Goal: Task Accomplishment & Management: Complete application form

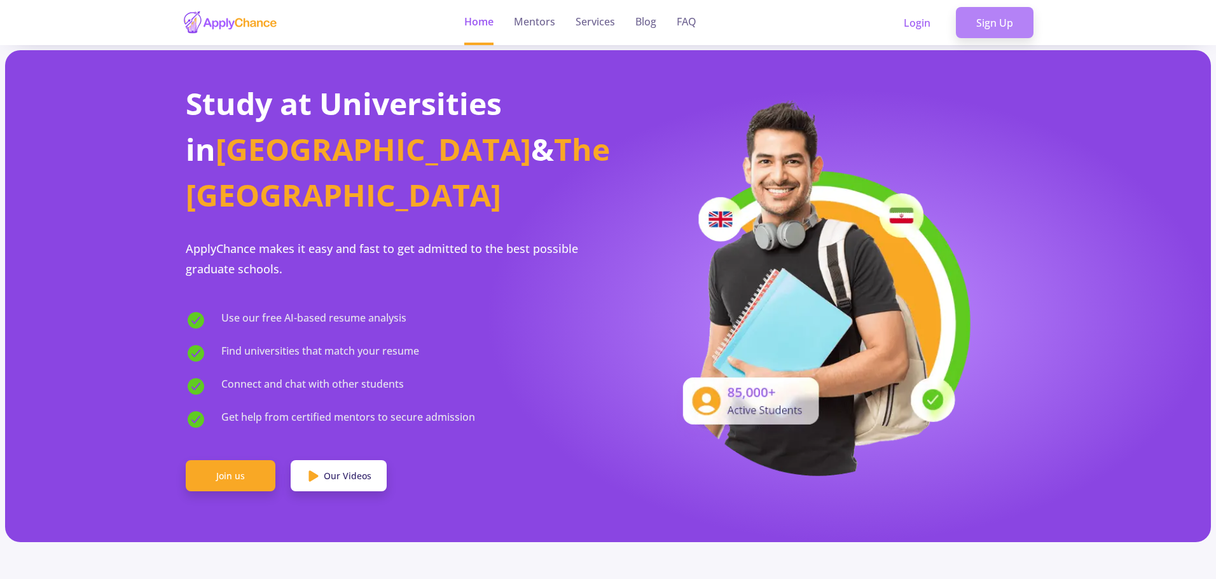
click at [994, 22] on link "Sign Up" at bounding box center [994, 23] width 78 height 32
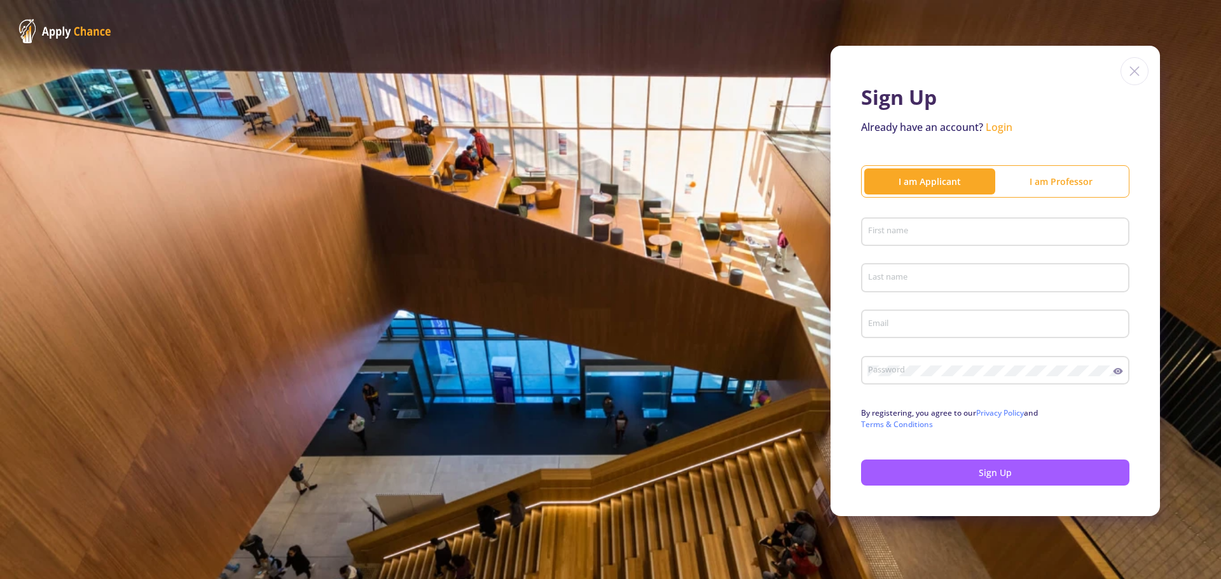
type input "dadfarfardad361@gmail.com"
click at [553, 82] on div "Sign Up Already have an account? Login I am Applicant I am Professor First name…" at bounding box center [610, 281] width 1221 height 562
click at [959, 230] on input "First name" at bounding box center [996, 232] width 259 height 11
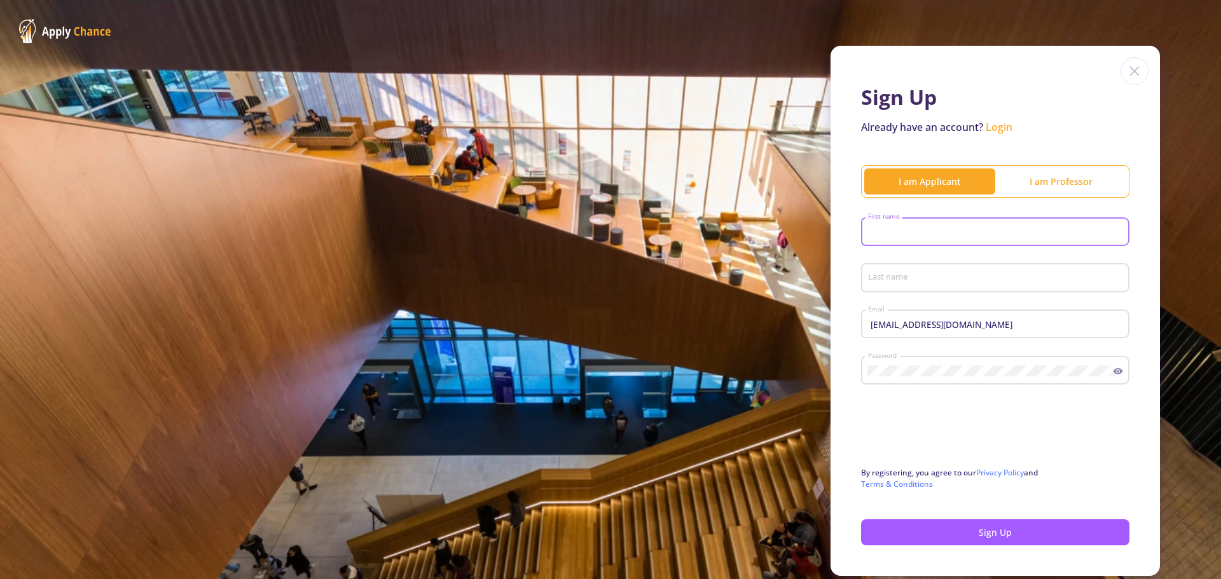
click at [945, 232] on input "First name" at bounding box center [996, 232] width 259 height 11
type input "Fardad"
type input "Ansari"
drag, startPoint x: 996, startPoint y: 325, endPoint x: 845, endPoint y: 324, distance: 150.7
click at [845, 324] on div "Sign Up Already have an account? Login I am Applicant I am Professor Fardad Fir…" at bounding box center [994, 311] width 329 height 530
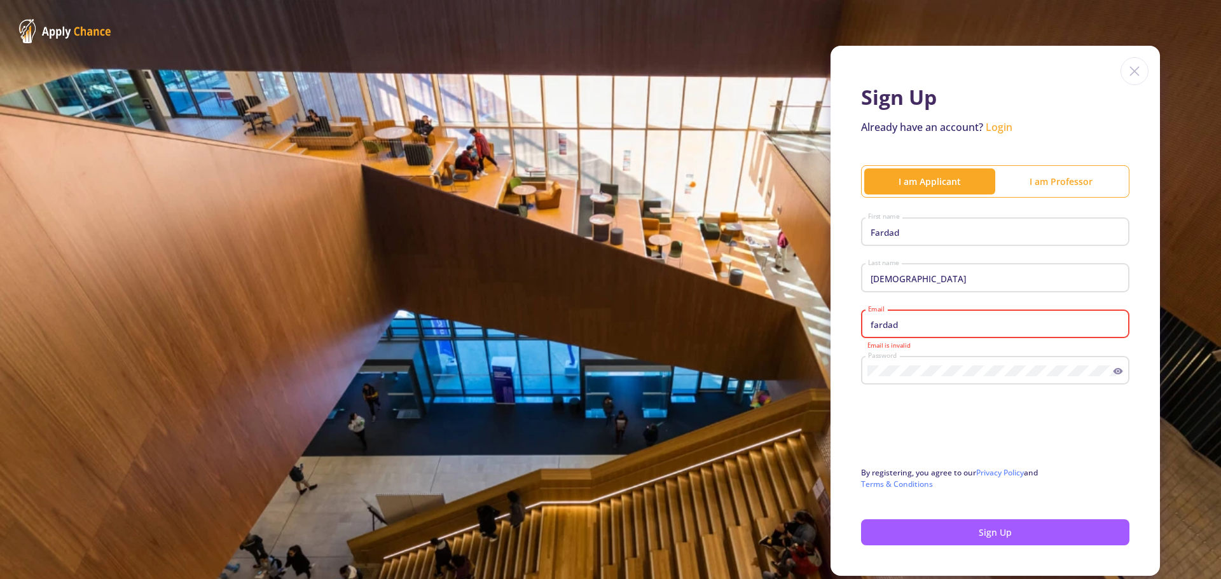
type input "[EMAIL_ADDRESS][DOMAIN_NAME]"
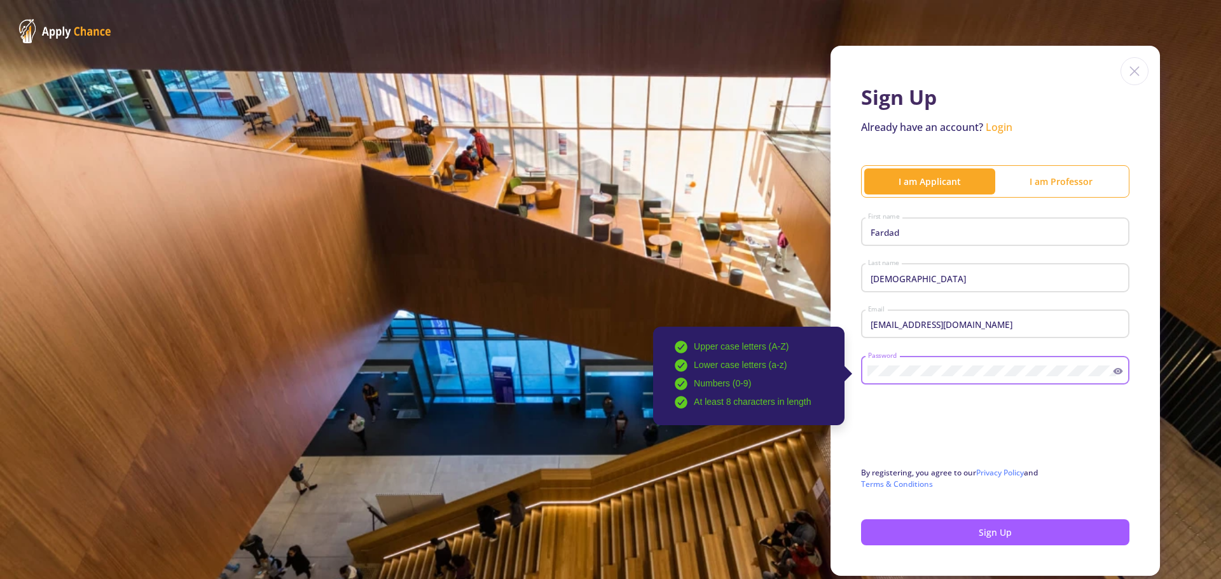
drag, startPoint x: 969, startPoint y: 364, endPoint x: 947, endPoint y: 377, distance: 25.1
click at [947, 377] on div "Upper case letters (A-Z) Lower case letters (a-z) Numbers (0-9) At least 8 char…" at bounding box center [990, 368] width 246 height 33
click at [867, 372] on div "Upper case letters (A-Z) Lower case letters (a-z) Numbers (0-9) At least 8 char…" at bounding box center [990, 368] width 246 height 33
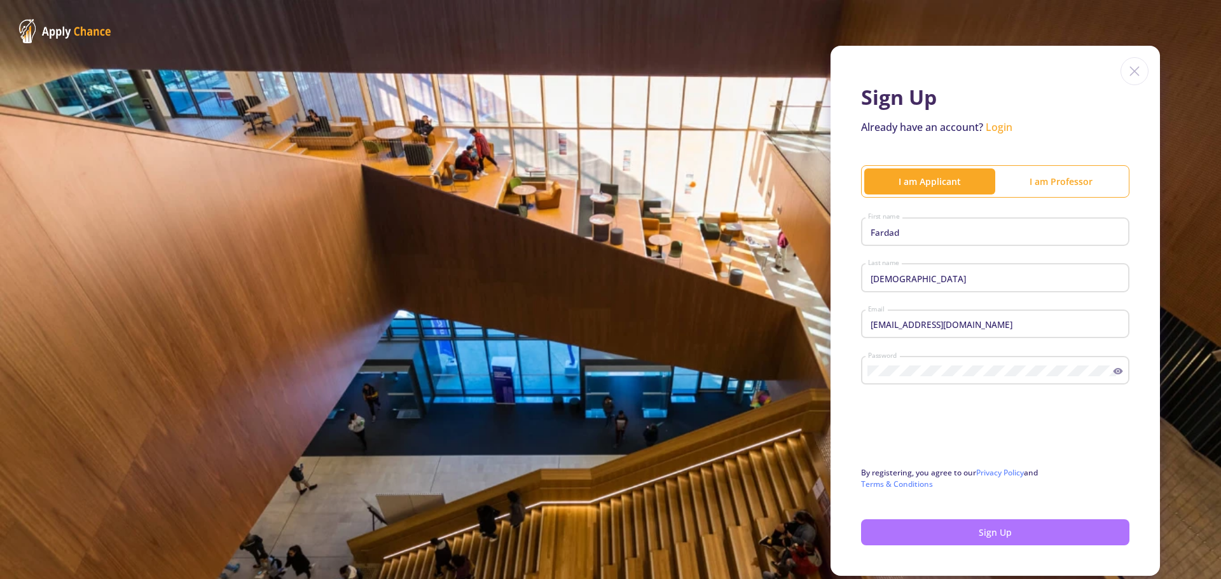
click at [984, 532] on button "Sign Up" at bounding box center [995, 532] width 268 height 26
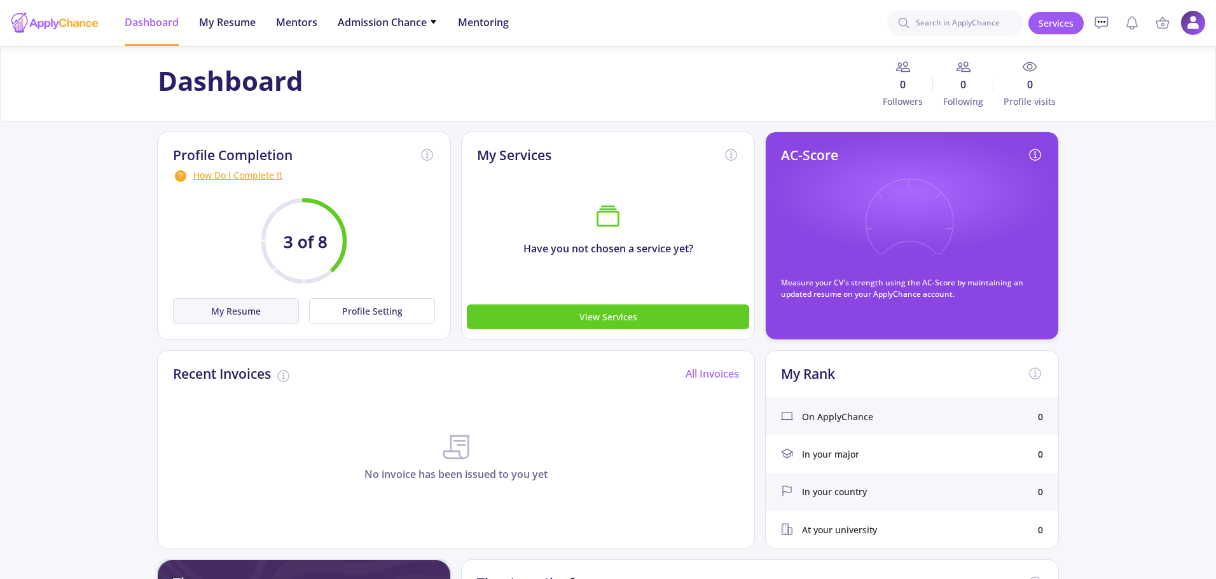
click at [278, 311] on button "My Resume" at bounding box center [236, 311] width 126 height 26
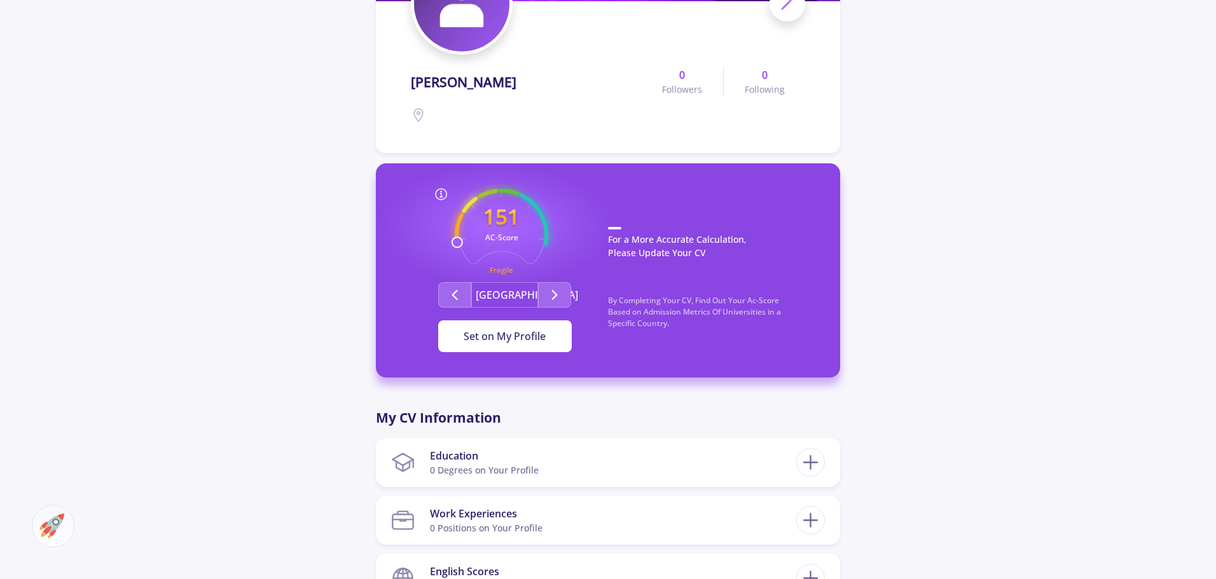
scroll to position [191, 0]
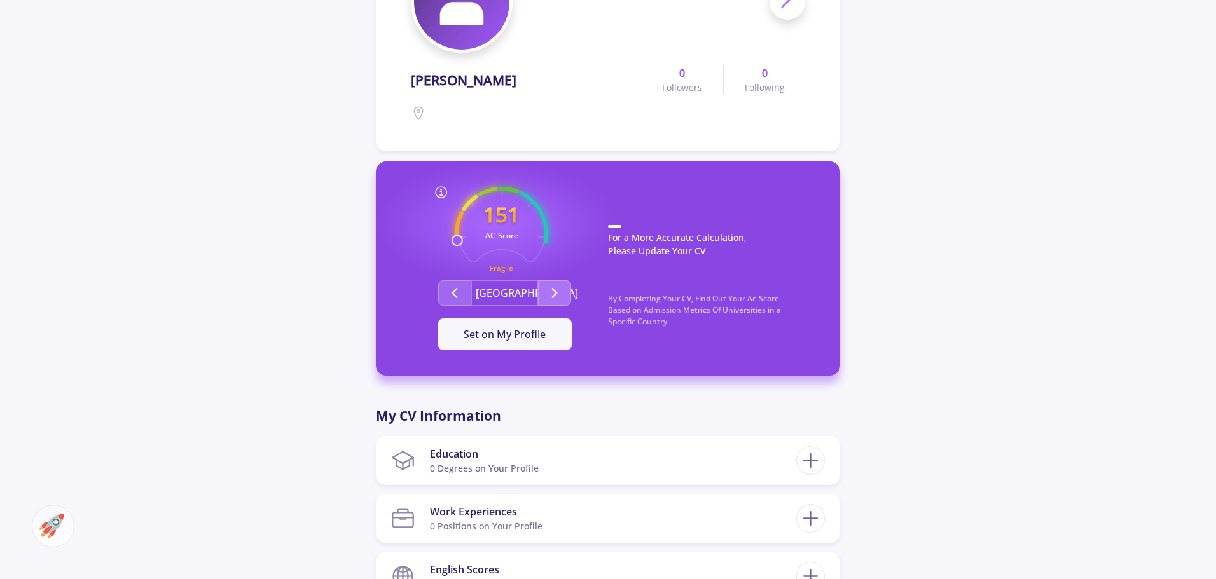
click at [558, 297] on icon "Second group" at bounding box center [554, 292] width 15 height 15
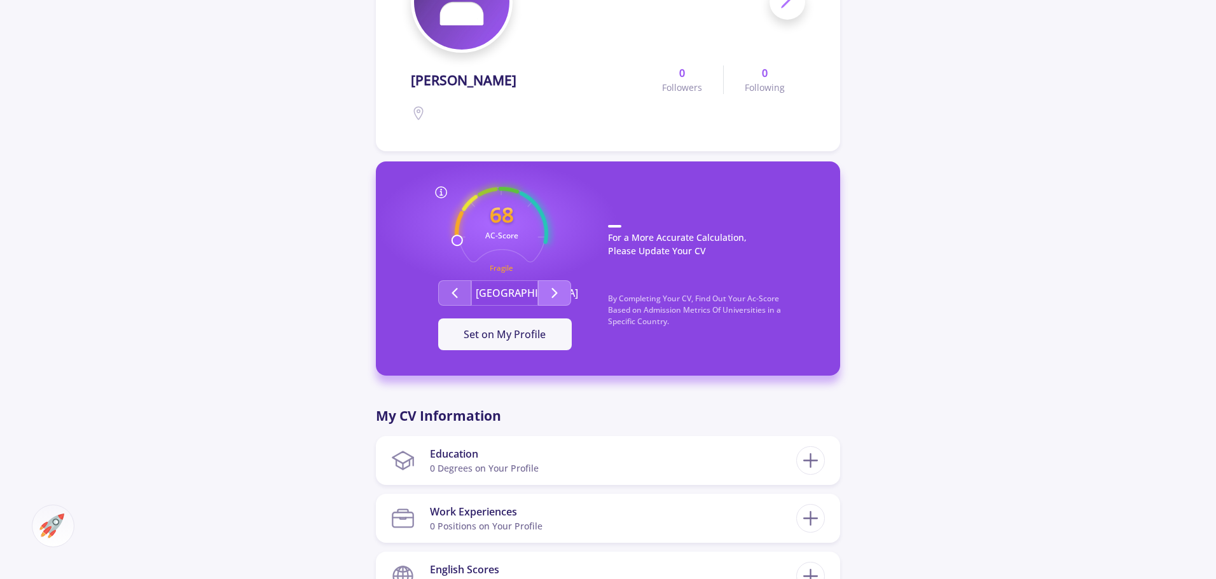
click at [558, 297] on icon "Second group" at bounding box center [554, 292] width 15 height 15
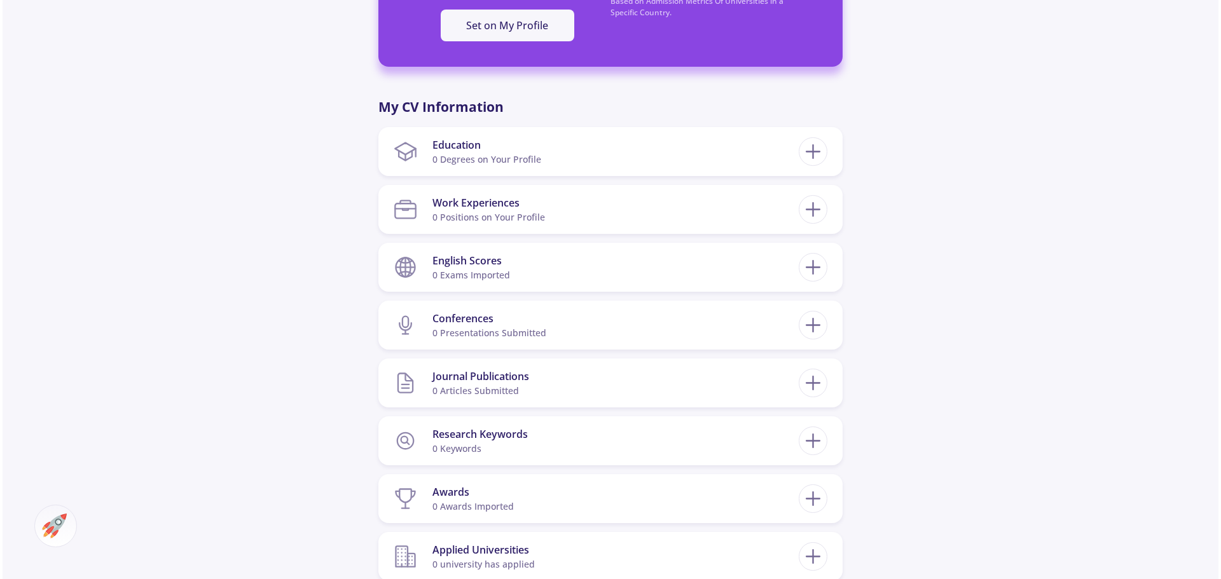
scroll to position [445, 0]
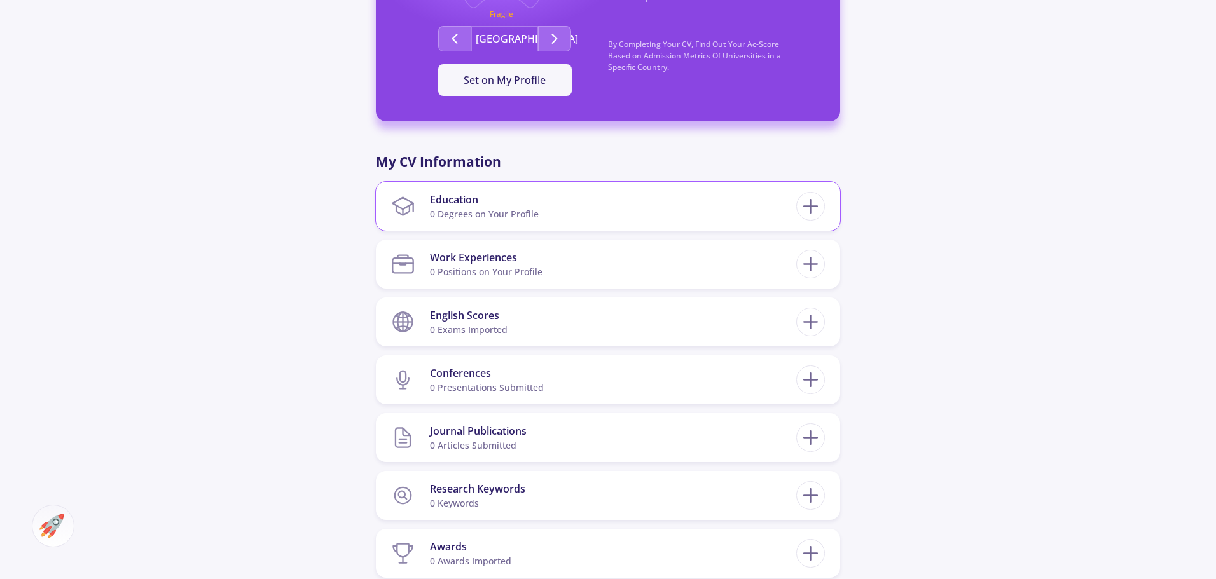
click at [526, 203] on div "Education" at bounding box center [484, 199] width 109 height 15
click at [818, 202] on icon at bounding box center [810, 207] width 24 height 24
checkbox input "false"
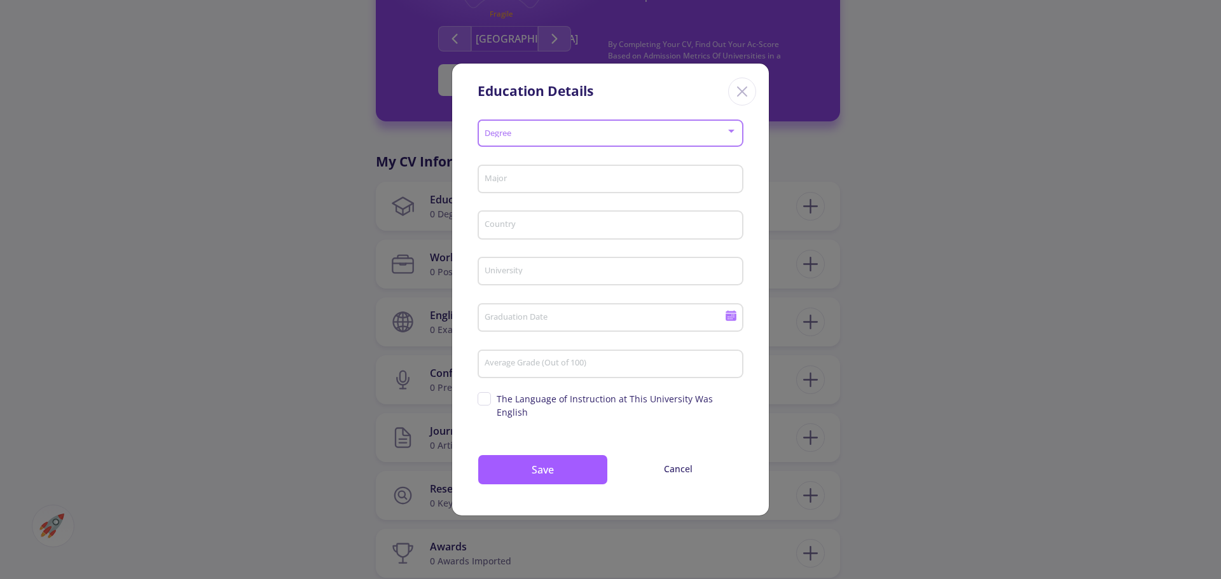
click at [528, 138] on span at bounding box center [606, 133] width 239 height 9
click at [529, 159] on span "Bachelor's" at bounding box center [611, 150] width 242 height 23
click at [530, 186] on input "Major" at bounding box center [612, 179] width 257 height 11
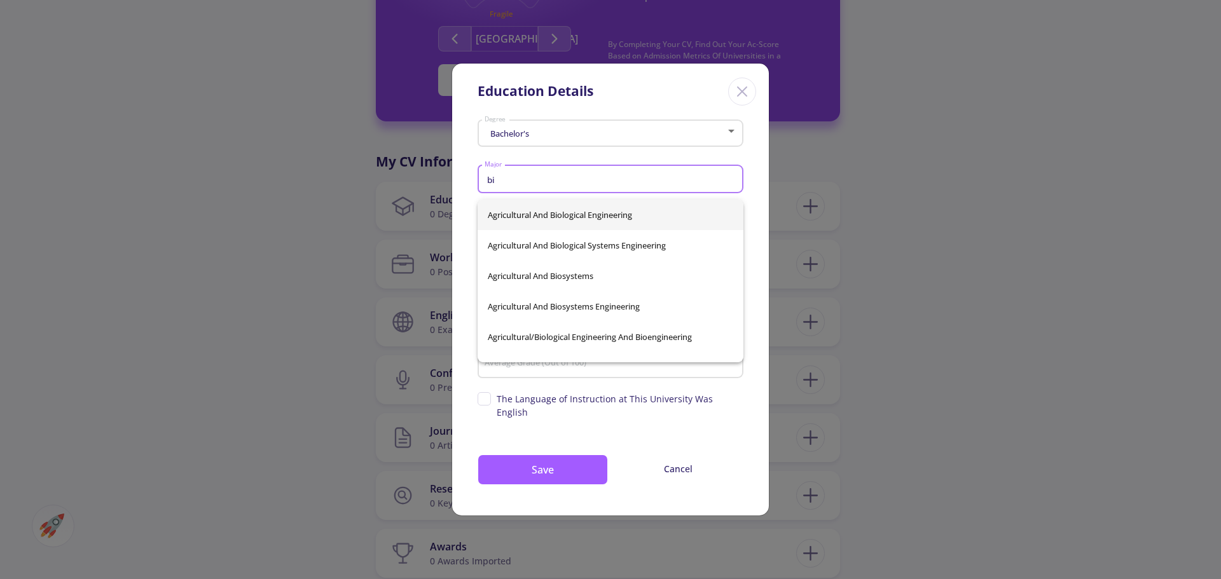
type input "b"
type input "m"
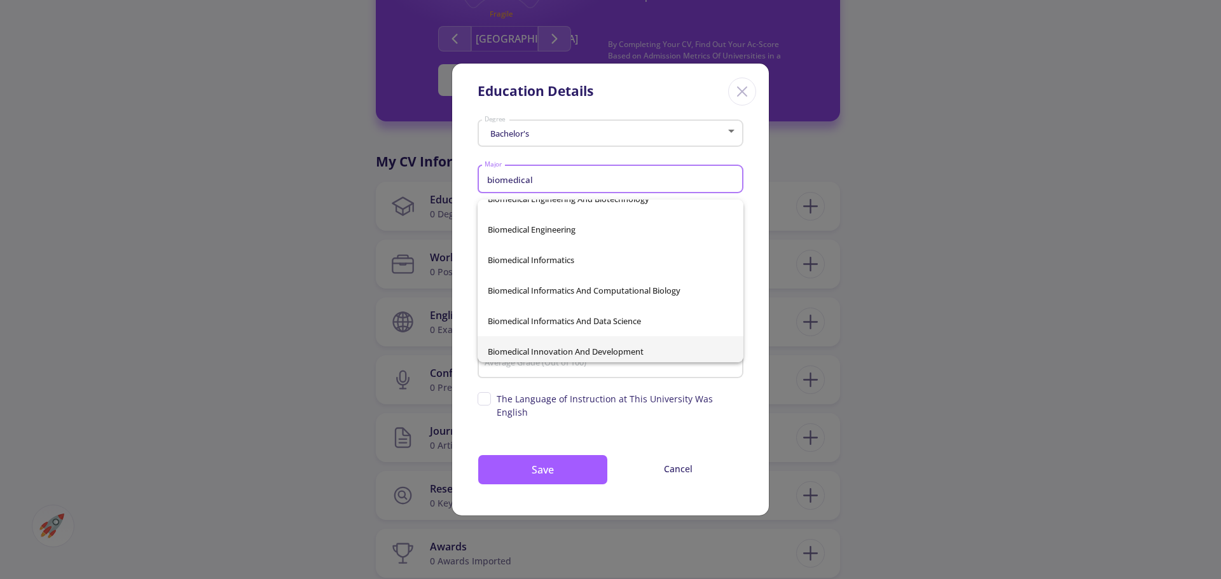
scroll to position [381, 0]
click at [599, 226] on span "Biomedical Engineering" at bounding box center [610, 230] width 245 height 31
type input "Biomedical Engineering"
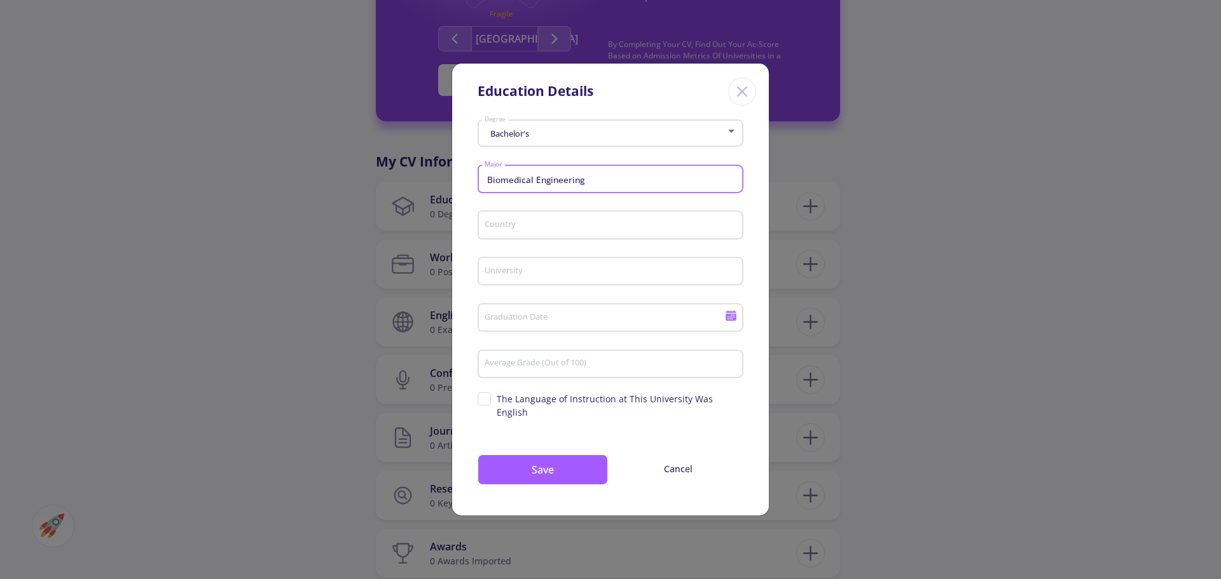
click at [599, 231] on input "Country" at bounding box center [612, 225] width 257 height 11
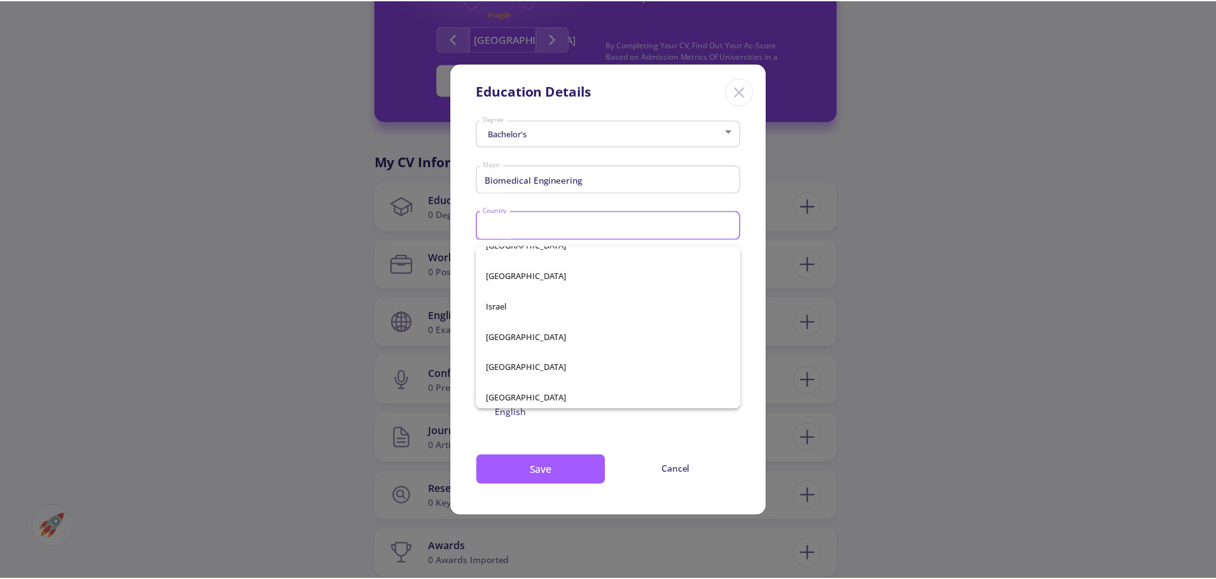
scroll to position [2670, 0]
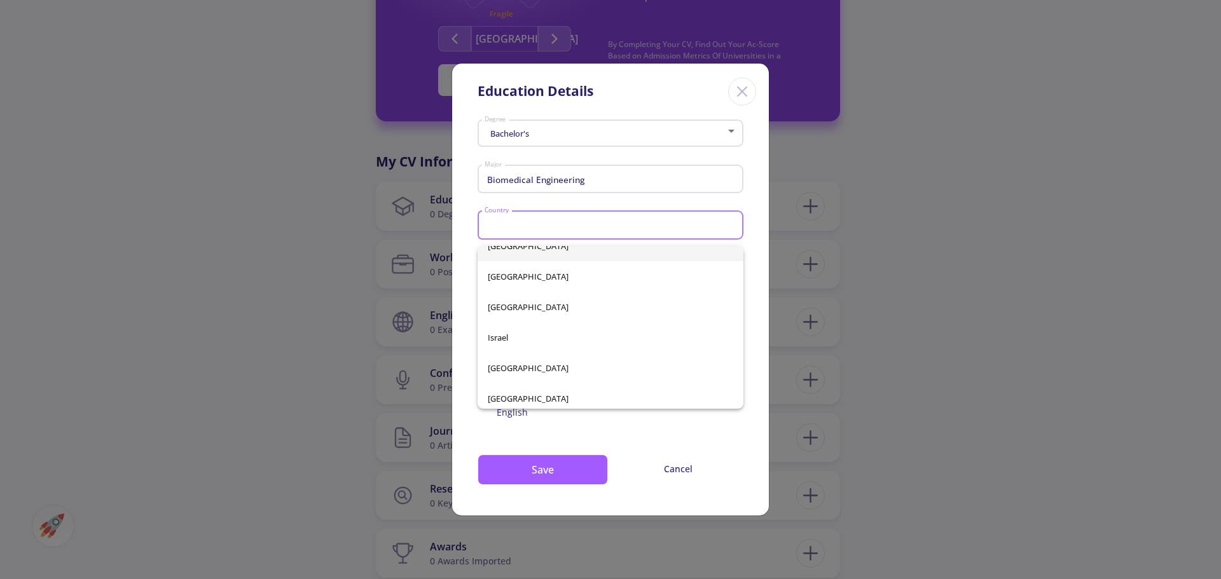
click at [514, 250] on span "[GEOGRAPHIC_DATA]" at bounding box center [610, 246] width 245 height 31
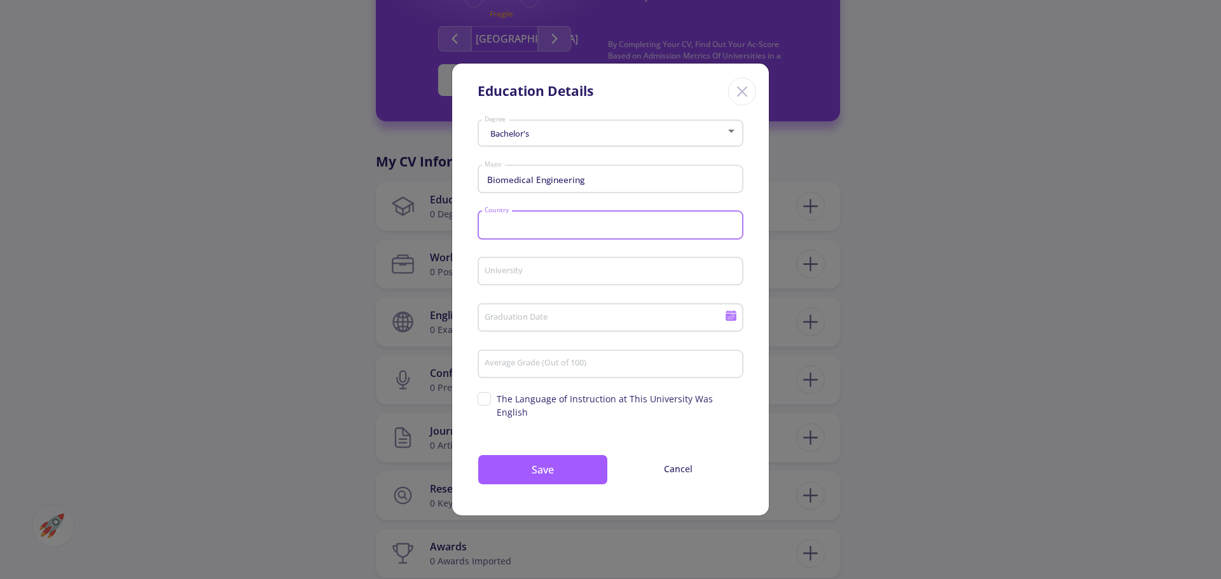
type input "[GEOGRAPHIC_DATA]"
click at [502, 278] on input "University" at bounding box center [612, 271] width 257 height 11
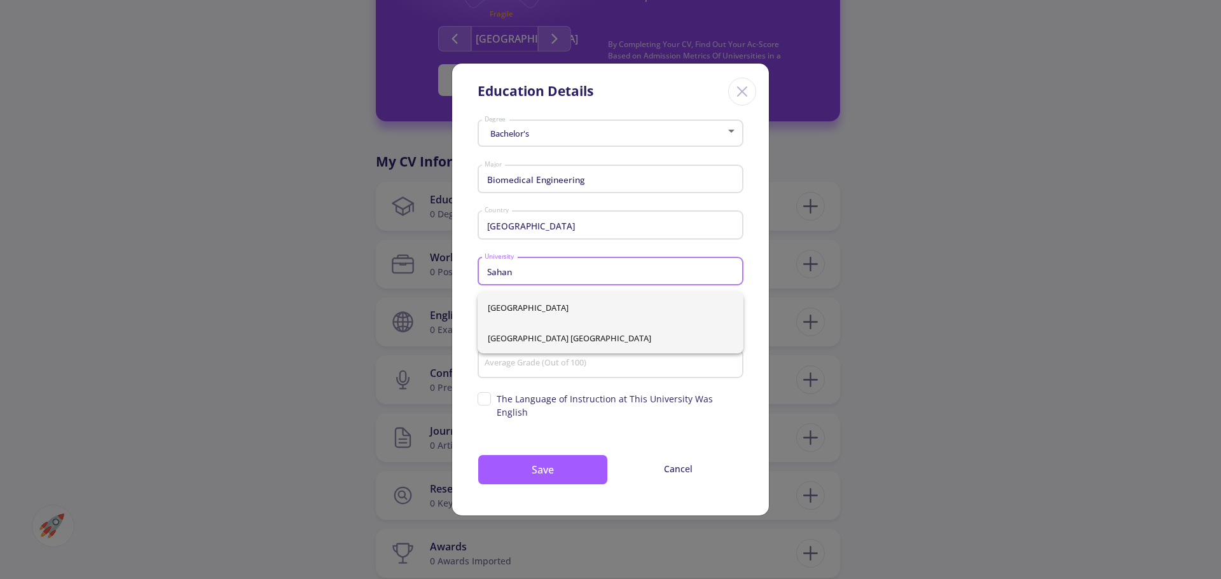
click at [613, 341] on span "[GEOGRAPHIC_DATA] [GEOGRAPHIC_DATA]" at bounding box center [610, 338] width 245 height 31
type input "[GEOGRAPHIC_DATA] [GEOGRAPHIC_DATA]"
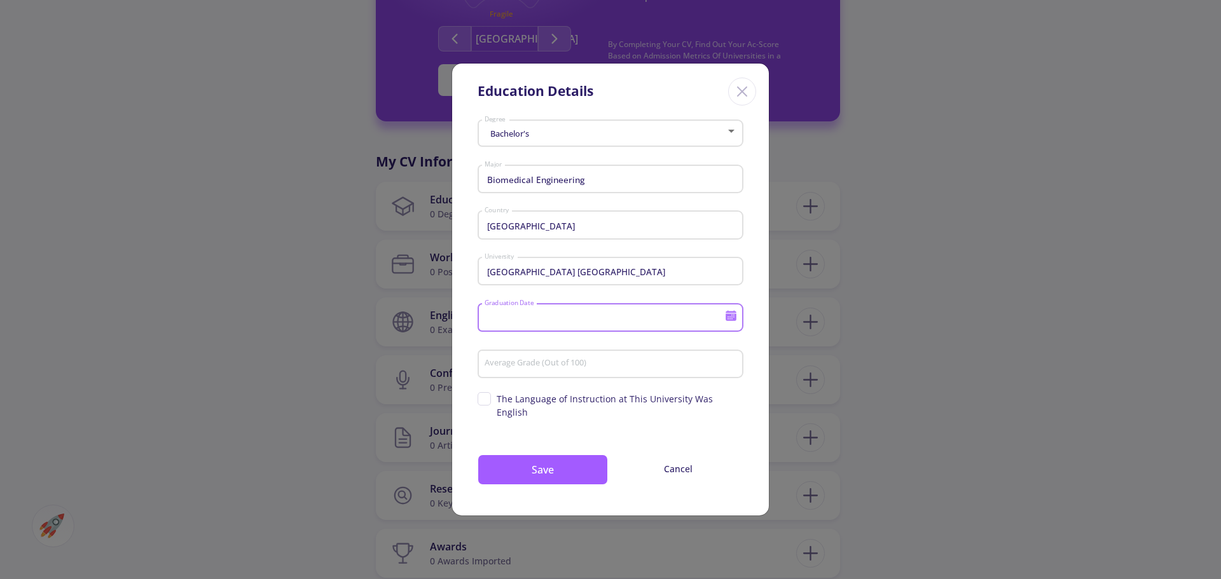
click at [641, 324] on input "Graduation Date" at bounding box center [606, 318] width 245 height 11
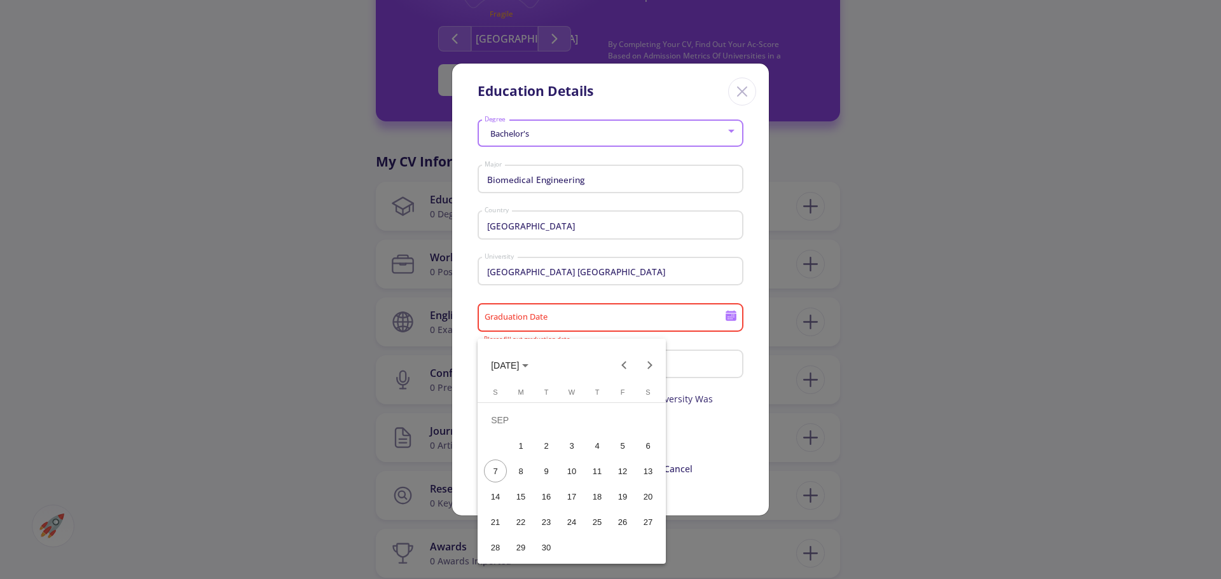
click at [740, 258] on div at bounding box center [610, 289] width 1221 height 579
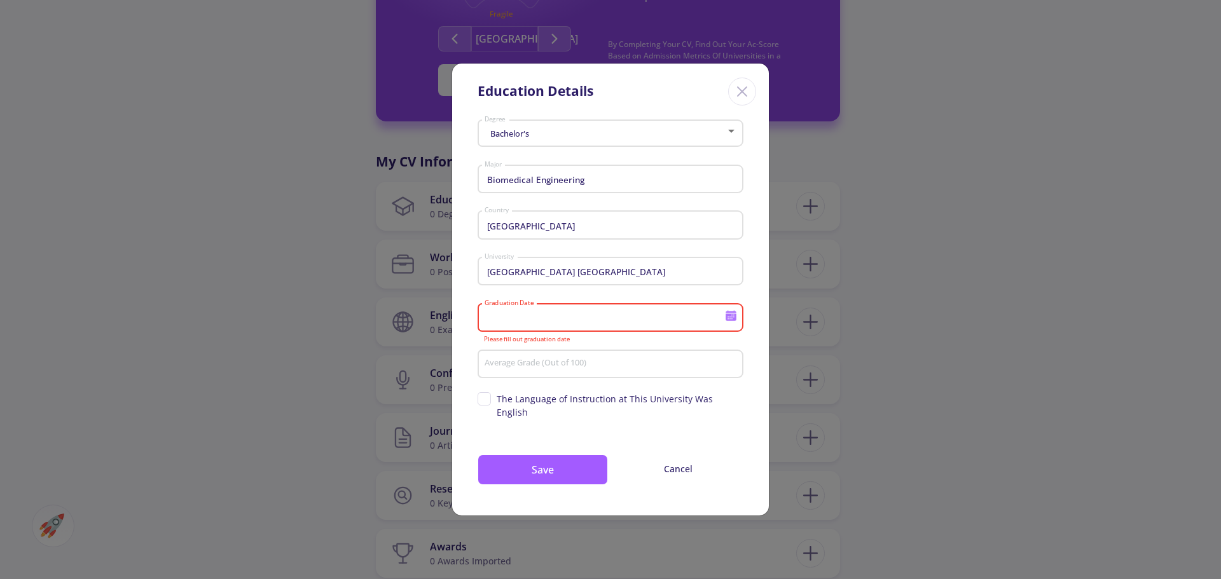
click at [608, 362] on div "Average Grade (Out of 100)" at bounding box center [611, 361] width 254 height 33
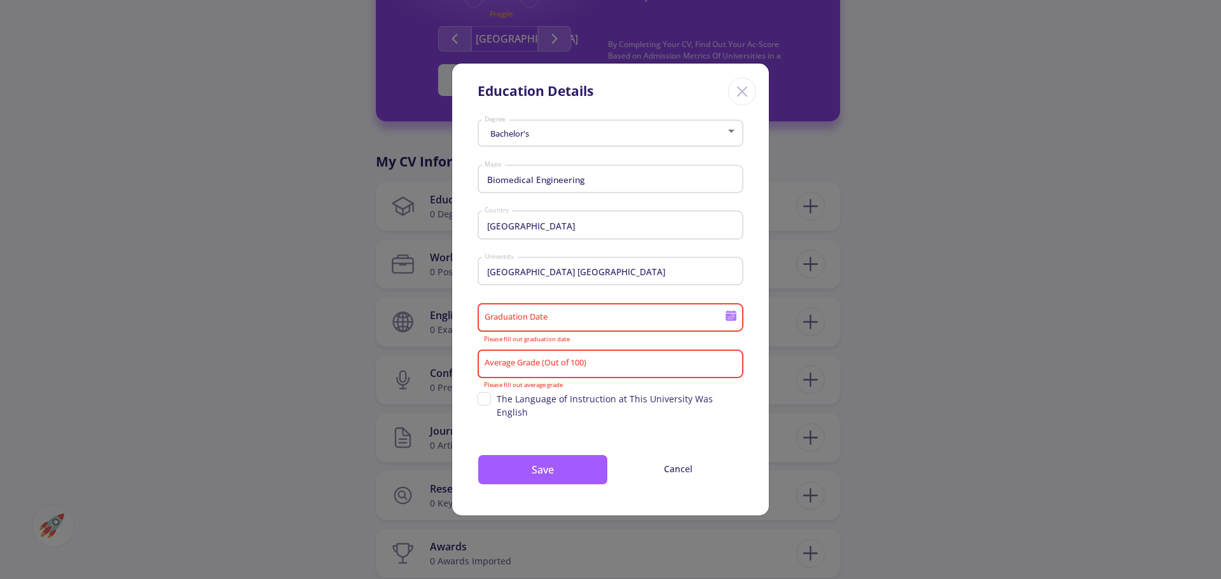
click at [523, 370] on input "Average Grade (Out of 100)" at bounding box center [612, 364] width 257 height 11
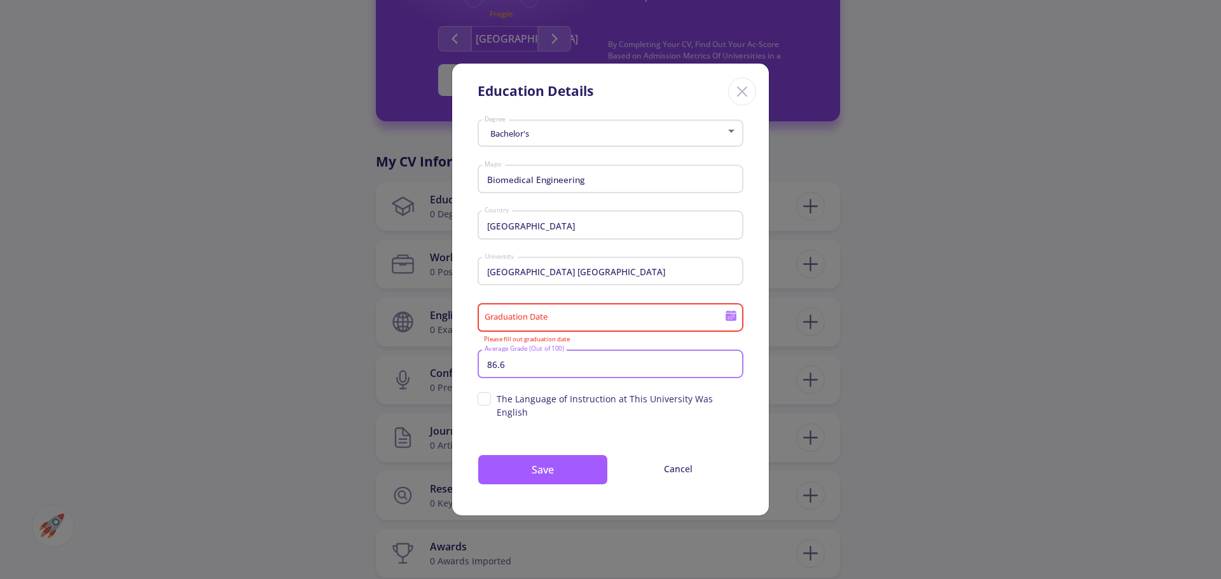
type input "86.6"
click at [542, 332] on div "Graduation Date" at bounding box center [605, 315] width 242 height 33
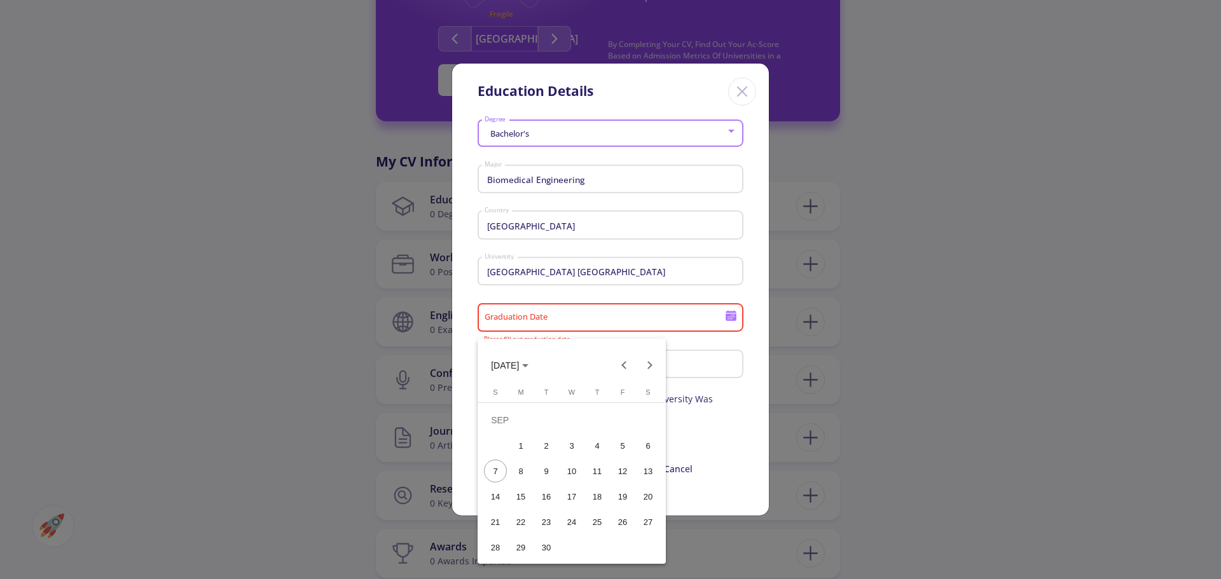
click at [547, 328] on div at bounding box center [610, 289] width 1221 height 579
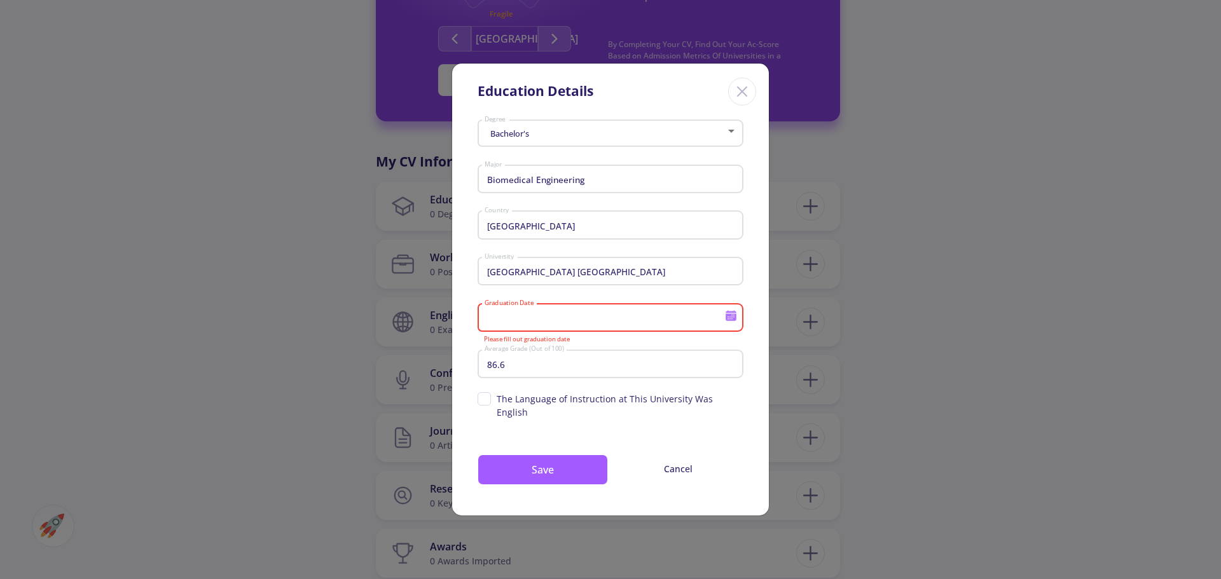
click at [741, 322] on div "Graduation Date" at bounding box center [610, 315] width 266 height 33
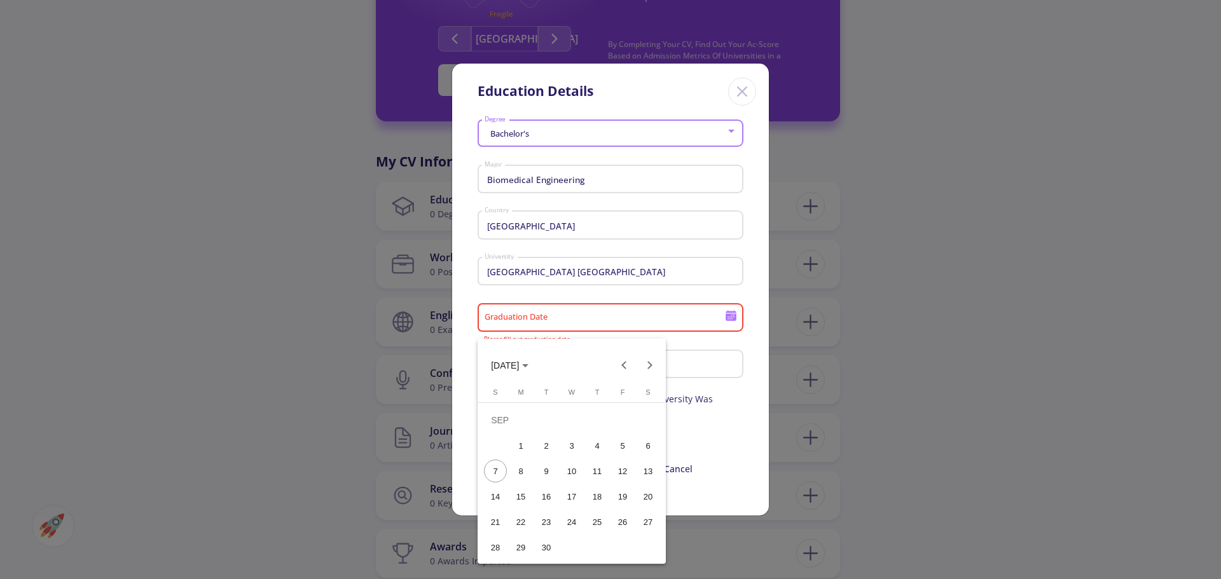
click at [730, 320] on div at bounding box center [610, 289] width 1221 height 579
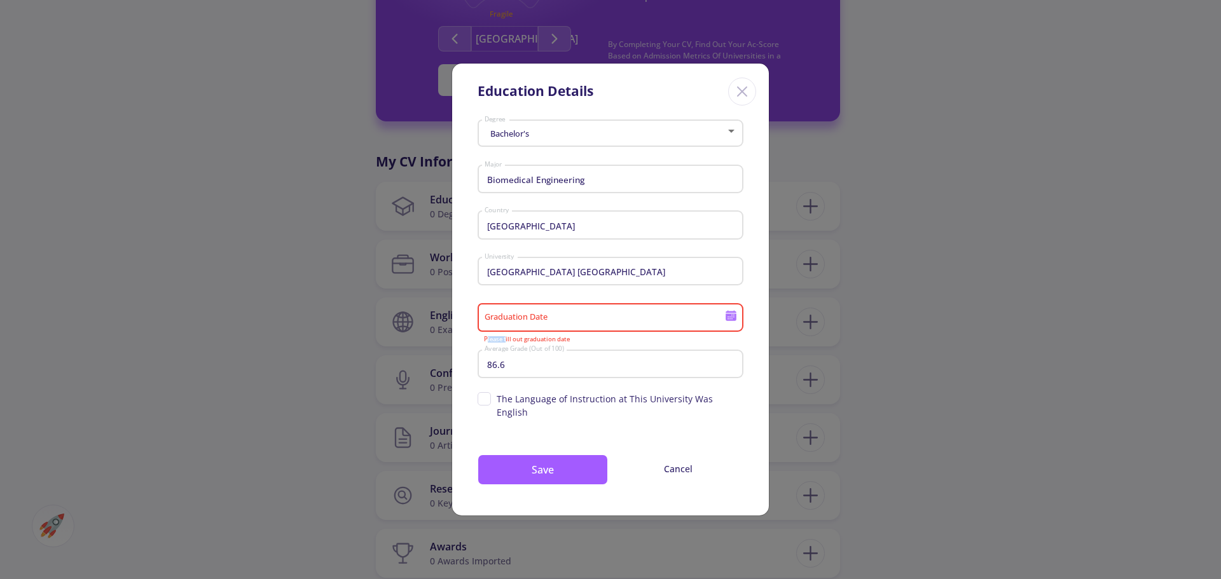
click at [730, 320] on icon at bounding box center [730, 316] width 11 height 7
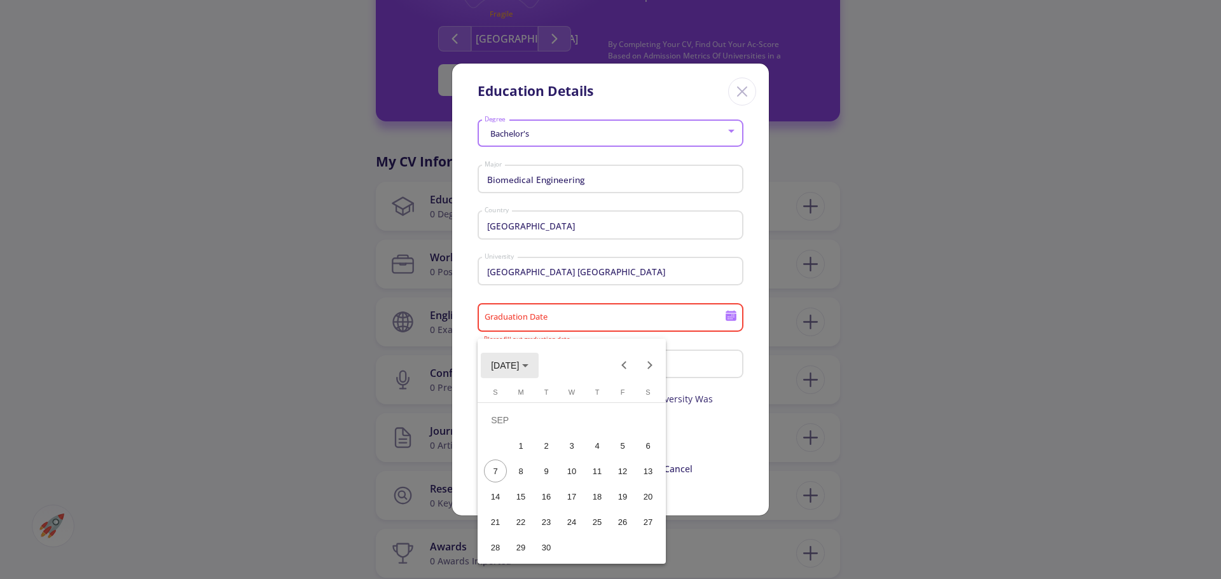
click at [519, 366] on span "[DATE]" at bounding box center [505, 365] width 28 height 10
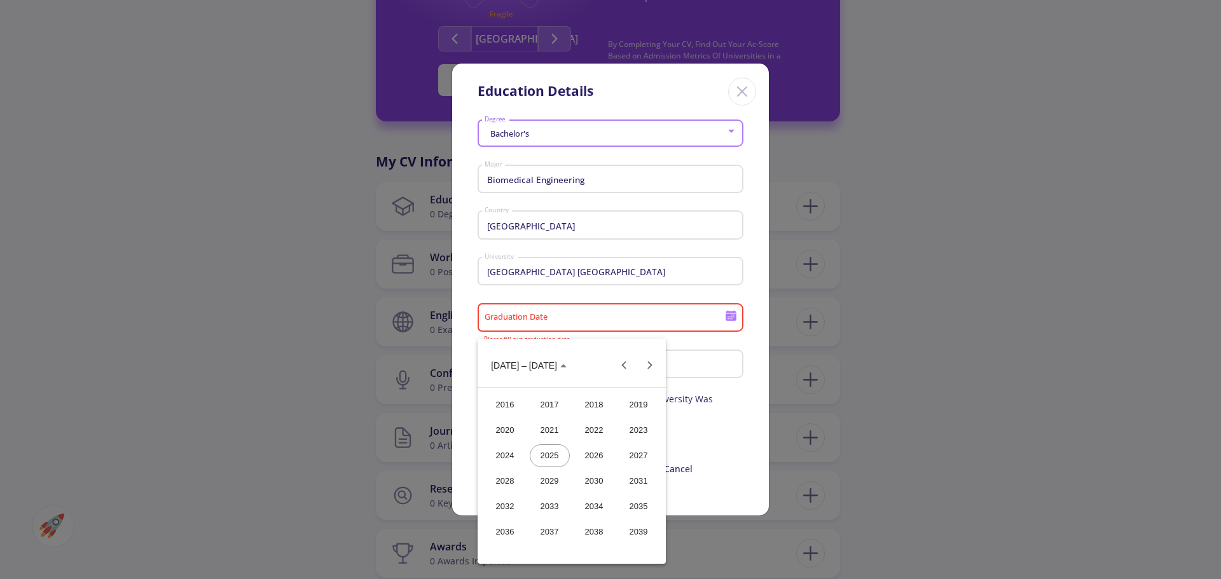
click at [599, 405] on div "2018" at bounding box center [594, 405] width 40 height 23
click at [556, 432] on div "FEB" at bounding box center [550, 430] width 40 height 23
click at [517, 501] on div "19" at bounding box center [520, 496] width 23 height 23
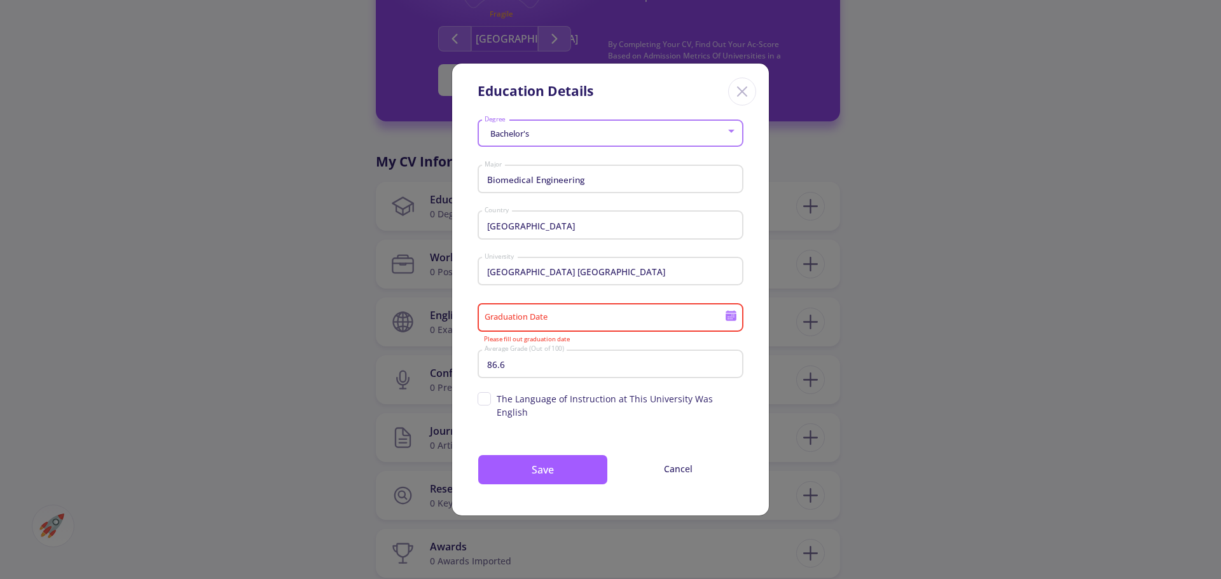
type input "[DATE]"
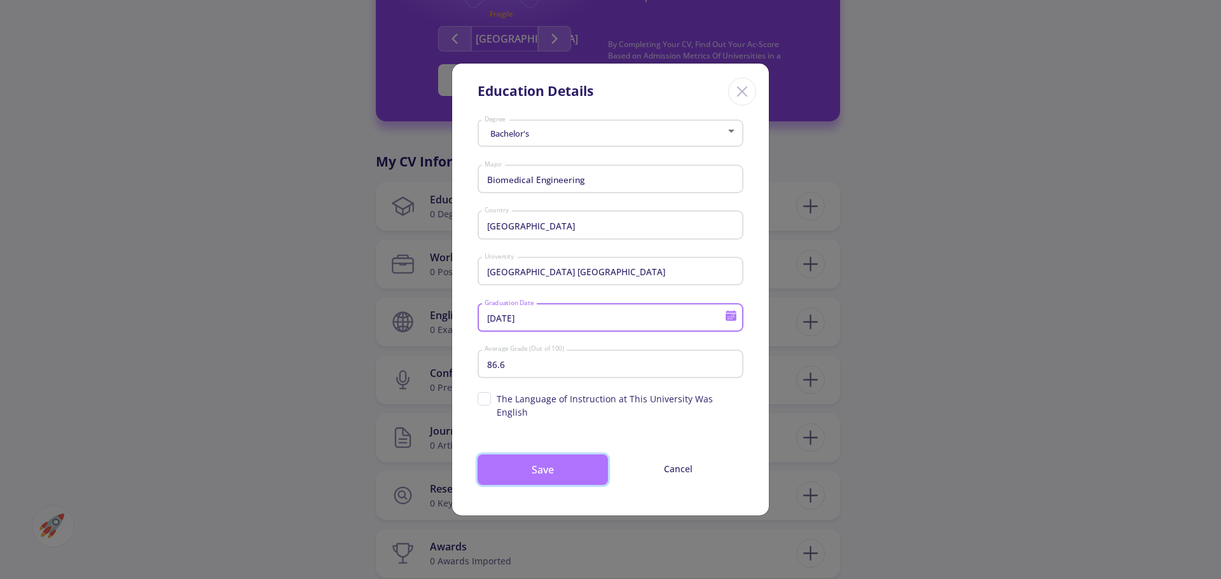
click at [531, 473] on button "Save" at bounding box center [542, 470] width 130 height 31
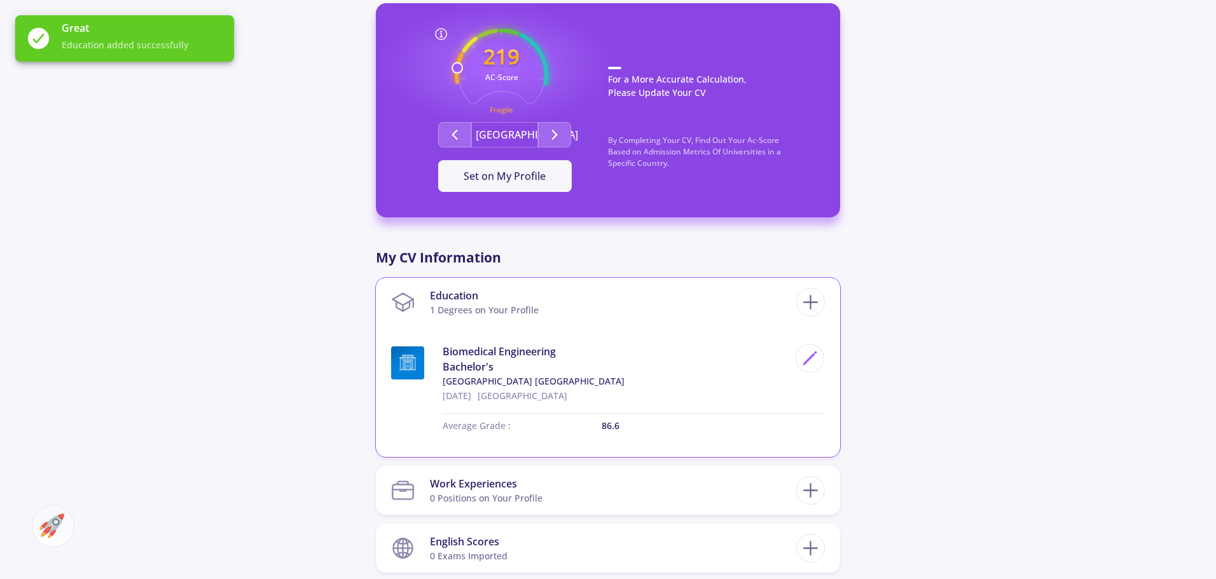
scroll to position [254, 0]
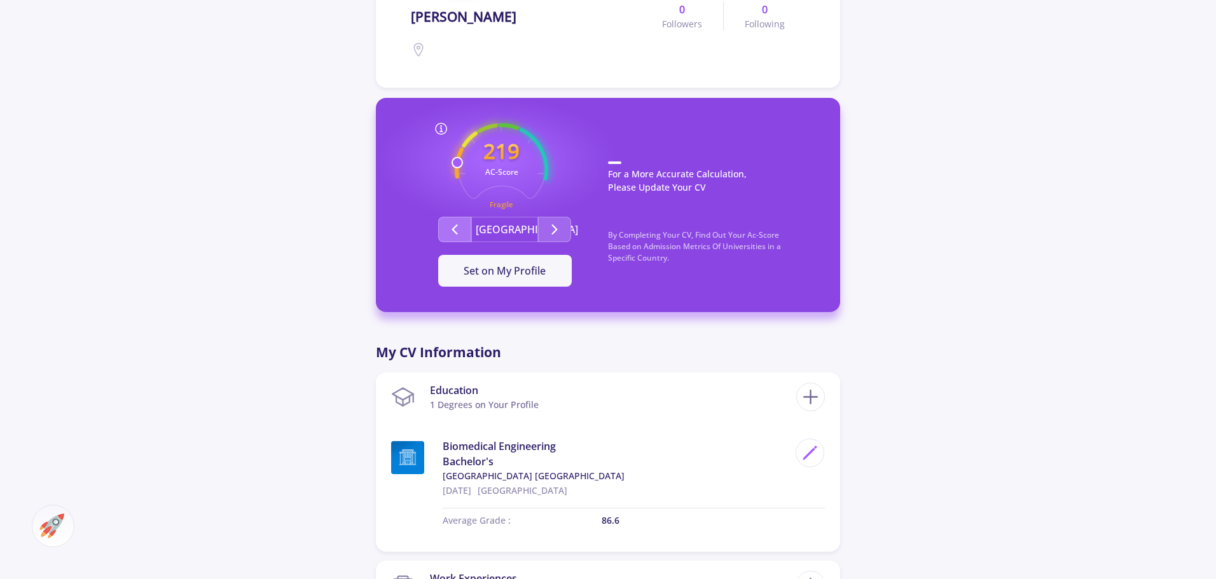
click at [468, 226] on button "Second group" at bounding box center [454, 229] width 33 height 25
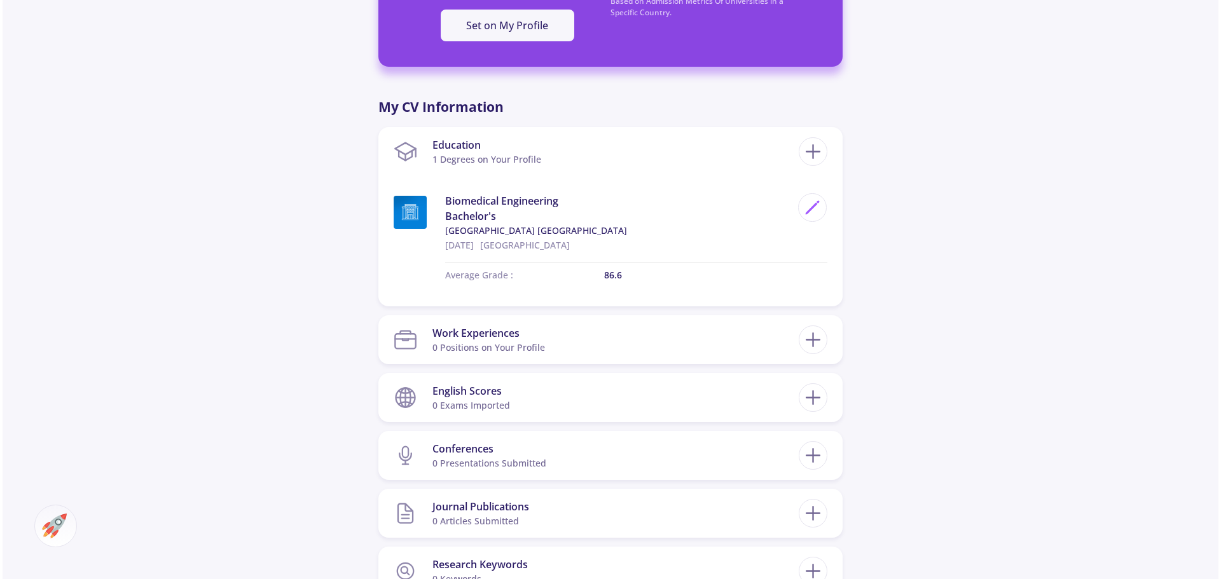
scroll to position [572, 0]
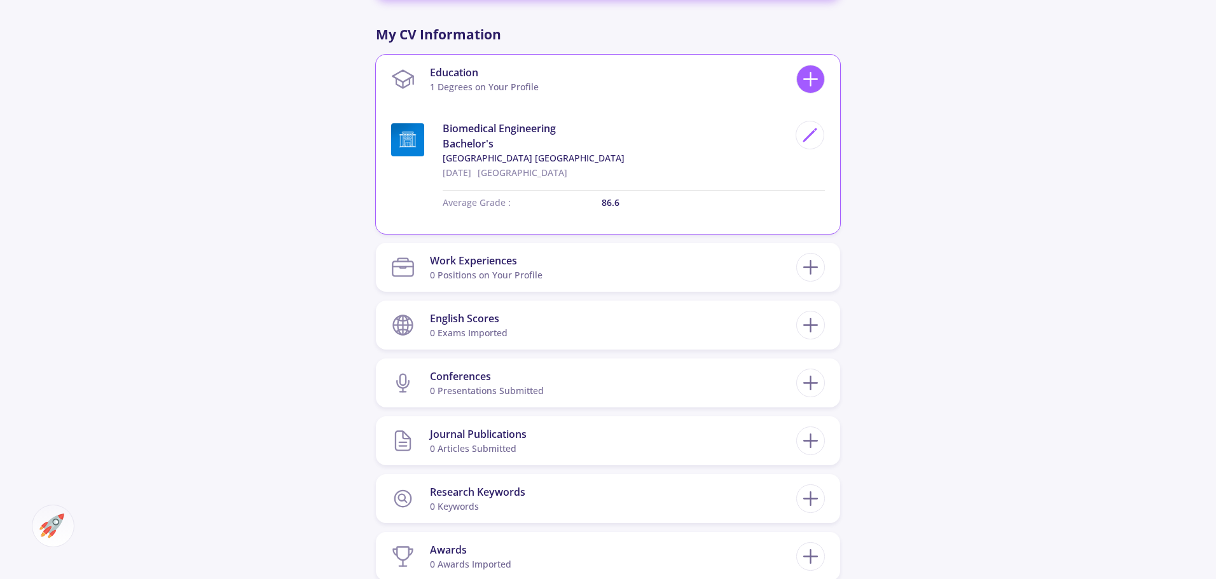
click at [813, 78] on icon at bounding box center [810, 79] width 24 height 24
checkbox input "false"
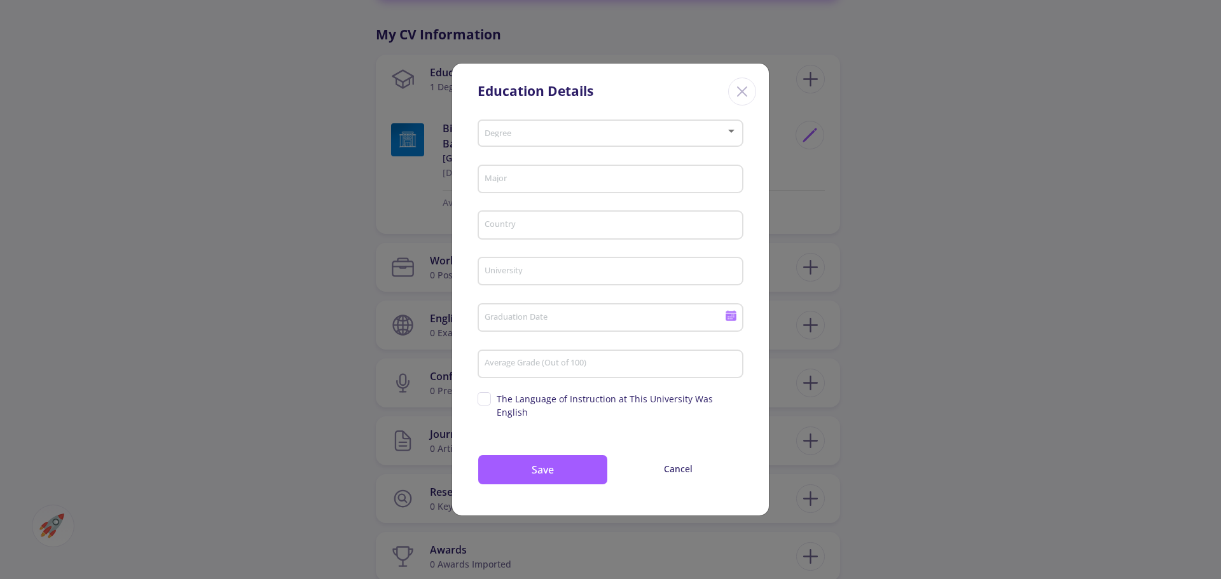
click at [596, 138] on span at bounding box center [606, 133] width 239 height 9
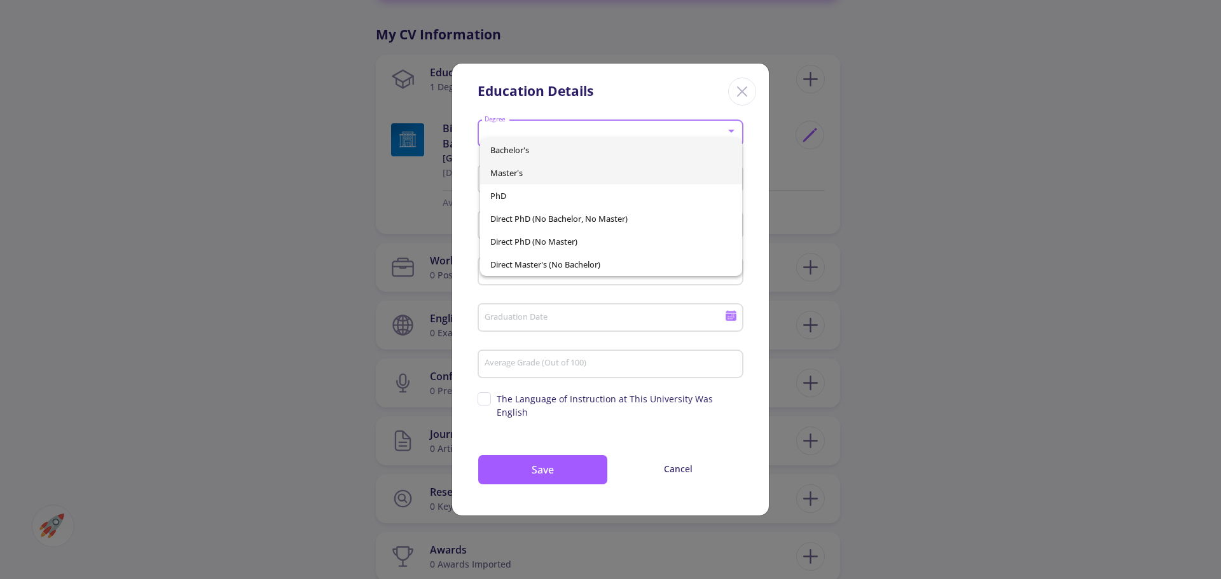
click at [586, 177] on span "Master's" at bounding box center [611, 172] width 242 height 23
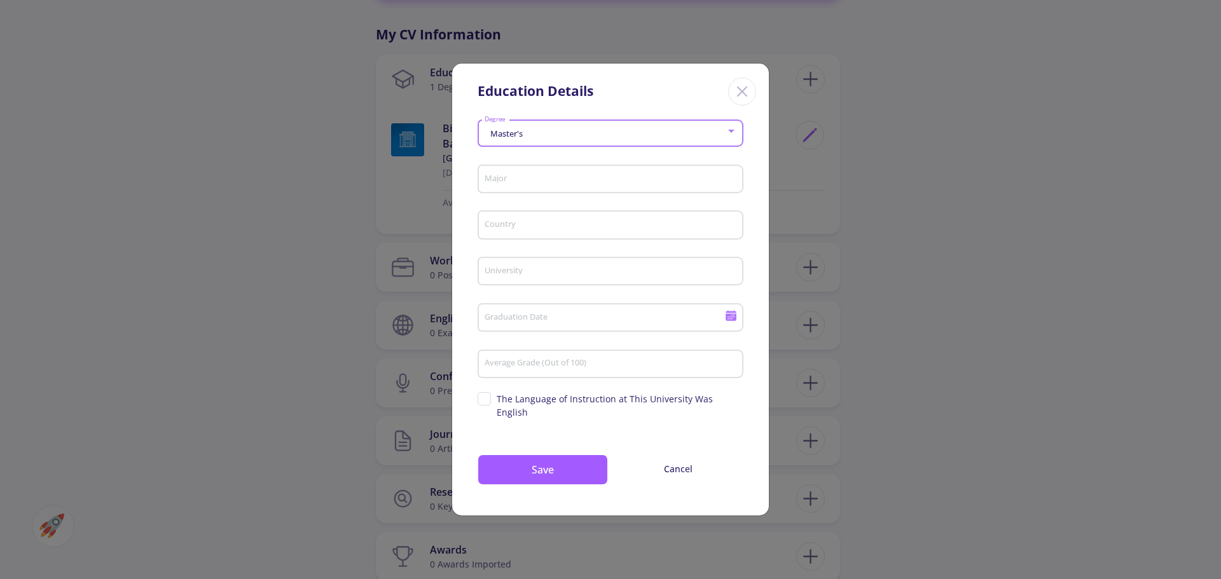
click at [586, 186] on input "Major" at bounding box center [612, 179] width 257 height 11
type input "ف"
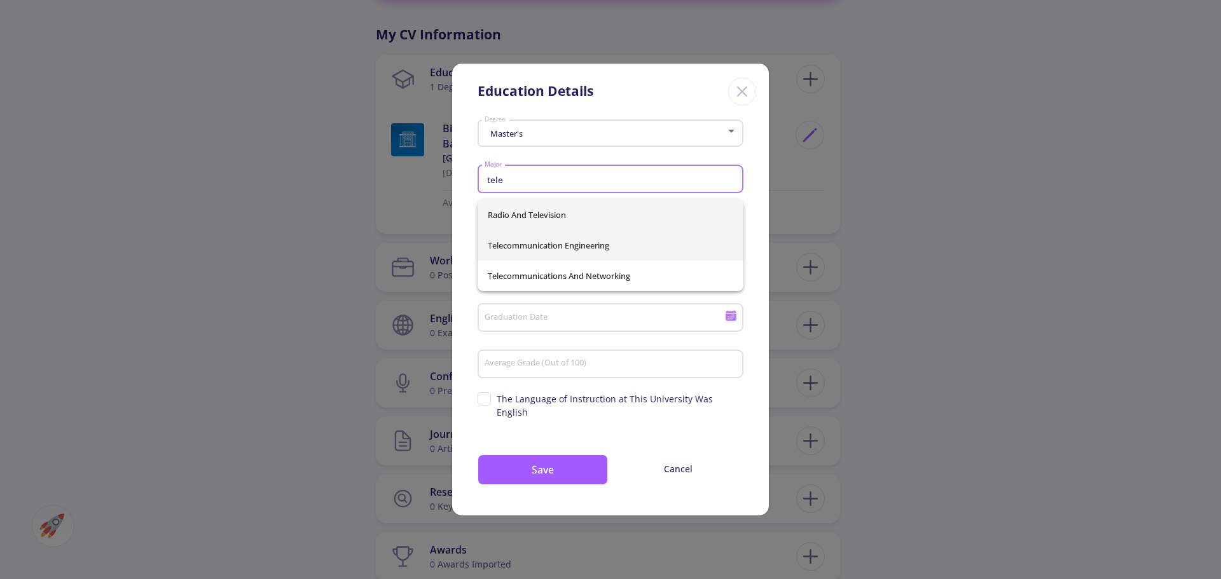
click at [578, 242] on span "Telecommunication Engineering" at bounding box center [610, 245] width 245 height 31
type input "Telecommunication Engineering"
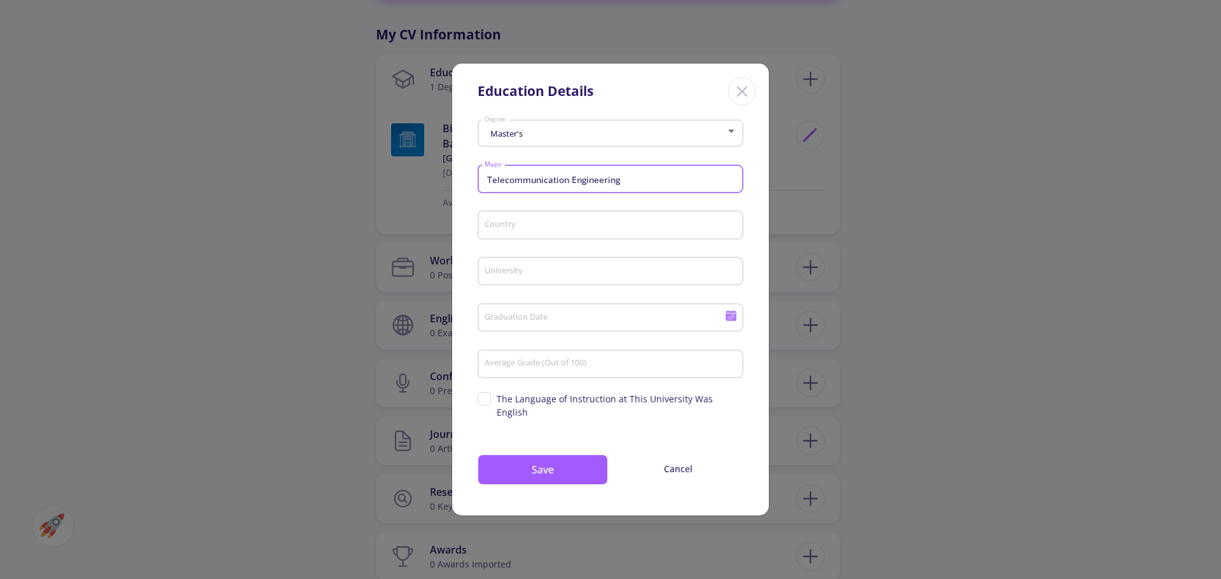
click at [578, 231] on input "Country" at bounding box center [612, 225] width 257 height 11
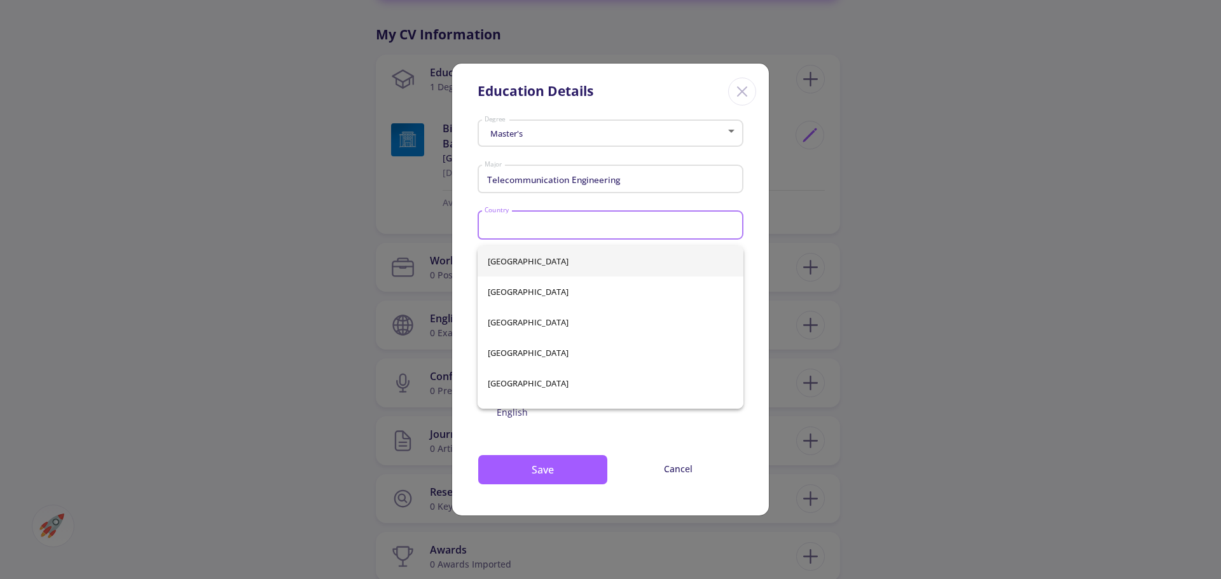
type input "[GEOGRAPHIC_DATA]"
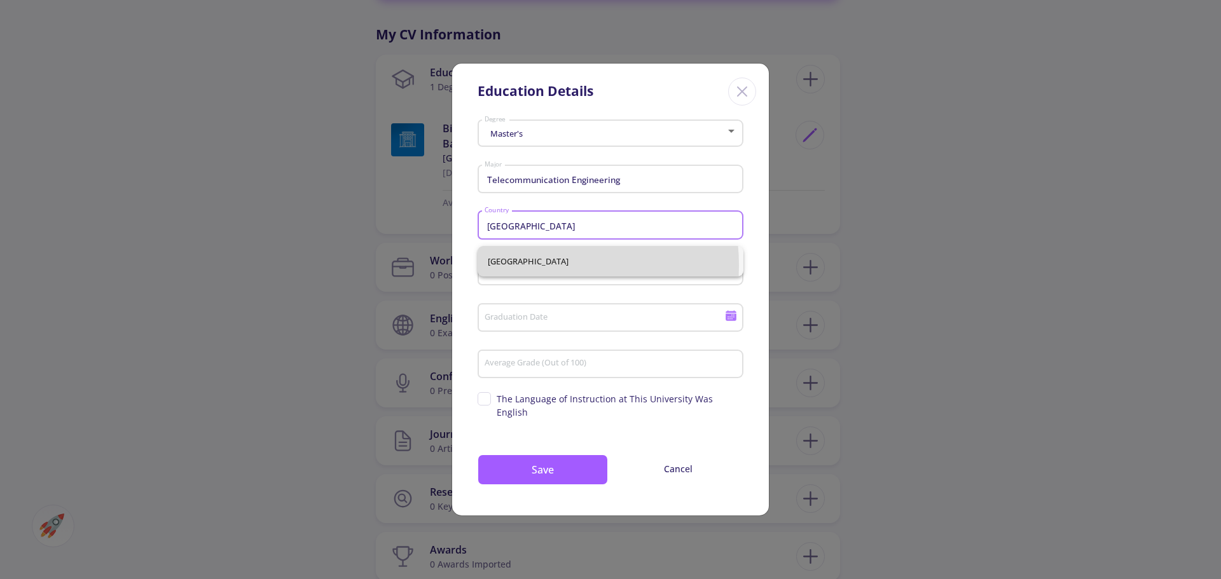
click at [552, 285] on div "University" at bounding box center [611, 268] width 254 height 33
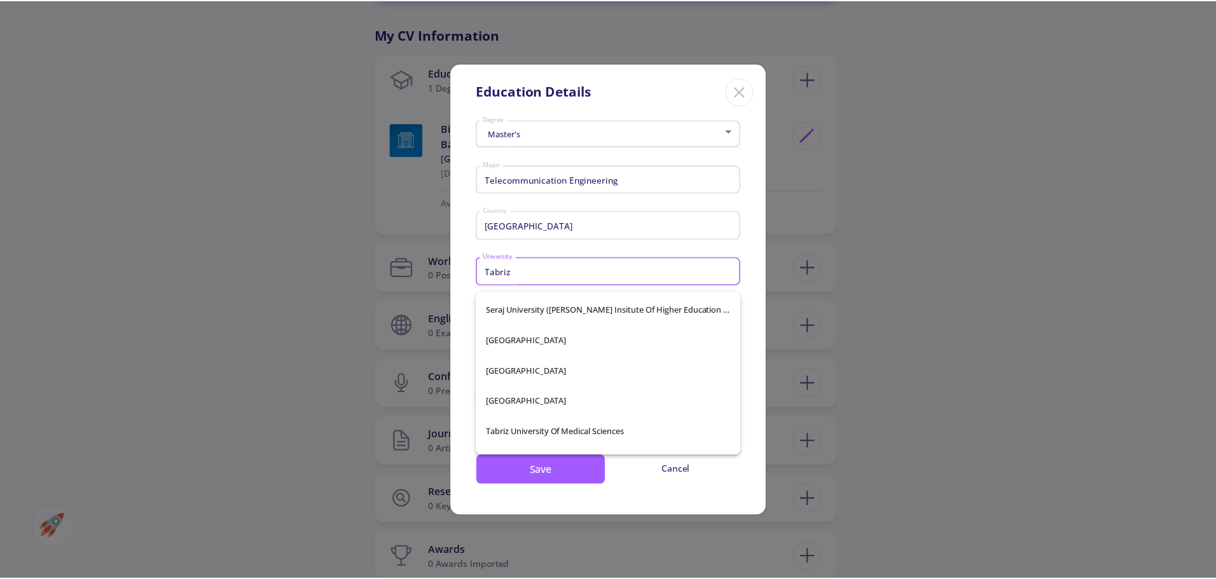
scroll to position [142, 0]
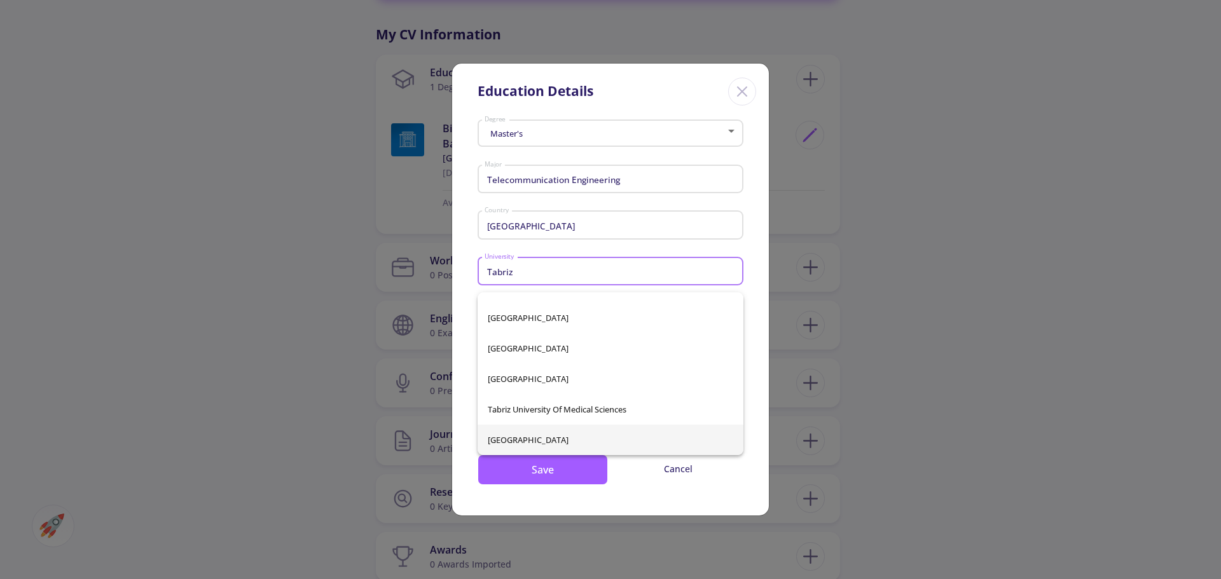
click at [579, 442] on span "[GEOGRAPHIC_DATA]" at bounding box center [610, 440] width 245 height 31
type input "[GEOGRAPHIC_DATA]"
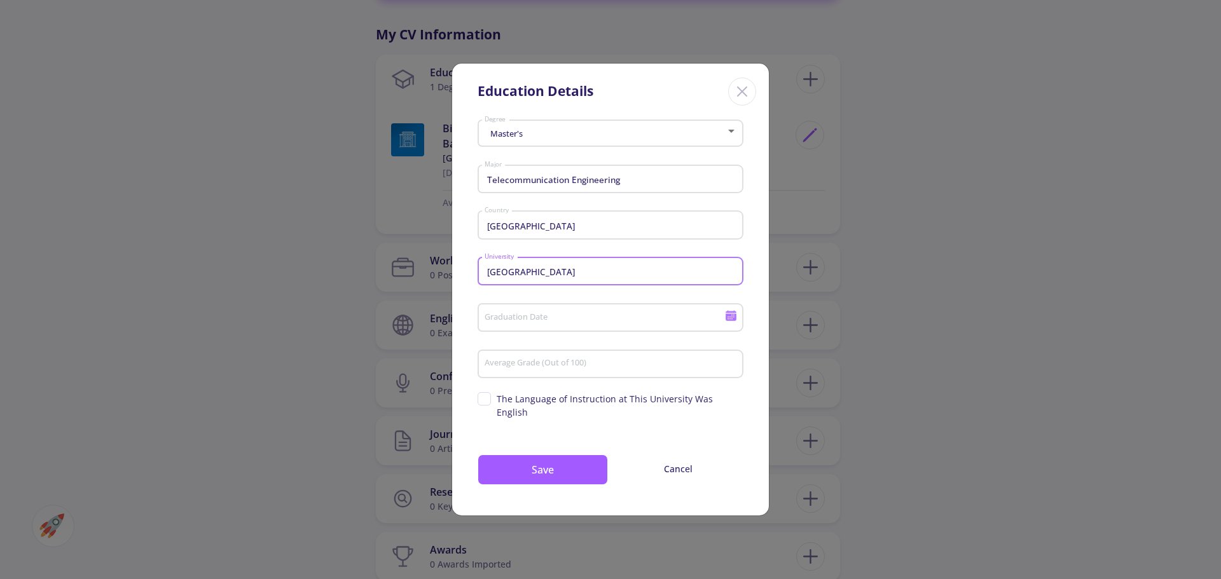
click at [564, 317] on div "Graduation Date" at bounding box center [605, 315] width 242 height 33
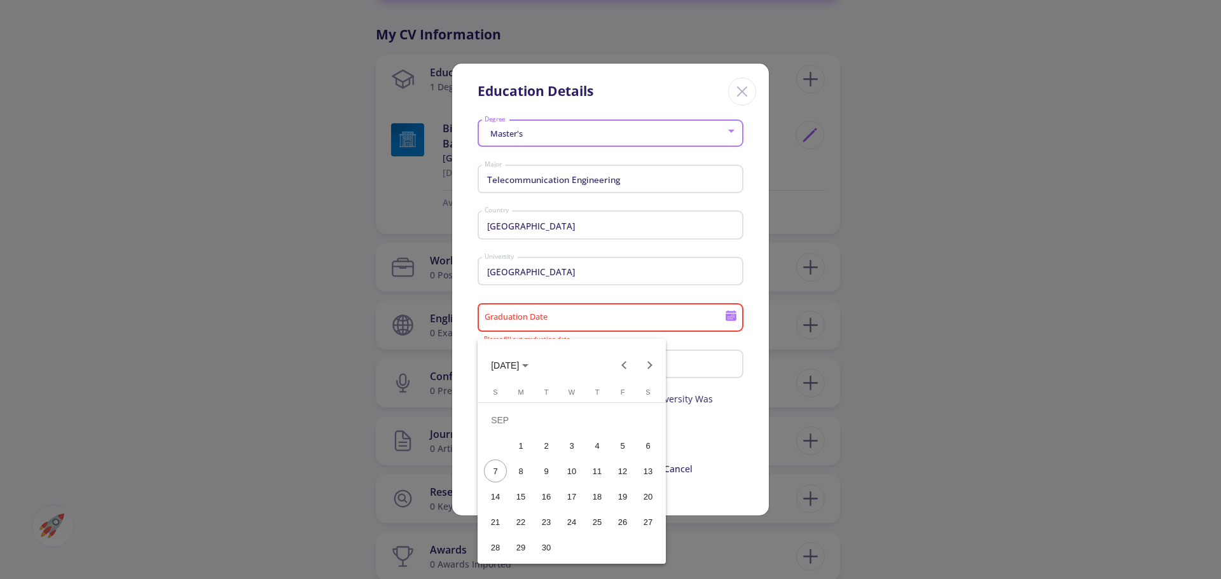
click at [528, 366] on polygon "Choose month and year" at bounding box center [525, 365] width 6 height 3
click at [509, 456] on div "2024" at bounding box center [505, 455] width 40 height 23
click at [553, 430] on div "FEB" at bounding box center [550, 430] width 40 height 23
click at [566, 448] on div "7" at bounding box center [571, 445] width 23 height 23
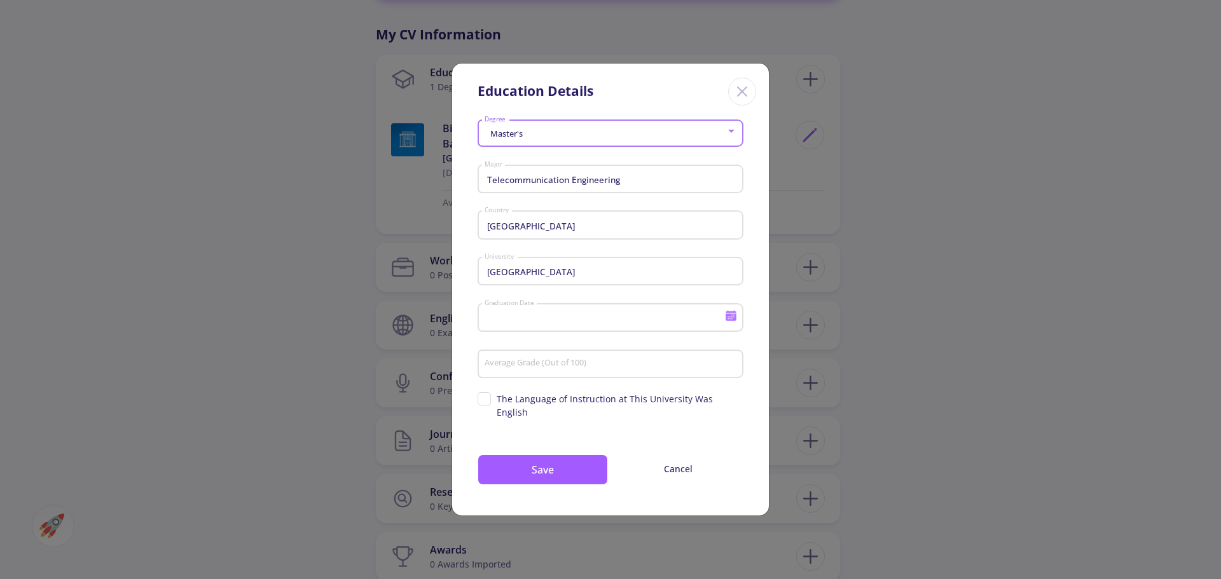
type input "[DATE]"
click at [553, 370] on input "Average Grade (Out of 100)" at bounding box center [612, 364] width 257 height 11
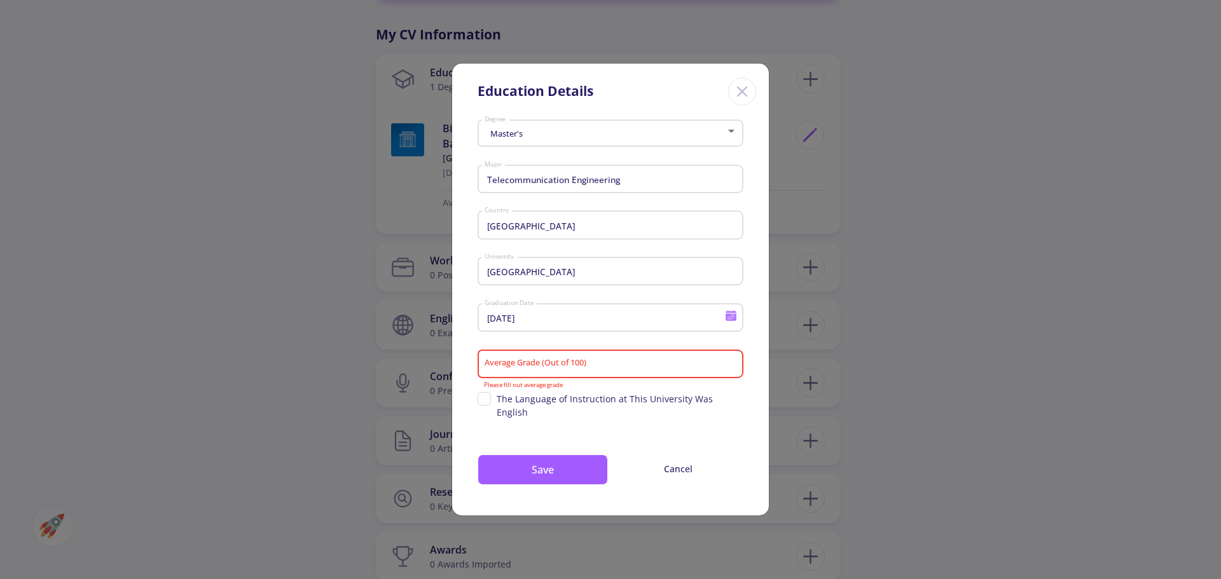
click at [537, 378] on div "Average Grade (Out of 100)" at bounding box center [611, 361] width 254 height 33
click at [598, 370] on input "Average Grade (Out of 100)" at bounding box center [612, 364] width 257 height 11
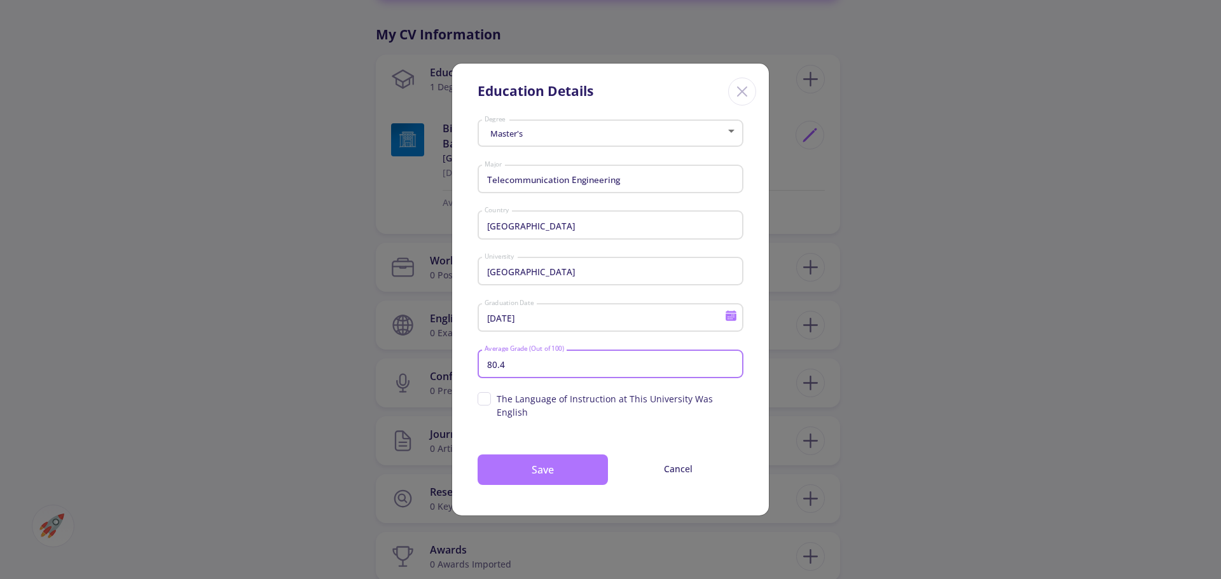
type input "80.4"
click at [555, 470] on button "Save" at bounding box center [542, 470] width 130 height 31
click at [549, 458] on button "Save" at bounding box center [542, 470] width 130 height 31
click at [555, 455] on button "Save" at bounding box center [542, 470] width 130 height 31
click at [537, 455] on button "Save" at bounding box center [542, 470] width 130 height 31
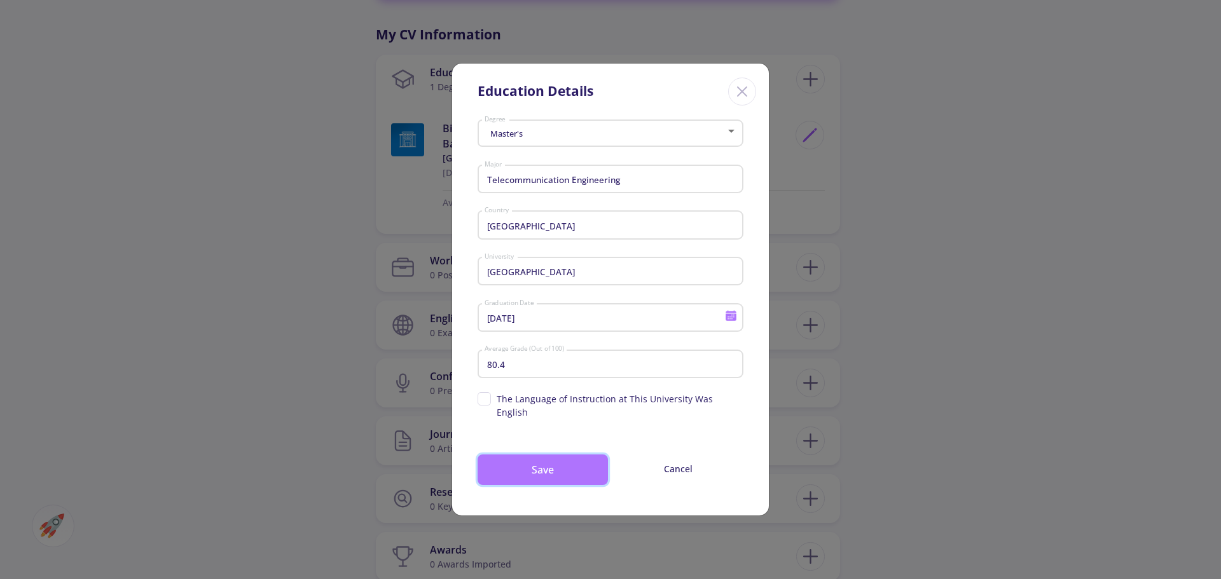
click at [537, 455] on button "Save" at bounding box center [542, 470] width 130 height 31
drag, startPoint x: 613, startPoint y: 84, endPoint x: 673, endPoint y: 65, distance: 62.1
click at [673, 65] on div "Education Details Master's Degree Telecommunication Engineering Major Iran Coun…" at bounding box center [610, 289] width 1221 height 579
click at [561, 456] on button "Save" at bounding box center [542, 470] width 130 height 31
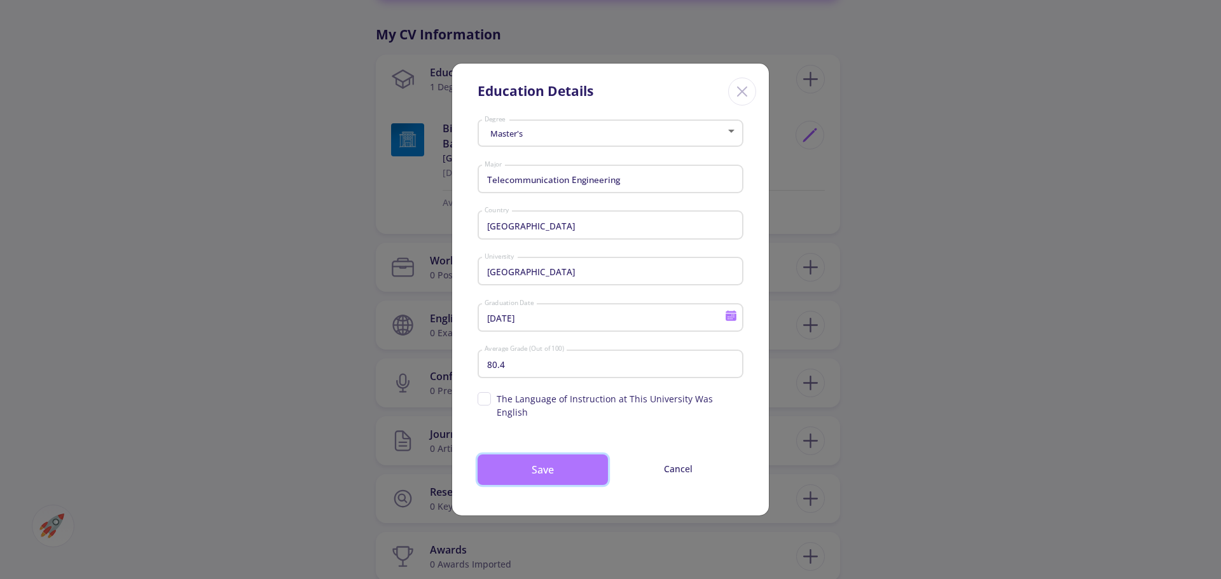
click at [561, 456] on button "Save" at bounding box center [542, 470] width 130 height 31
click at [559, 456] on button "Save" at bounding box center [542, 470] width 130 height 31
click at [524, 362] on div "80.4 Average Grade (Out of 100)" at bounding box center [611, 361] width 254 height 33
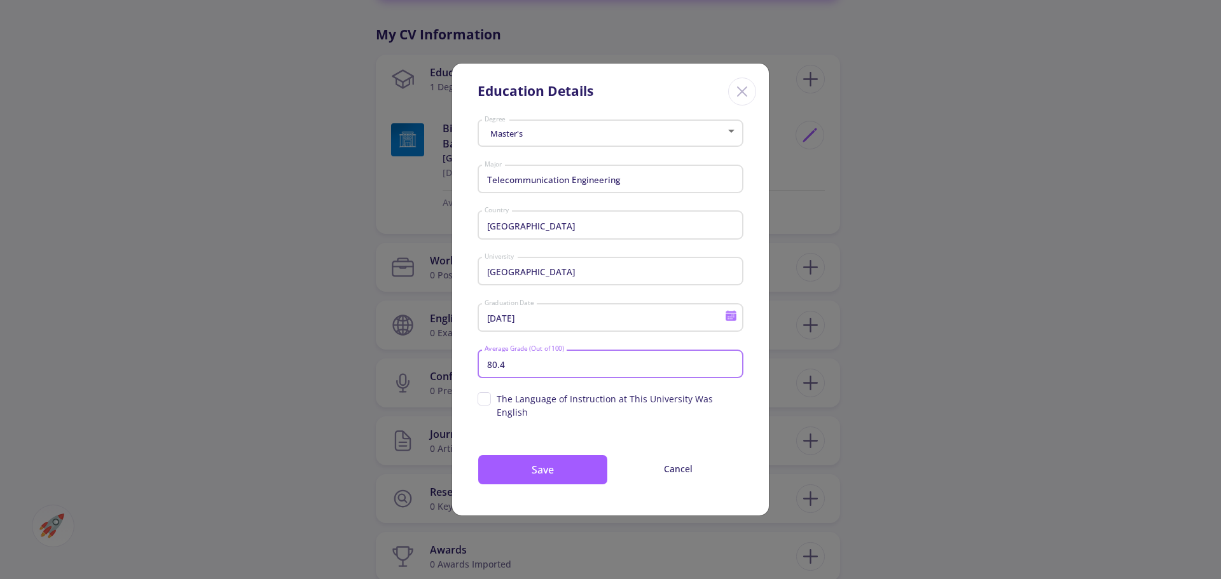
click at [544, 370] on input "80.4" at bounding box center [612, 364] width 257 height 11
click at [526, 474] on button "Save" at bounding box center [542, 470] width 130 height 31
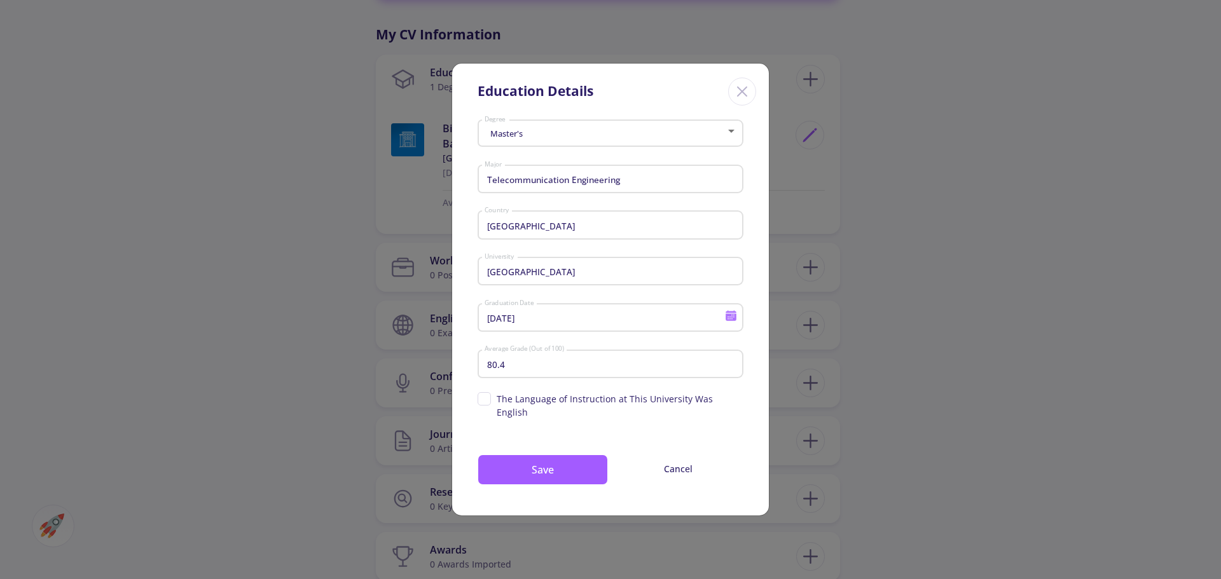
click at [744, 95] on line "Close" at bounding box center [741, 91] width 9 height 9
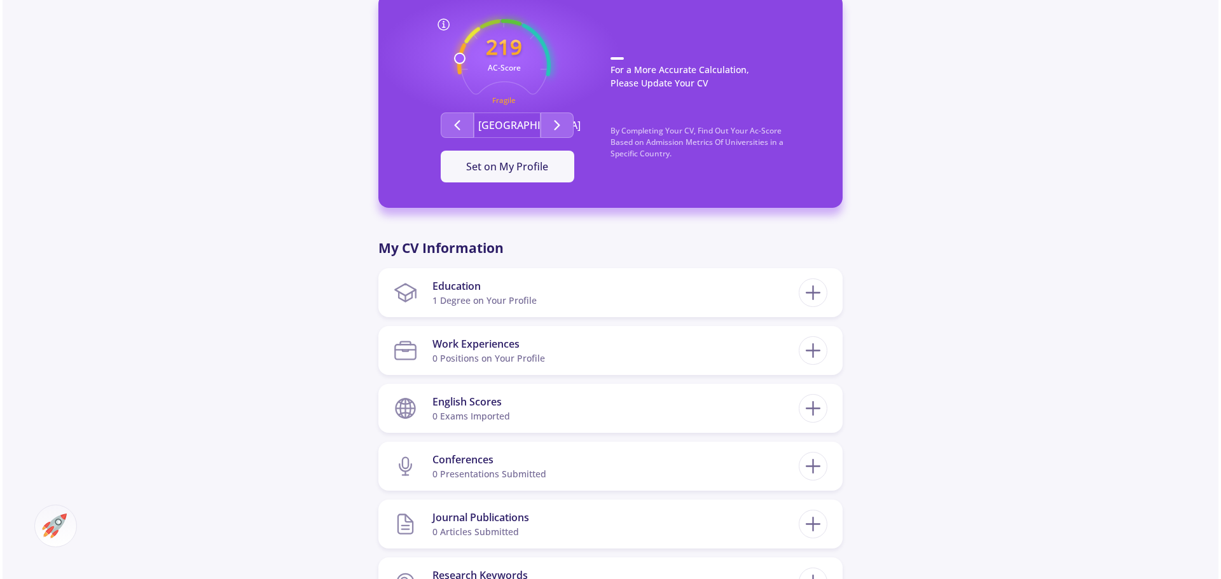
scroll to position [381, 0]
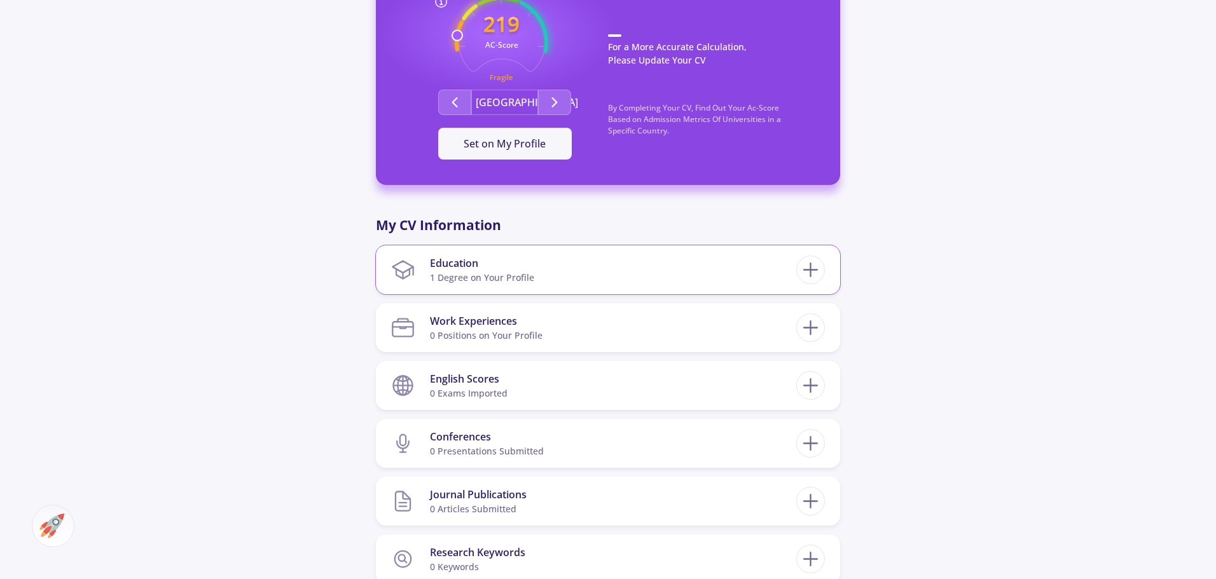
click at [691, 264] on section "Education 1 Degree on Your Profile" at bounding box center [593, 269] width 405 height 39
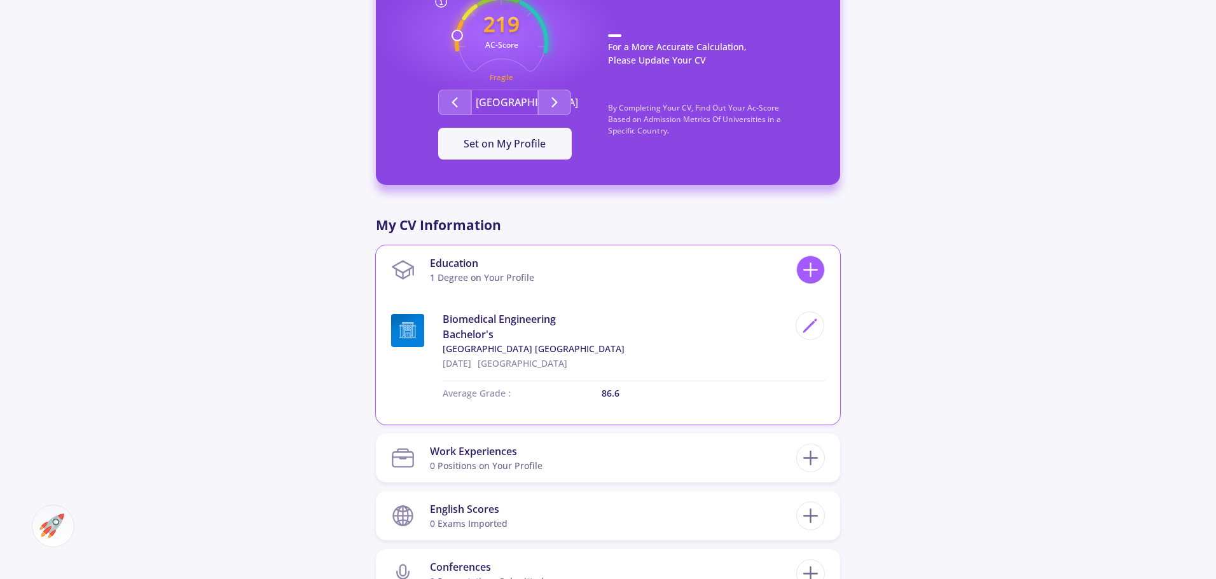
click at [814, 260] on icon at bounding box center [810, 270] width 24 height 24
checkbox input "false"
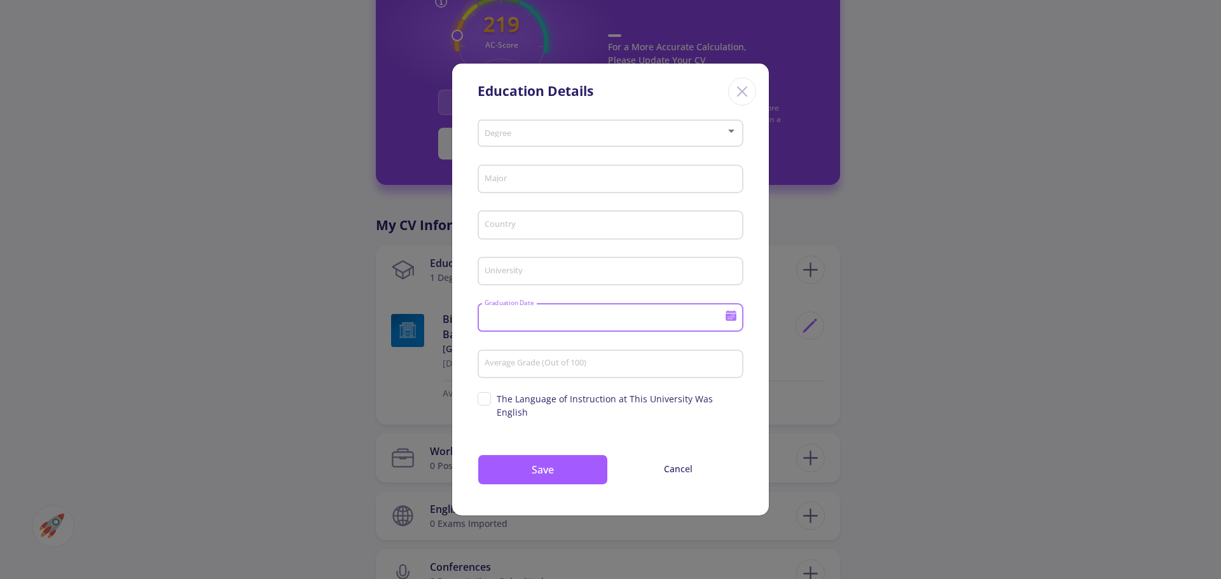
click at [545, 324] on input "Graduation Date" at bounding box center [606, 318] width 245 height 11
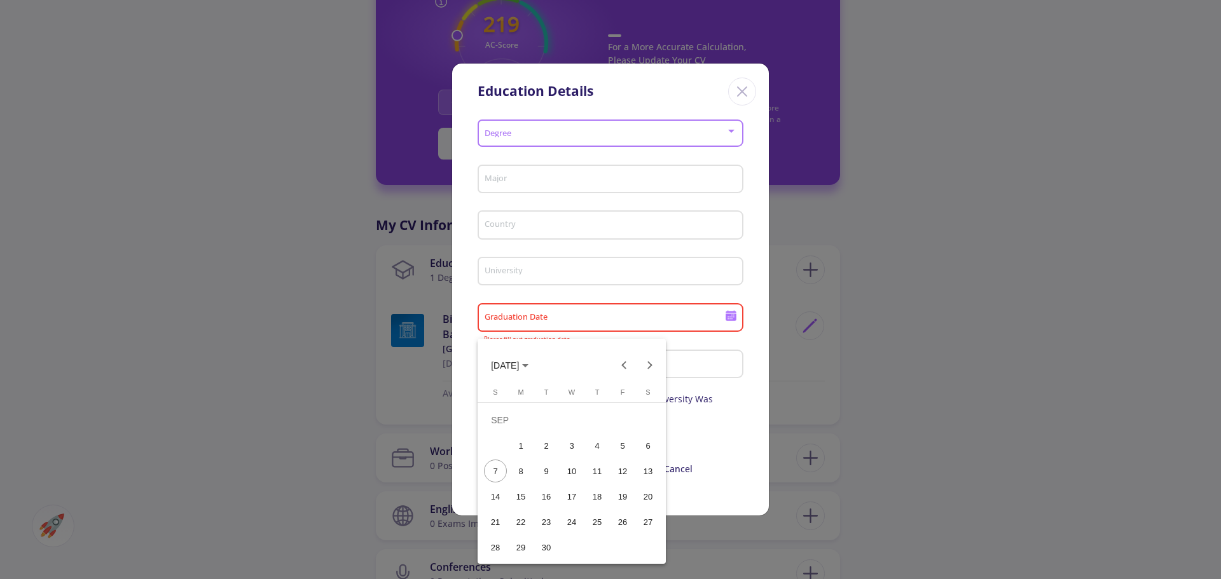
click at [519, 369] on span "[DATE]" at bounding box center [505, 365] width 28 height 10
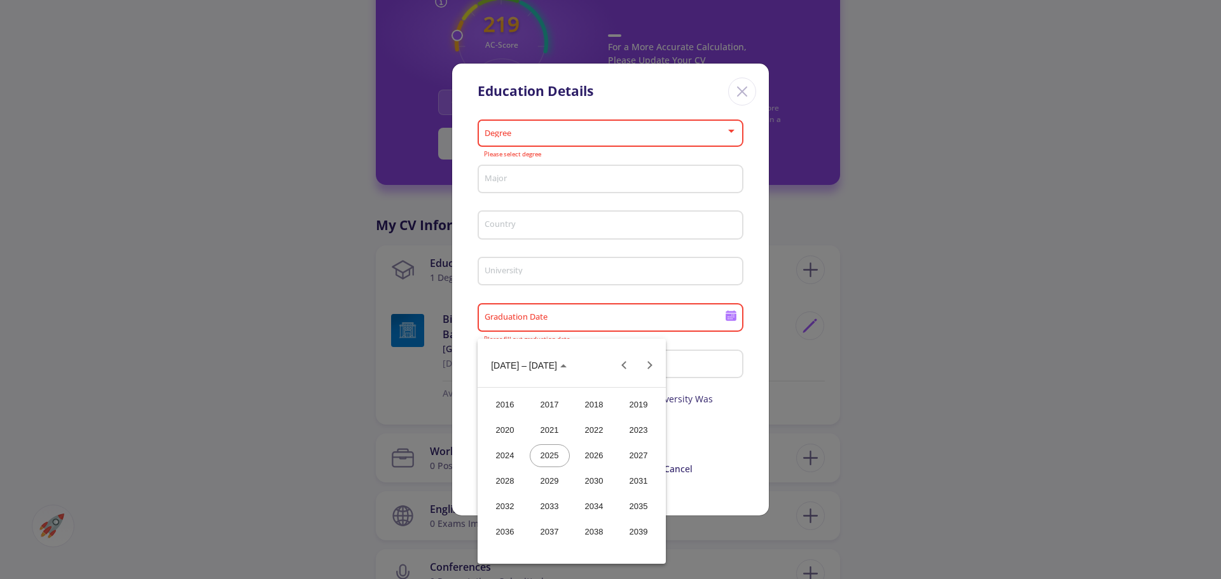
click at [509, 458] on div "2024" at bounding box center [505, 455] width 40 height 23
click at [556, 431] on div "FEB" at bounding box center [550, 430] width 40 height 23
click at [572, 444] on div "7" at bounding box center [571, 445] width 23 height 23
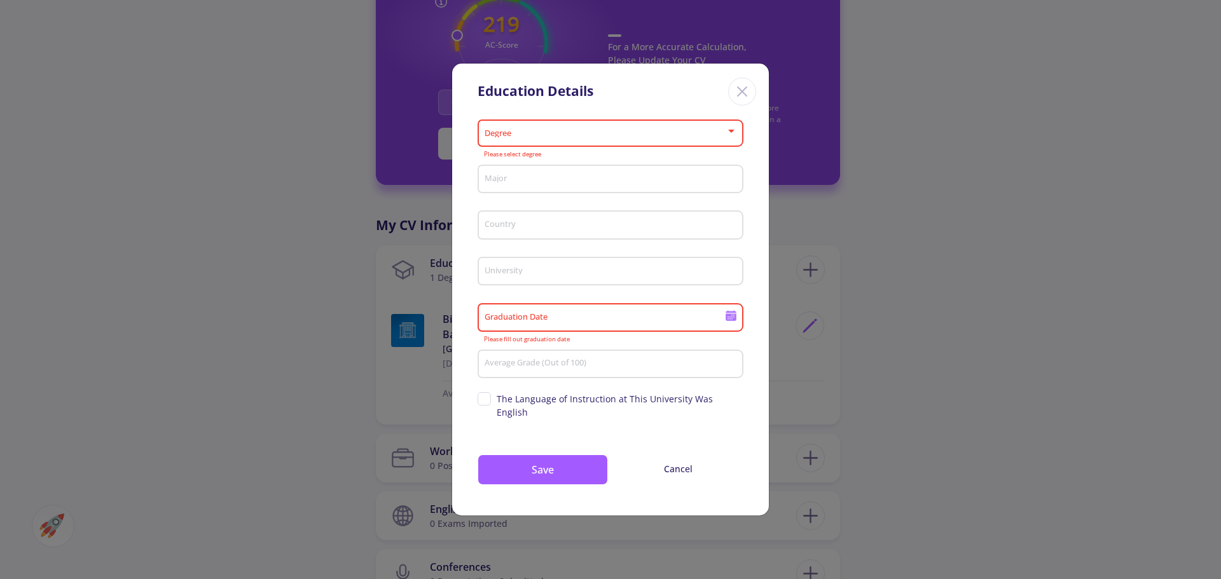
type input "[DATE]"
click at [535, 137] on span at bounding box center [606, 133] width 239 height 9
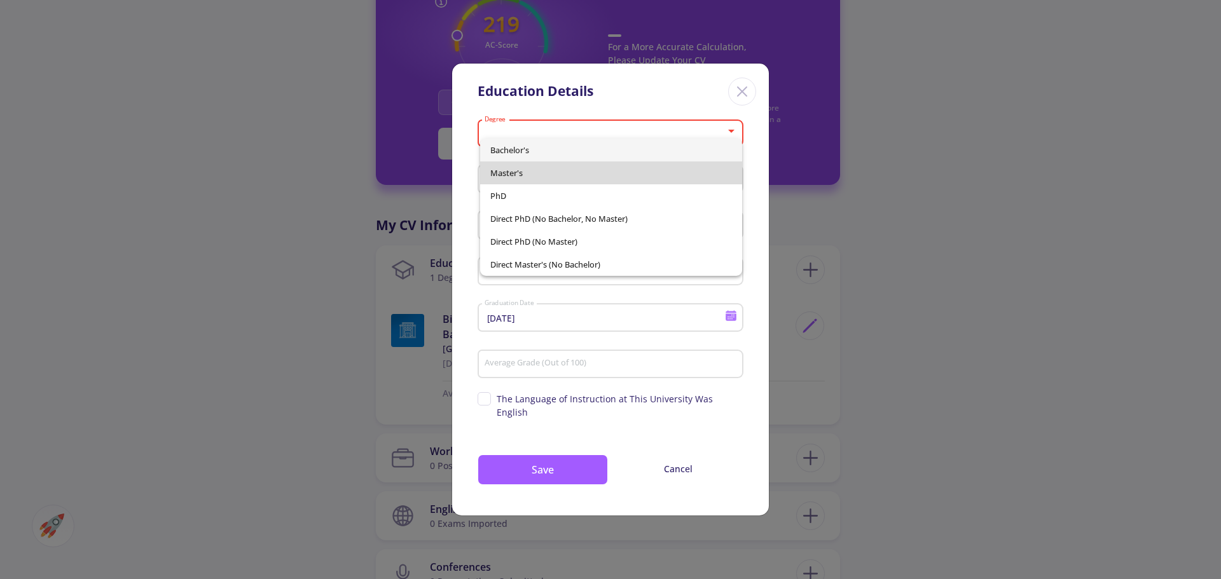
click at [533, 172] on span "Master's" at bounding box center [611, 172] width 242 height 23
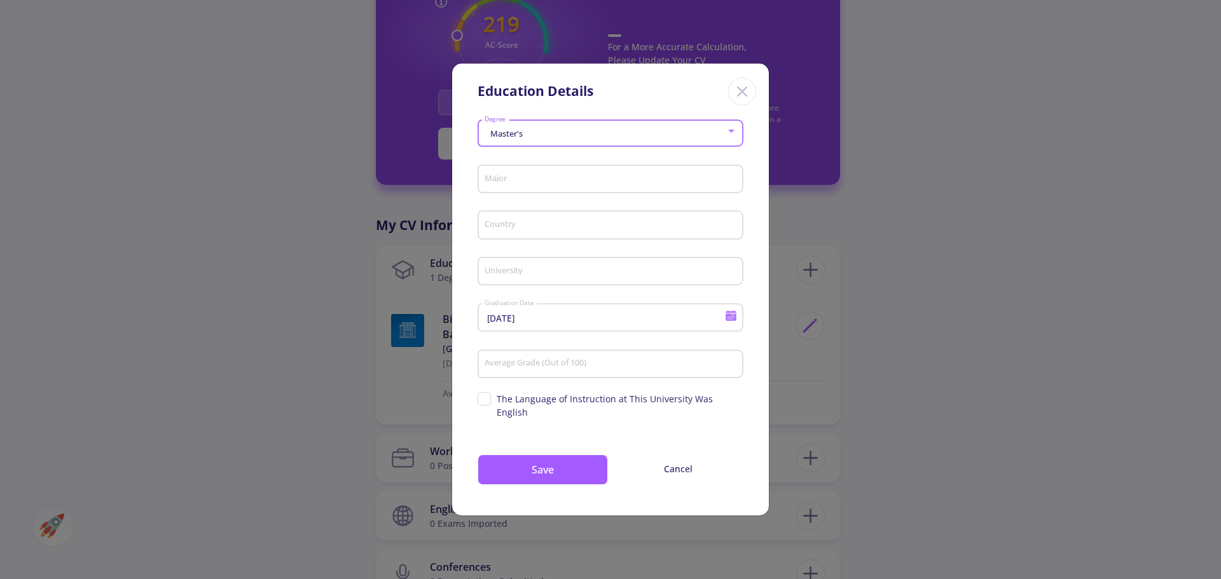
click at [531, 183] on input "Major" at bounding box center [612, 179] width 257 height 11
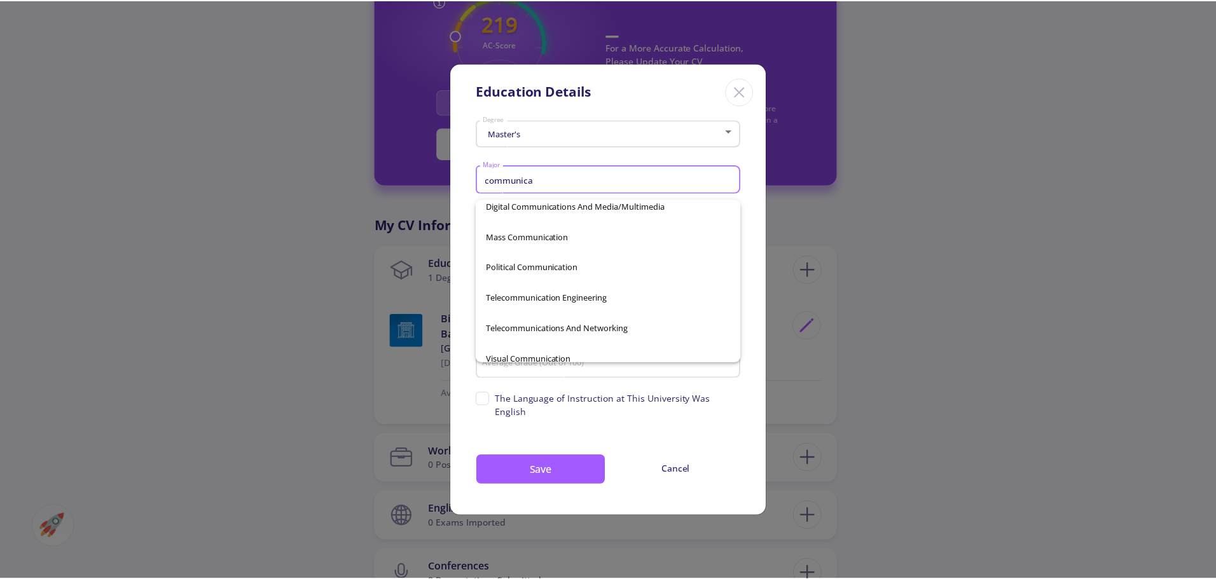
scroll to position [318, 0]
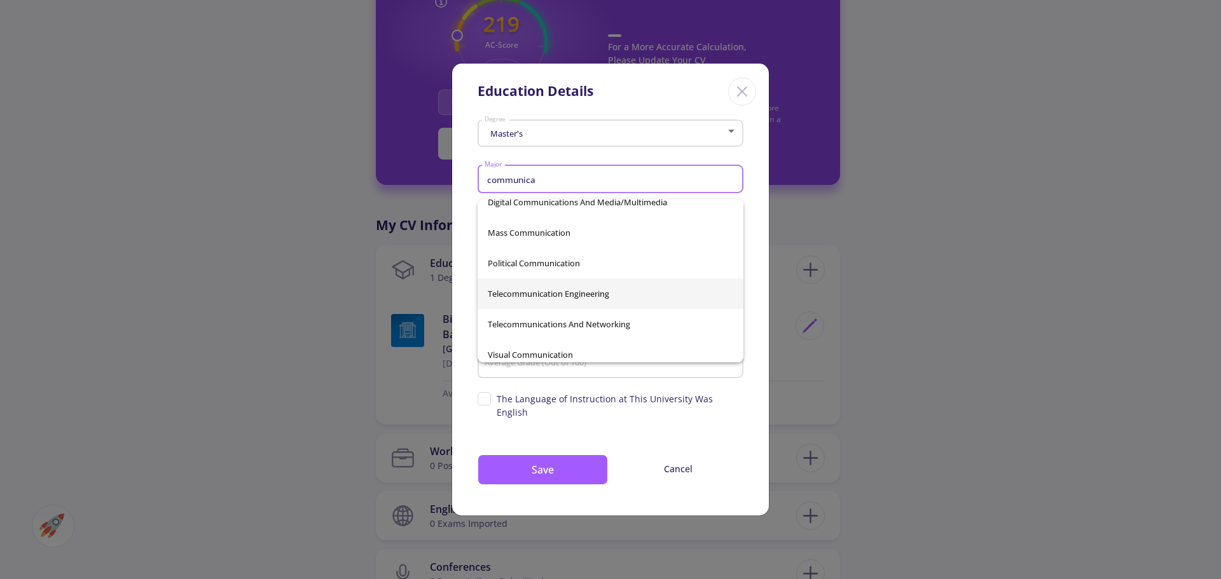
click at [647, 293] on span "Telecommunication Engineering" at bounding box center [610, 293] width 245 height 31
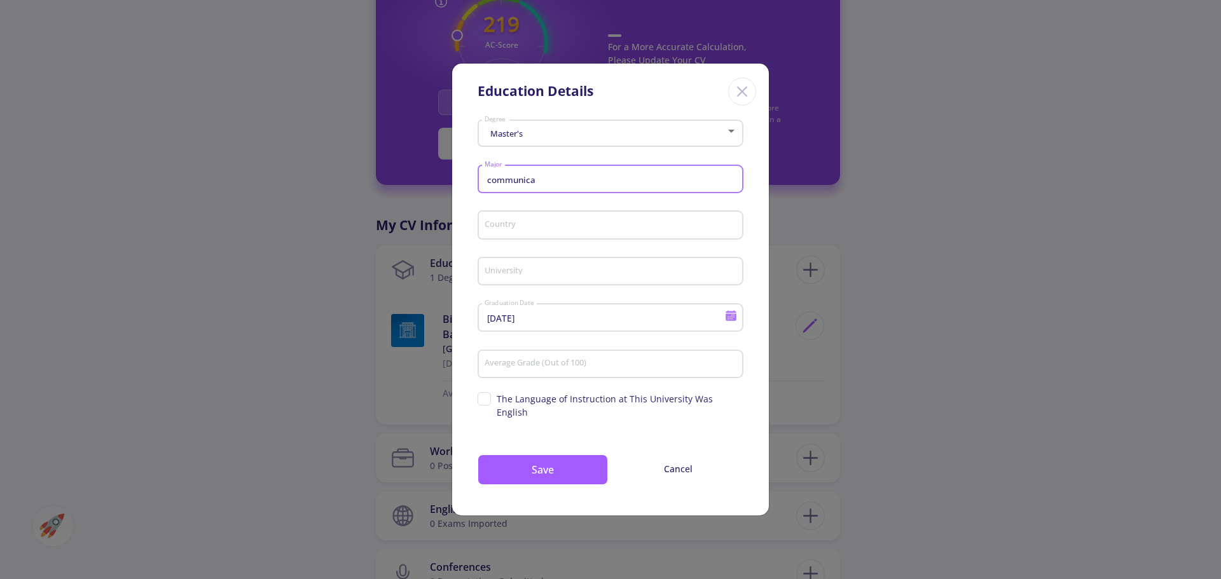
type input "Telecommunication Engineering"
click at [531, 224] on div "Country" at bounding box center [611, 222] width 254 height 33
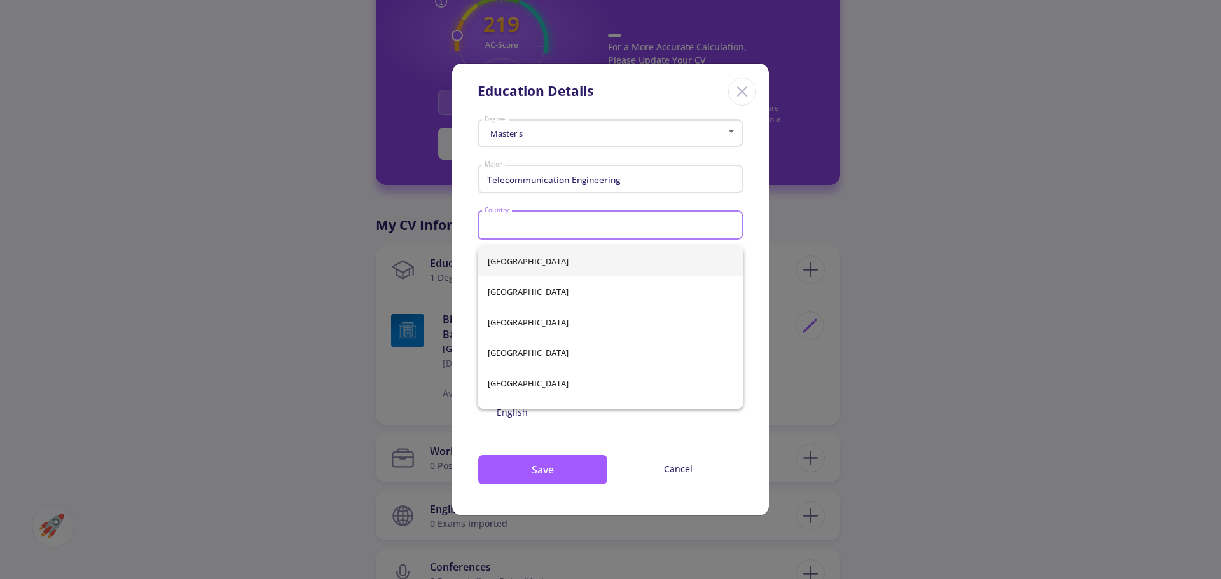
type input "[GEOGRAPHIC_DATA]"
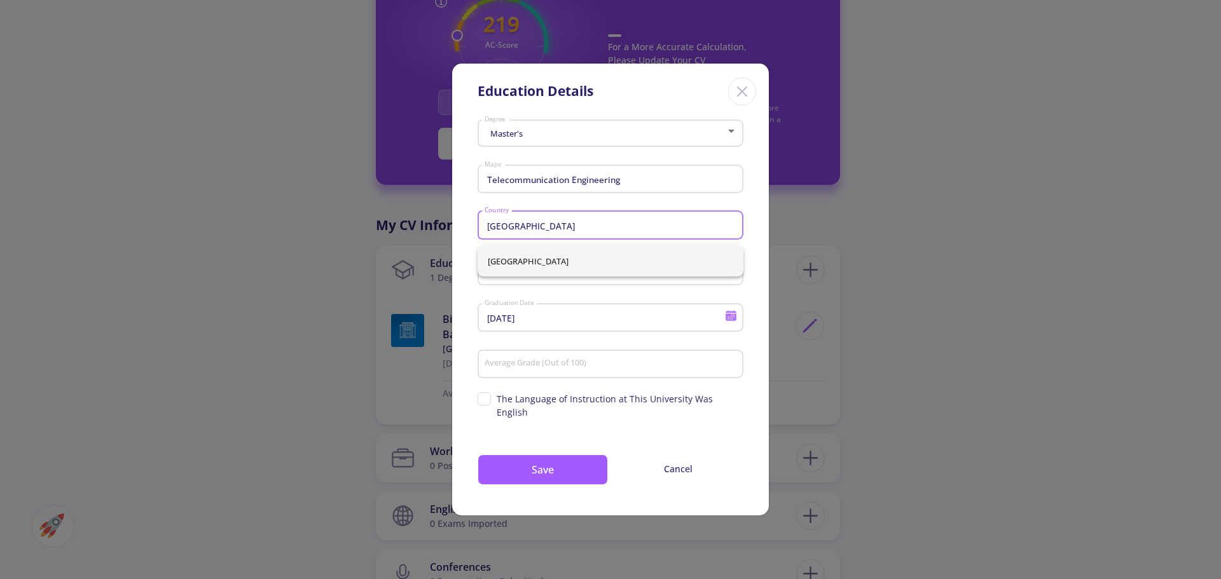
click at [547, 285] on div "University" at bounding box center [611, 268] width 254 height 33
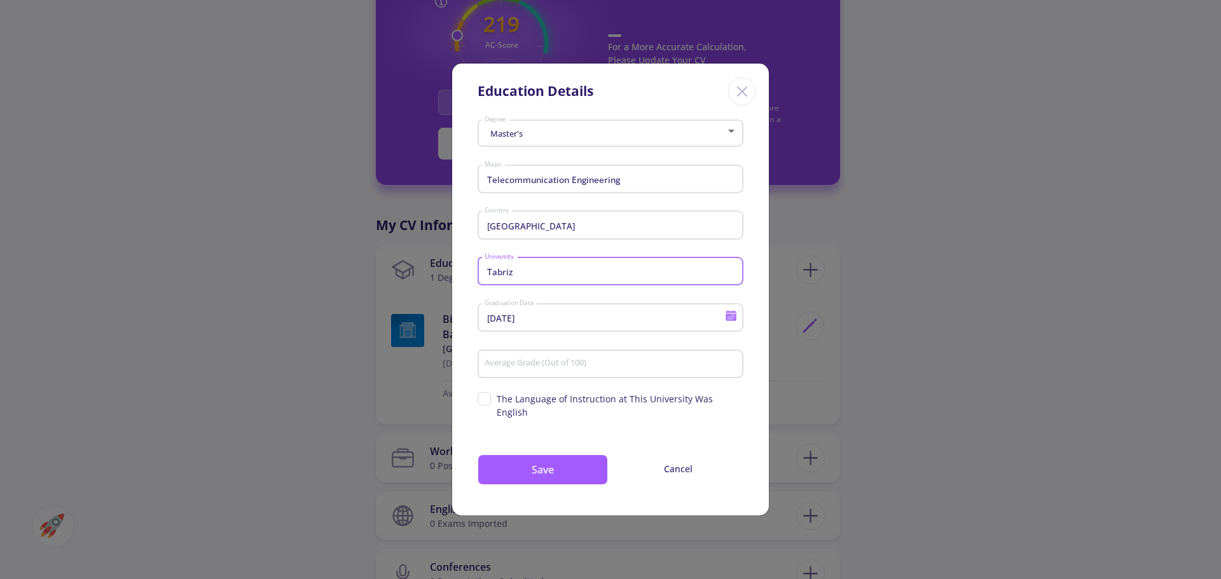
type input "Tabriz"
click at [549, 370] on input "Average Grade (Out of 100)" at bounding box center [612, 364] width 257 height 11
type input "80.4"
click at [563, 268] on div "Tabriz University" at bounding box center [611, 268] width 254 height 33
drag, startPoint x: 560, startPoint y: 280, endPoint x: 385, endPoint y: 289, distance: 175.0
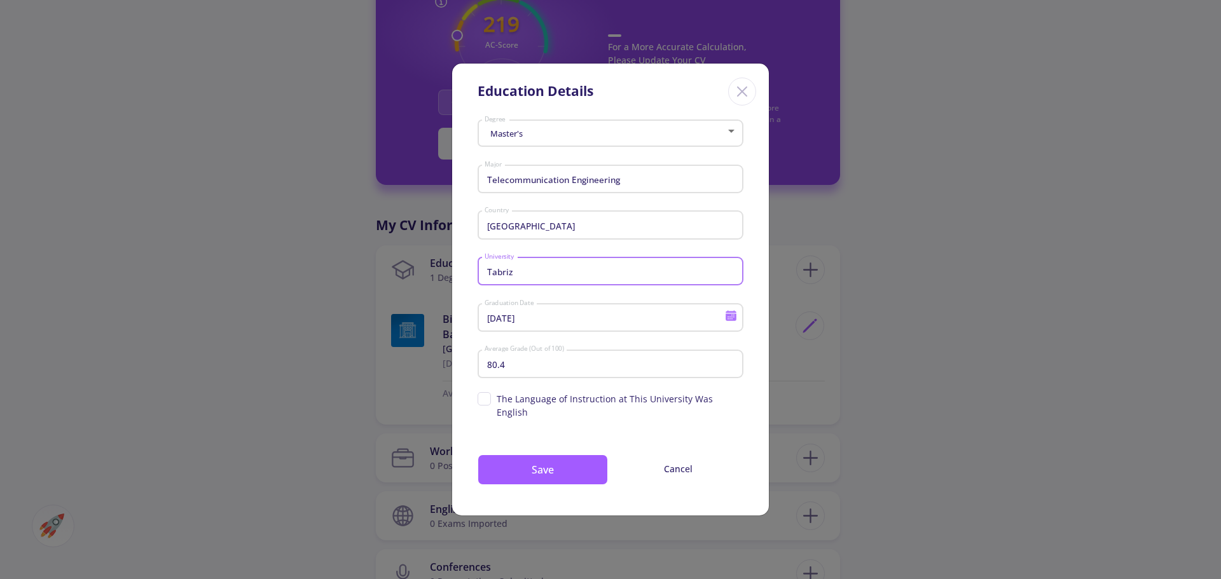
click at [385, 289] on div "Education Details Master's Degree Telecommunication Engineering Major Iran Coun…" at bounding box center [610, 289] width 1221 height 579
type input "u"
type input "T"
type input "[GEOGRAPHIC_DATA]"
click at [553, 471] on button "Save" at bounding box center [542, 470] width 130 height 31
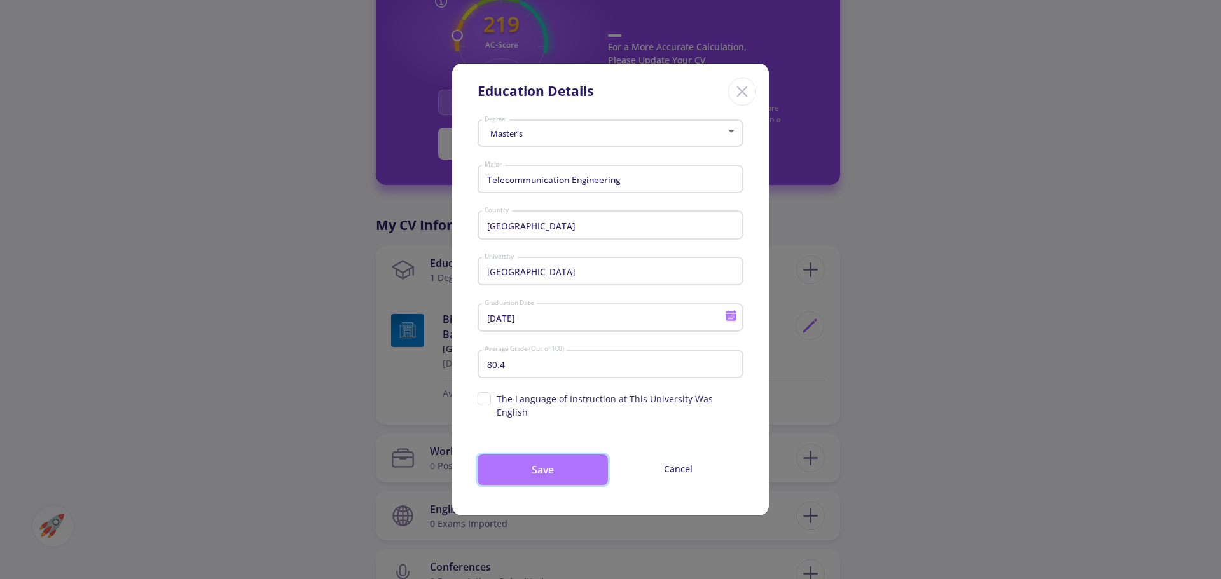
click at [553, 470] on button "Save" at bounding box center [542, 470] width 130 height 31
click at [565, 455] on button "Save" at bounding box center [542, 470] width 130 height 31
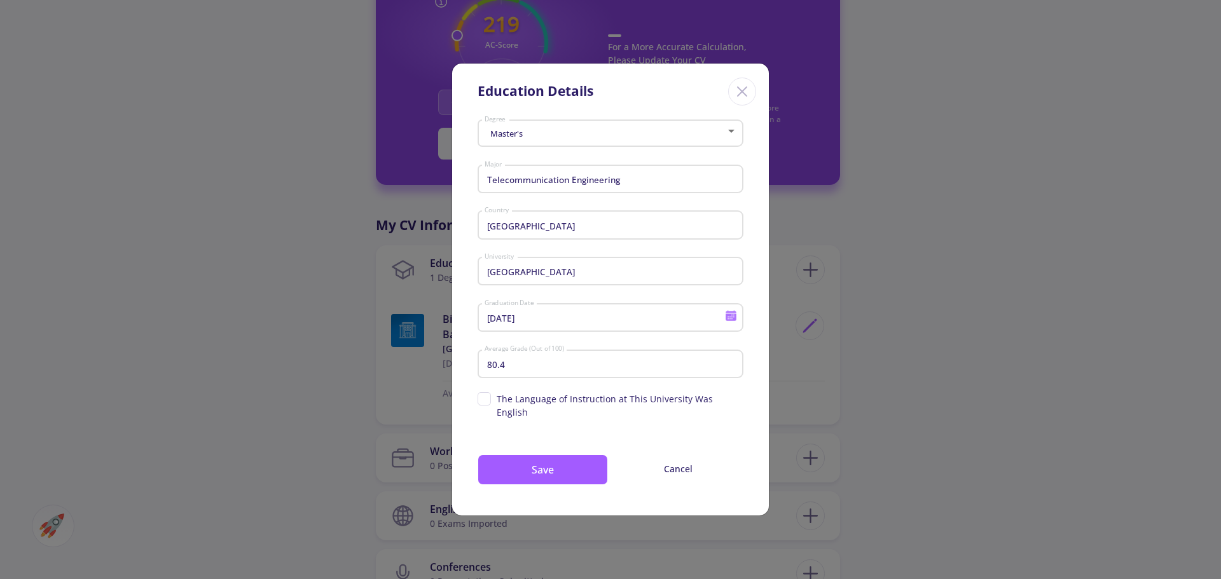
click at [522, 407] on span "The Language of Instruction at This University Was English" at bounding box center [620, 405] width 247 height 27
click at [486, 401] on input "The Language of Instruction at This University Was English" at bounding box center [481, 396] width 8 height 8
click at [522, 407] on span "The Language of Instruction at This University Was English" at bounding box center [620, 405] width 247 height 27
click at [486, 401] on input "The Language of Instruction at This University Was English" at bounding box center [481, 396] width 8 height 8
checkbox input "false"
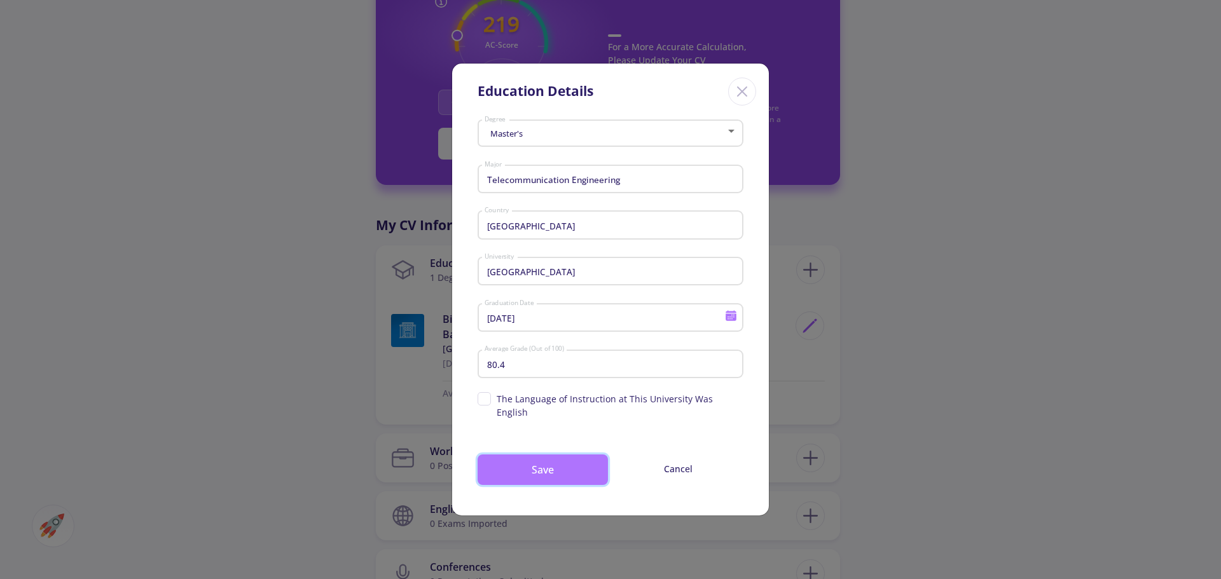
click at [527, 455] on button "Save" at bounding box center [542, 470] width 130 height 31
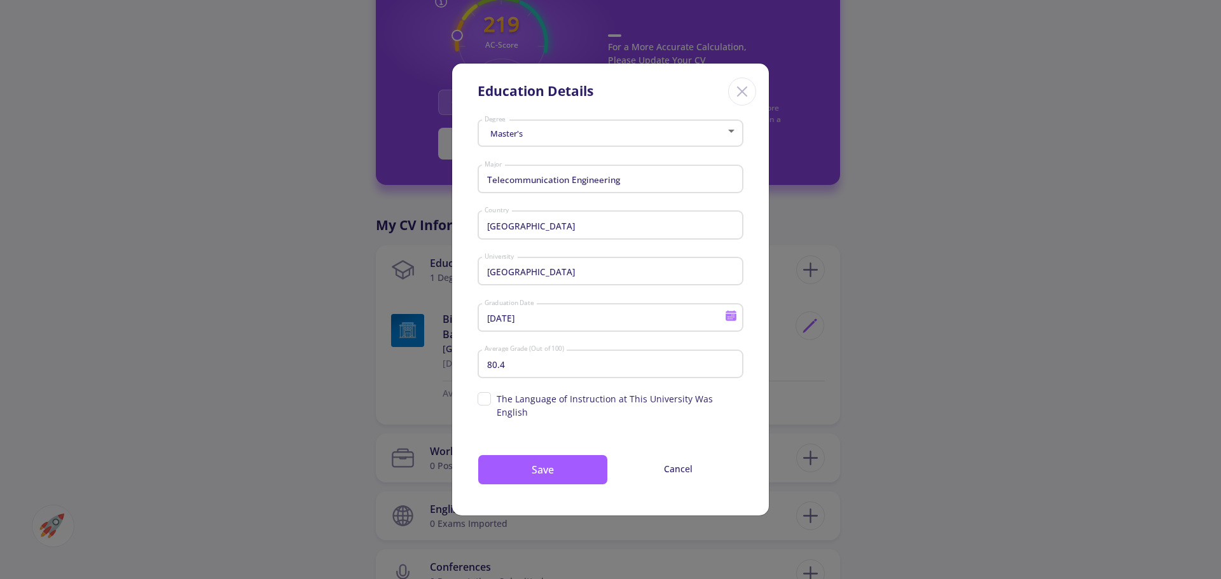
click at [737, 100] on icon "Close" at bounding box center [742, 91] width 20 height 20
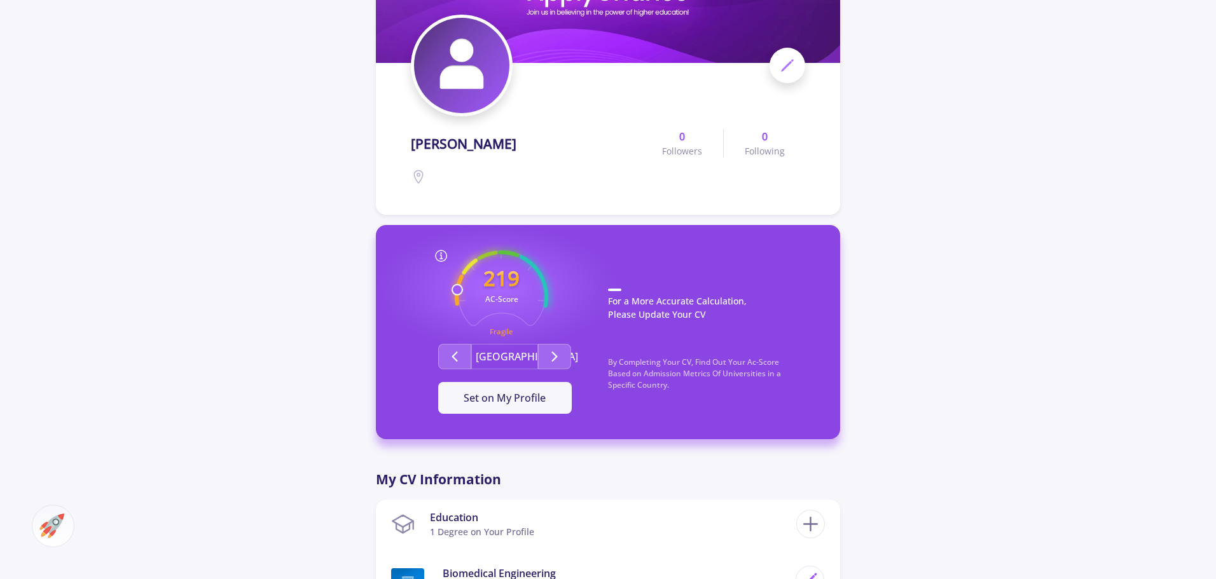
scroll to position [0, 0]
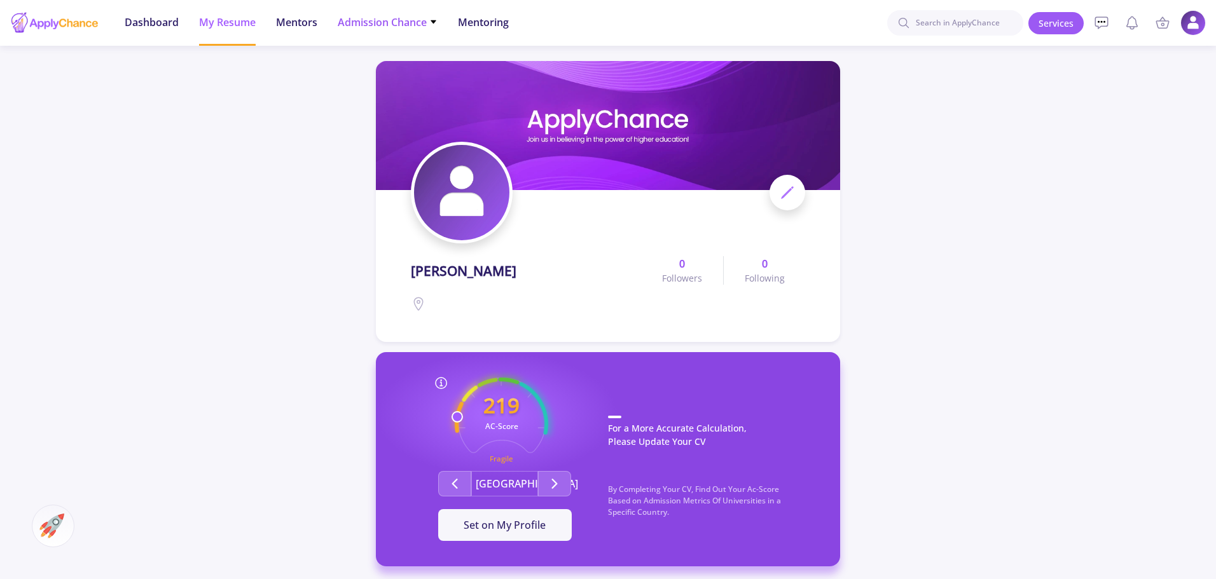
click at [373, 18] on span "Admission Chance" at bounding box center [388, 22] width 100 height 15
click at [182, 22] on ul "Dashboard My Resume Mentors Admission Chance With Minimum Requirements Only My …" at bounding box center [316, 23] width 404 height 46
click at [166, 22] on span "Dashboard" at bounding box center [152, 22] width 54 height 15
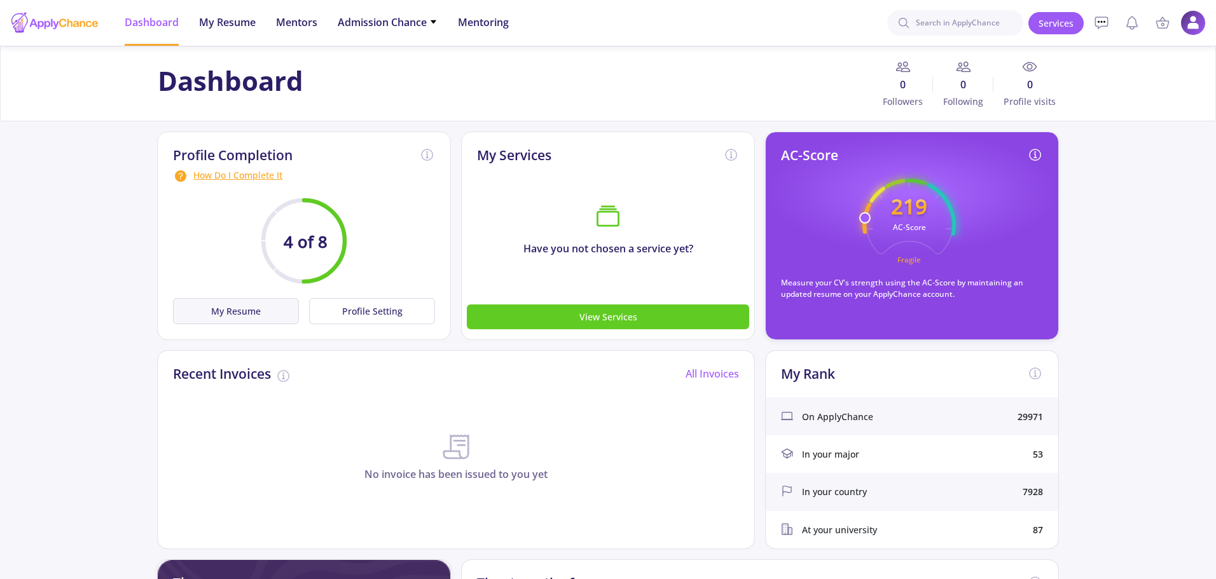
click at [243, 312] on button "My Resume" at bounding box center [236, 311] width 126 height 26
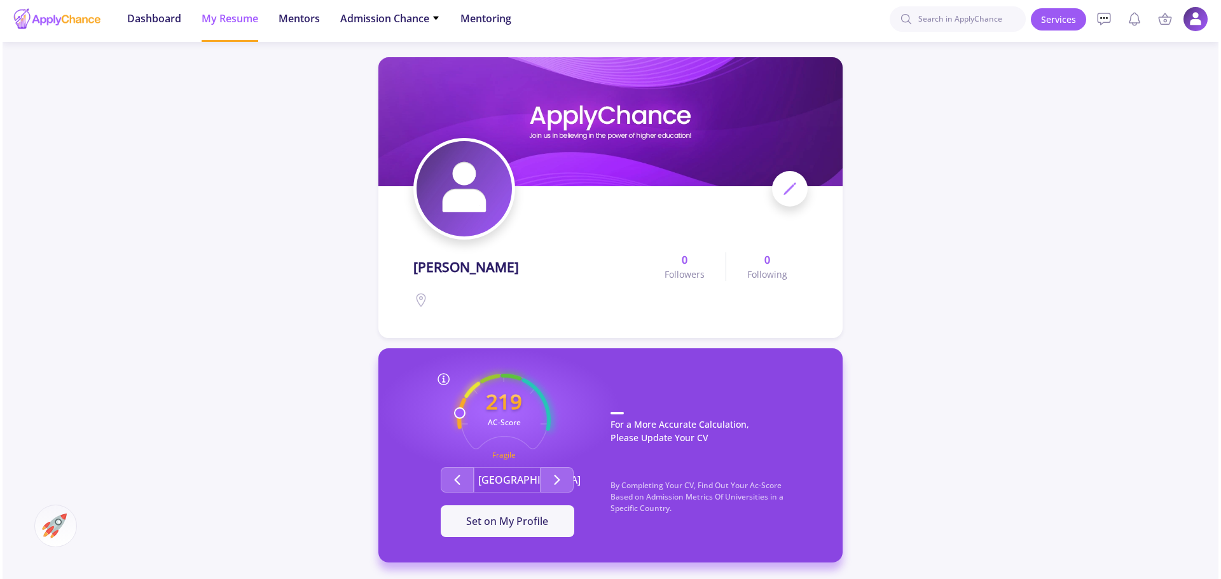
scroll to position [381, 0]
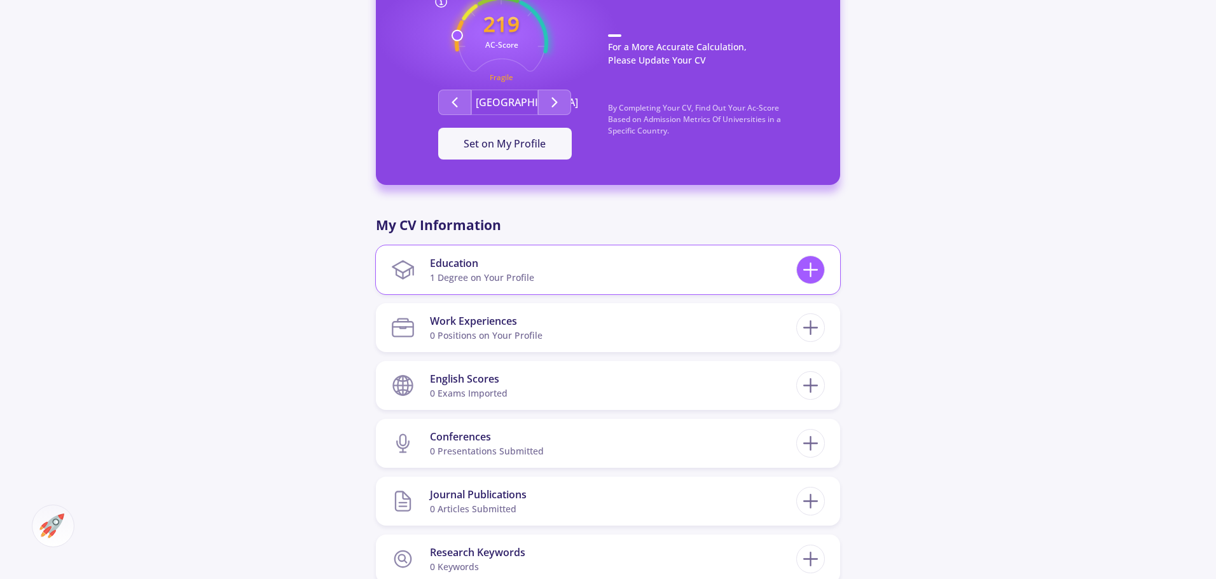
click at [814, 265] on icon at bounding box center [810, 270] width 24 height 24
checkbox input "false"
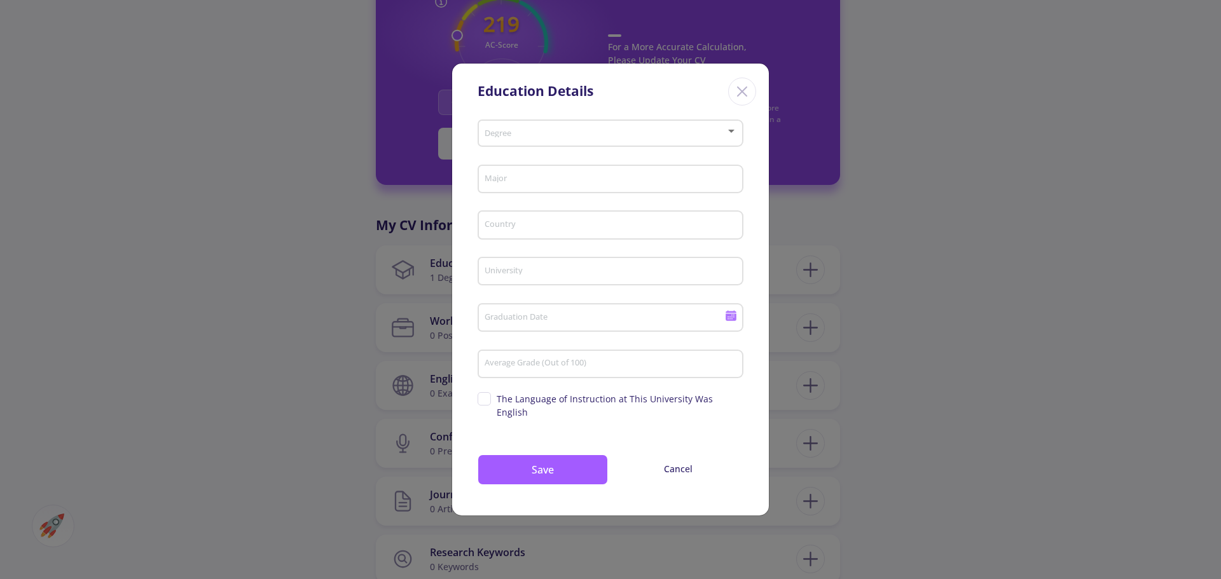
click at [533, 226] on input "Country" at bounding box center [612, 225] width 257 height 11
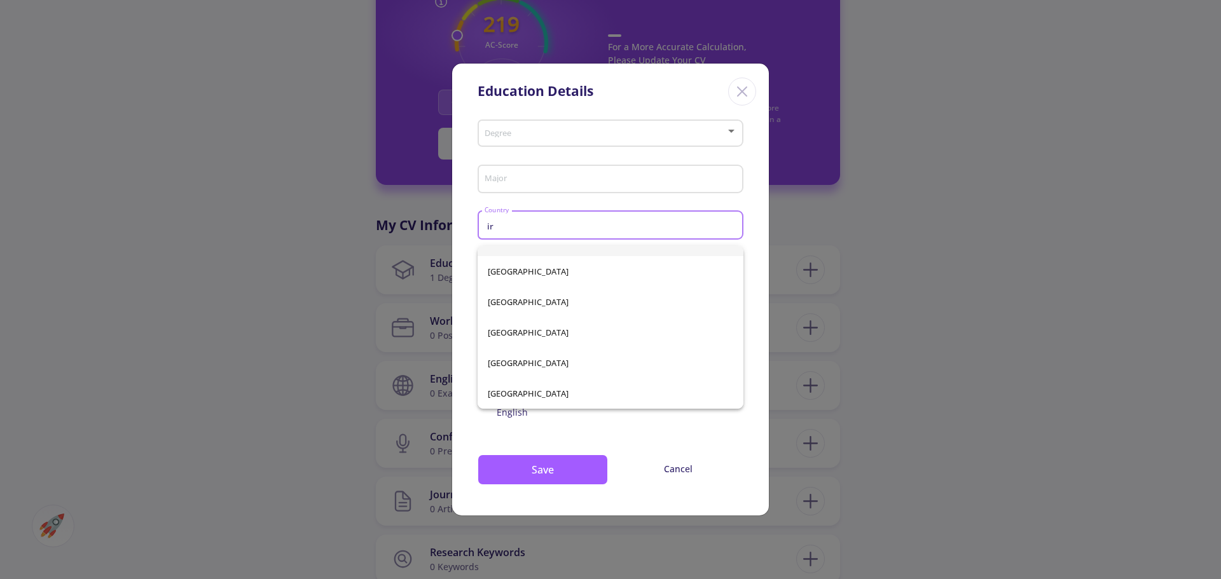
scroll to position [20, 0]
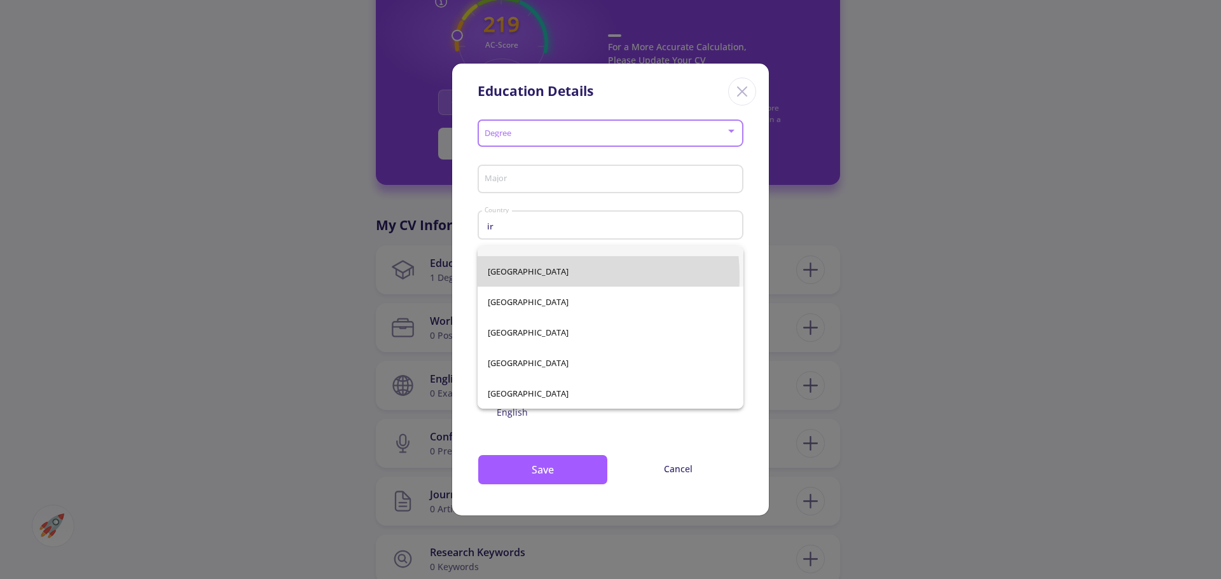
click at [525, 277] on span "[GEOGRAPHIC_DATA]" at bounding box center [610, 271] width 245 height 31
type input "[GEOGRAPHIC_DATA]"
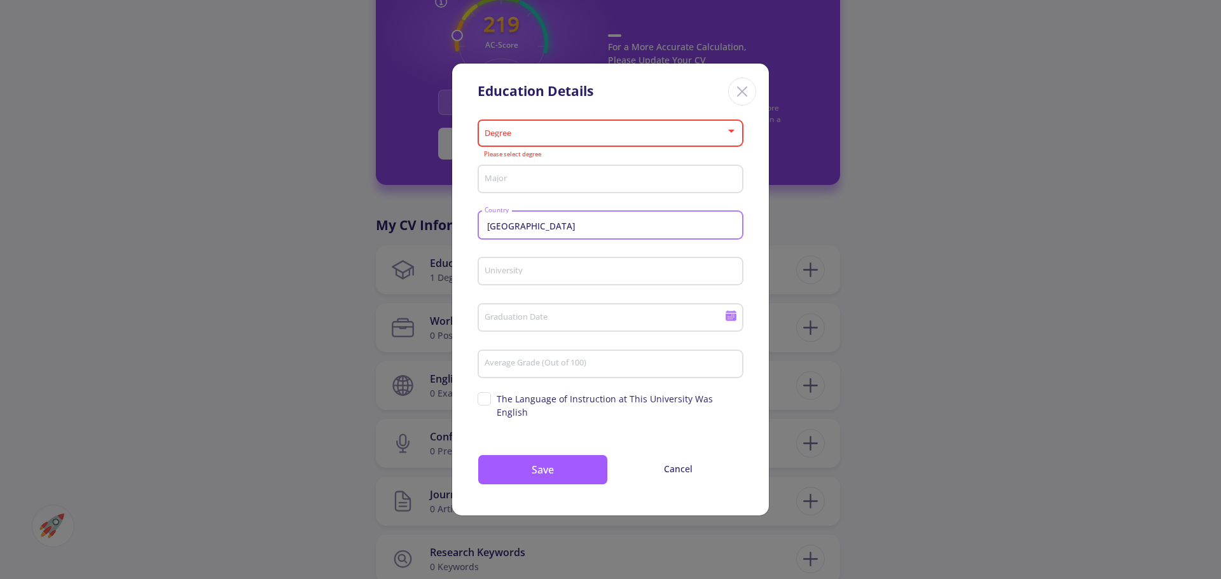
click at [521, 273] on input "University" at bounding box center [612, 271] width 257 height 11
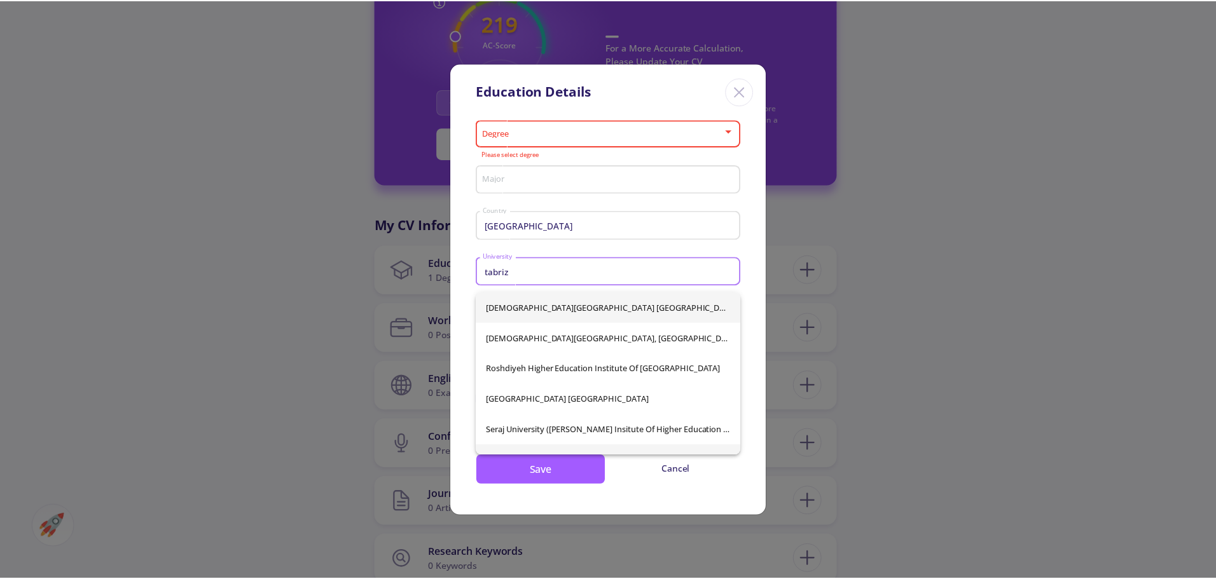
scroll to position [142, 0]
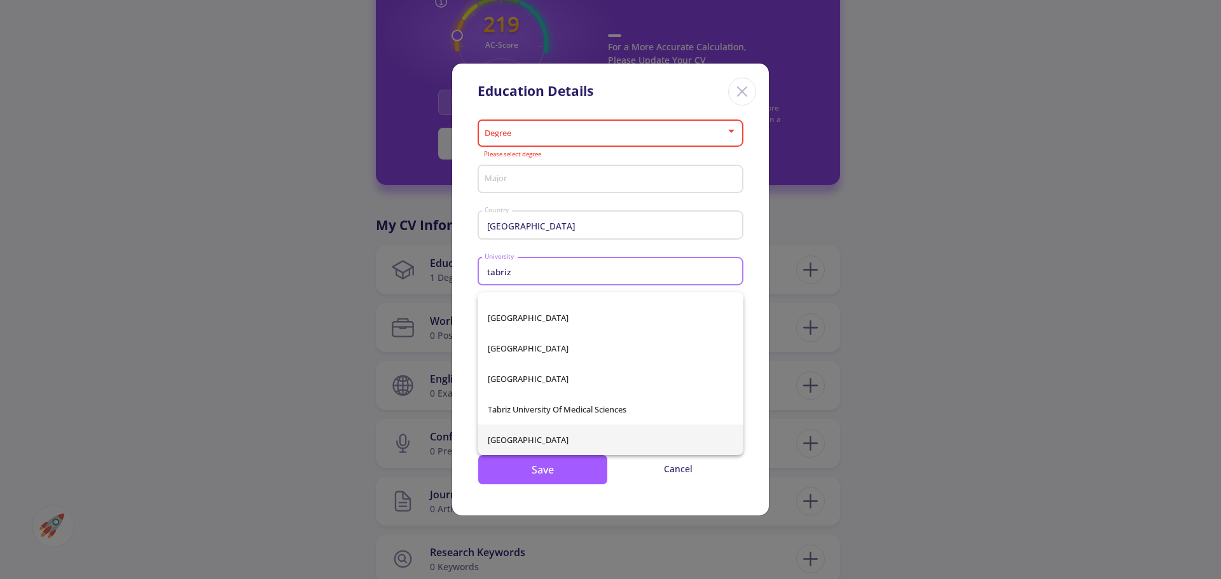
click at [570, 439] on span "[GEOGRAPHIC_DATA]" at bounding box center [610, 440] width 245 height 31
type input "[GEOGRAPHIC_DATA]"
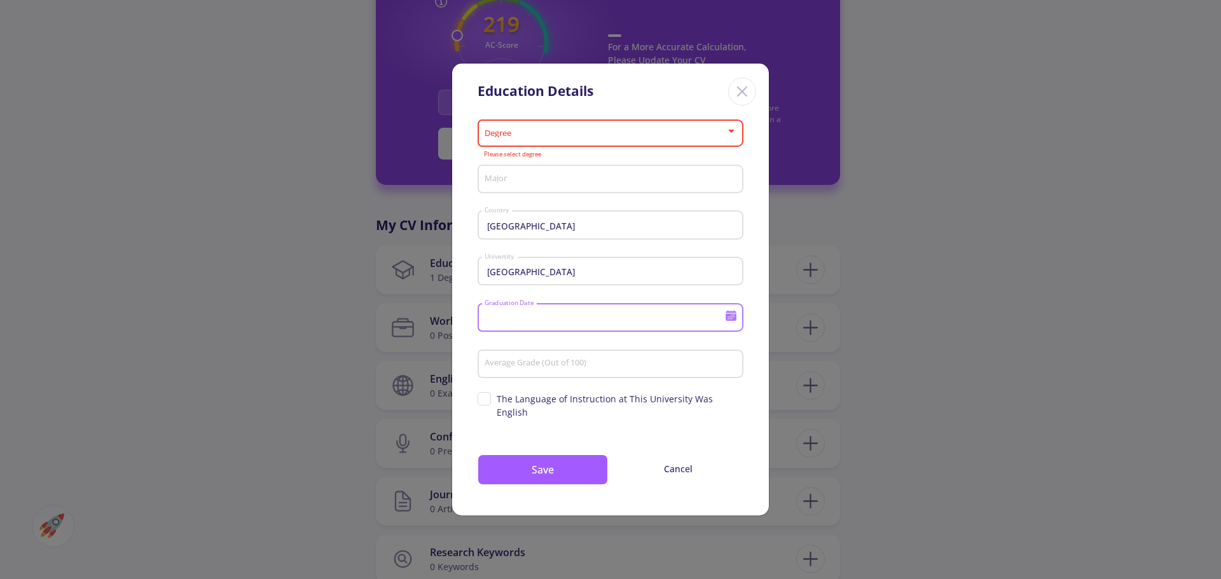
click at [517, 324] on input "Graduation Date" at bounding box center [606, 318] width 245 height 11
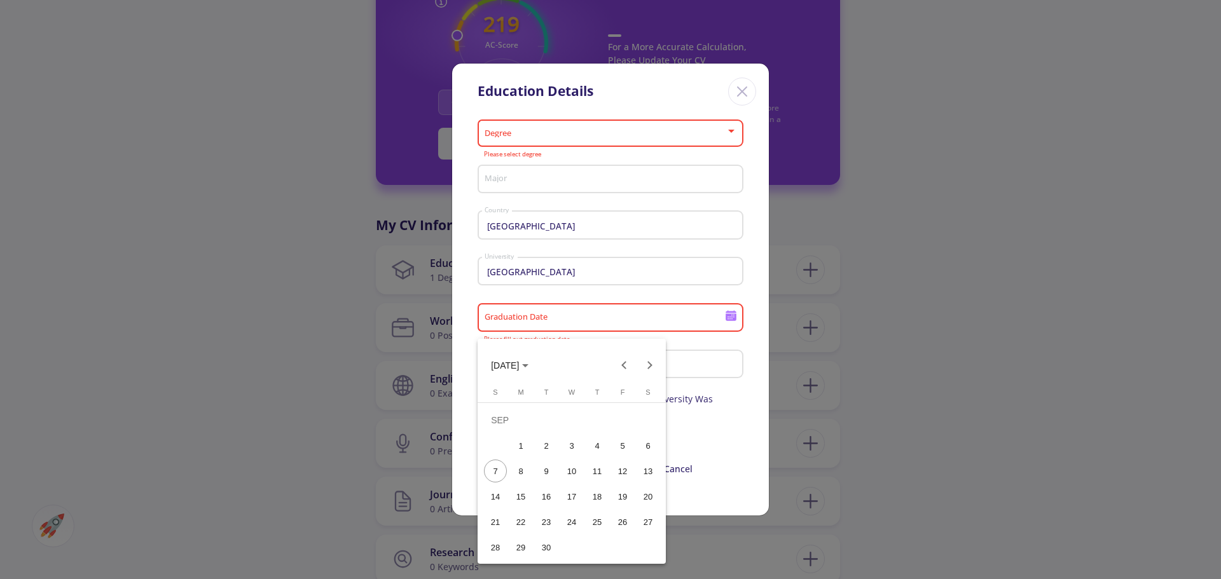
click at [528, 360] on span "[DATE]" at bounding box center [510, 365] width 38 height 10
click at [508, 458] on div "2024" at bounding box center [505, 455] width 40 height 23
click at [546, 424] on div "FEB" at bounding box center [550, 430] width 40 height 23
click at [573, 437] on div "7" at bounding box center [571, 445] width 23 height 23
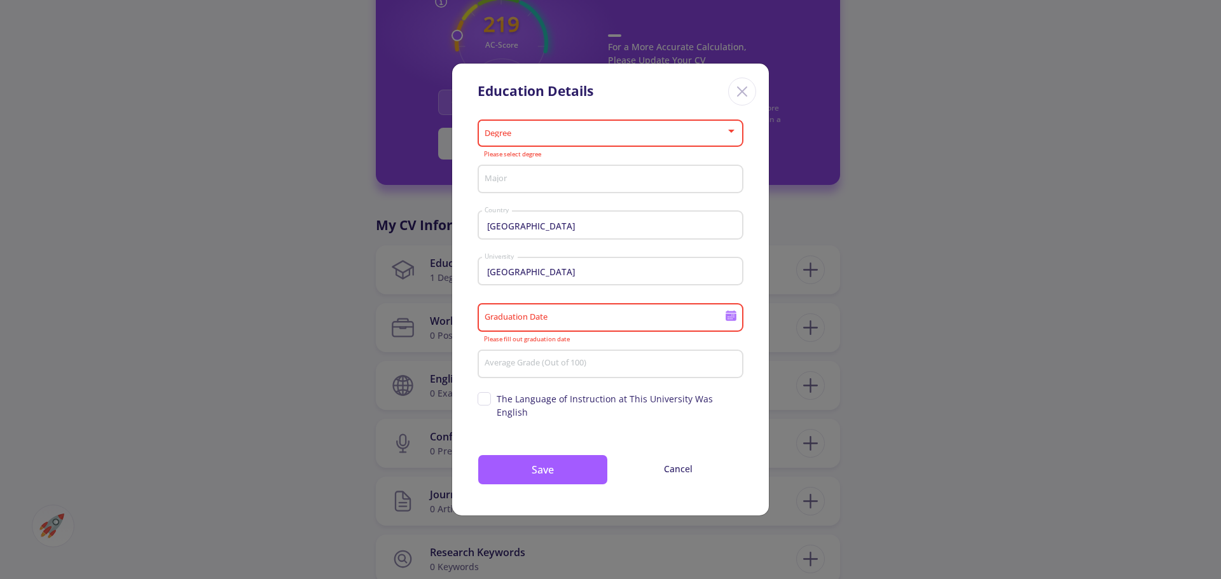
type input "[DATE]"
click at [528, 370] on input "Average Grade (Out of 100)" at bounding box center [612, 364] width 257 height 11
type input "80.4"
click at [505, 186] on input "Major" at bounding box center [612, 179] width 257 height 11
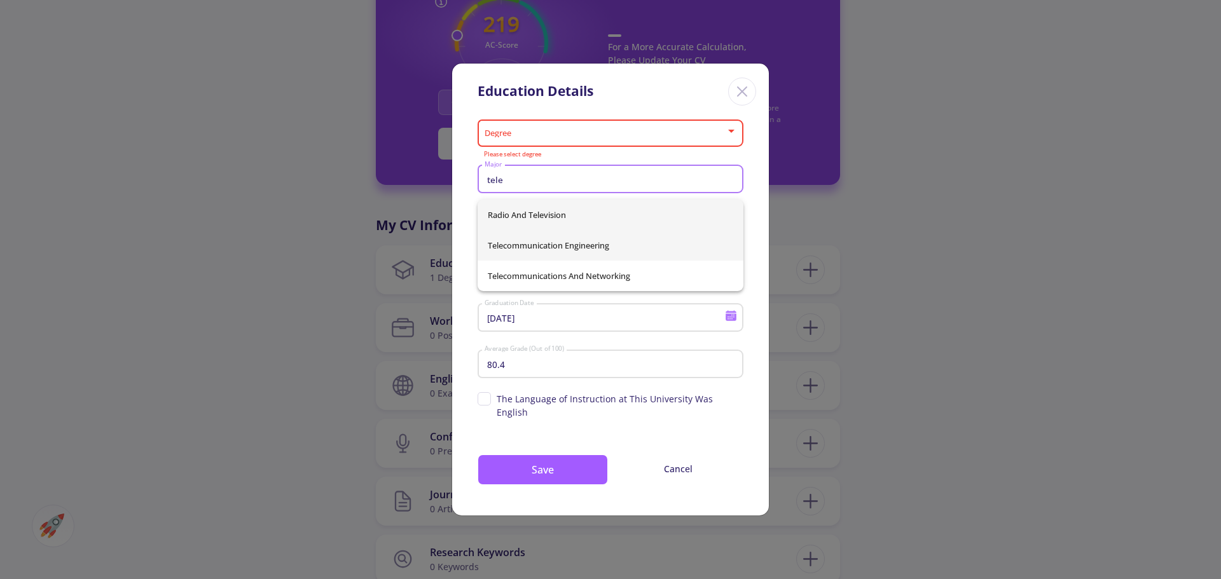
click at [582, 248] on span "Telecommunication Engineering" at bounding box center [610, 245] width 245 height 31
type input "Telecommunication Engineering"
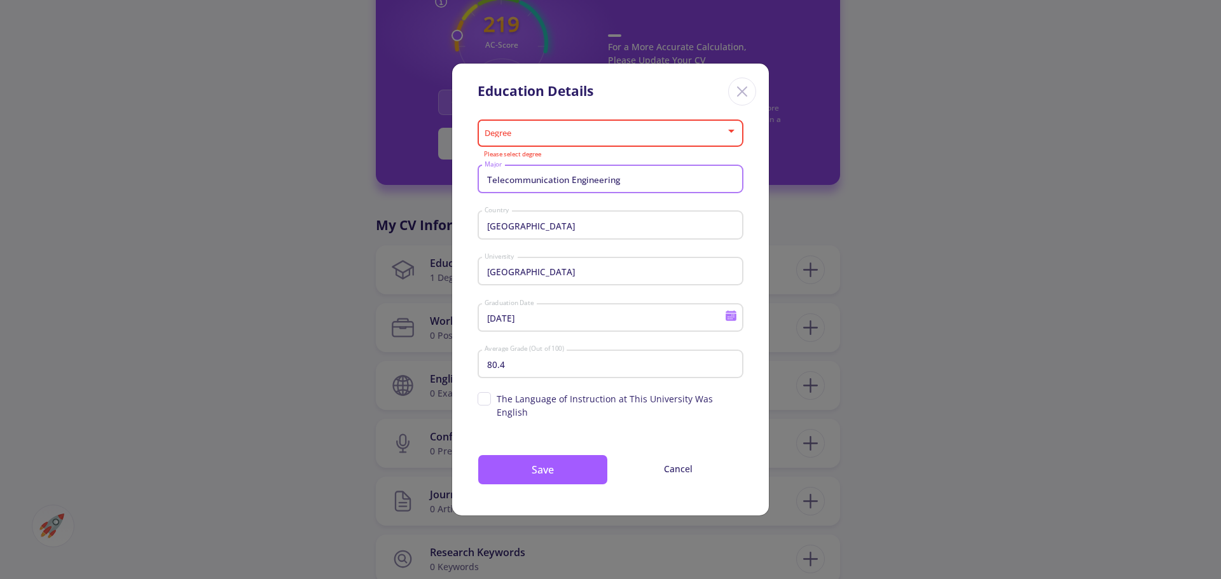
click at [533, 137] on span at bounding box center [606, 133] width 239 height 9
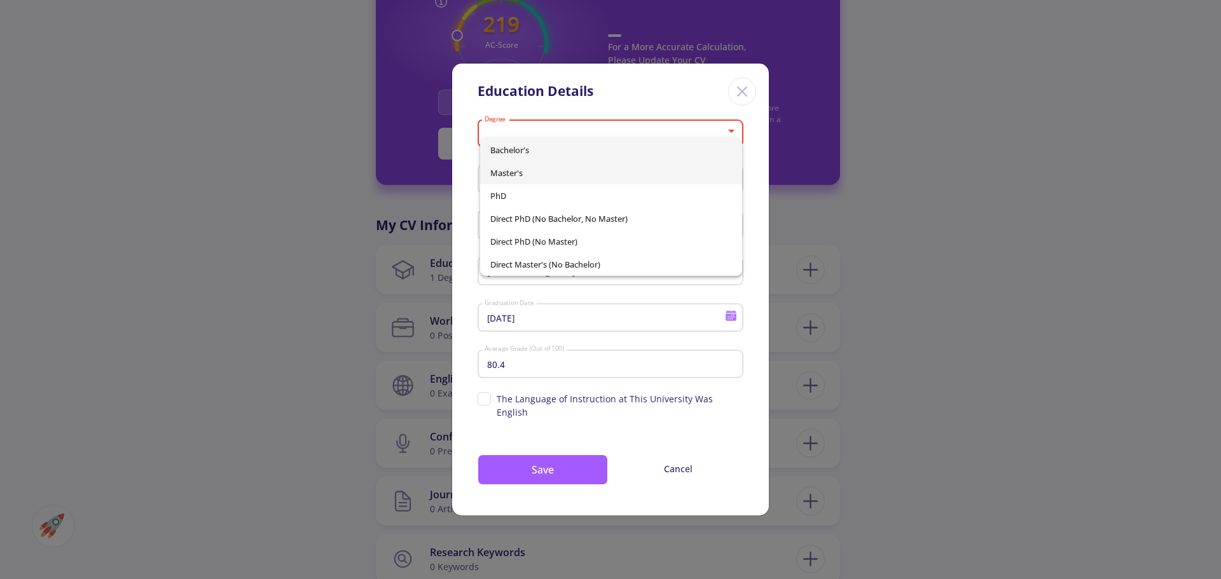
click at [530, 170] on span "Master's" at bounding box center [611, 172] width 242 height 23
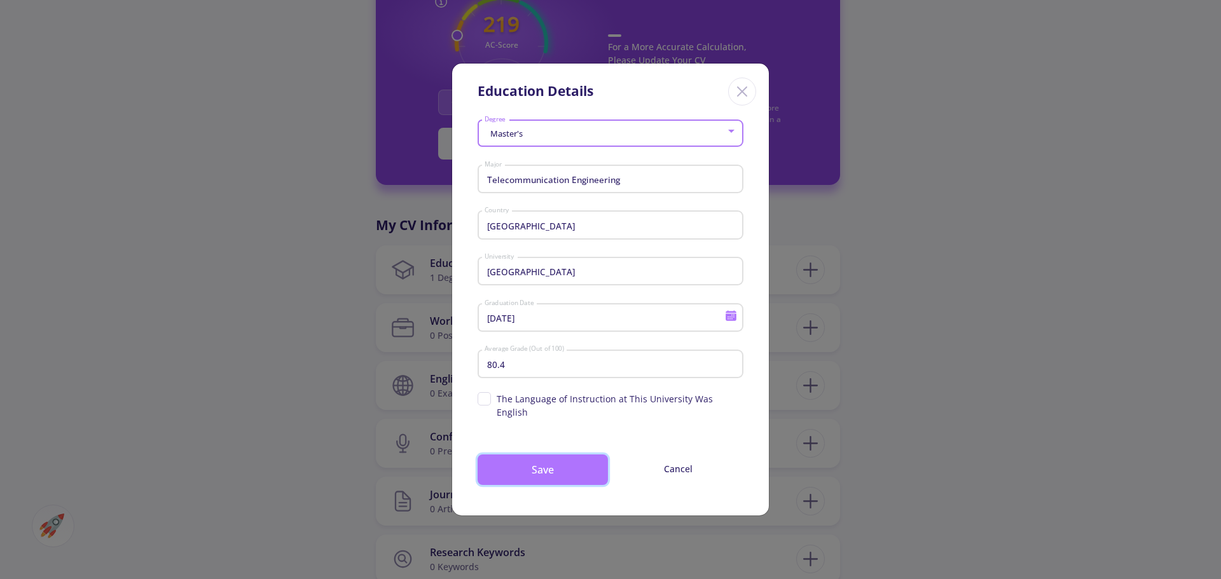
click at [535, 459] on button "Save" at bounding box center [542, 470] width 130 height 31
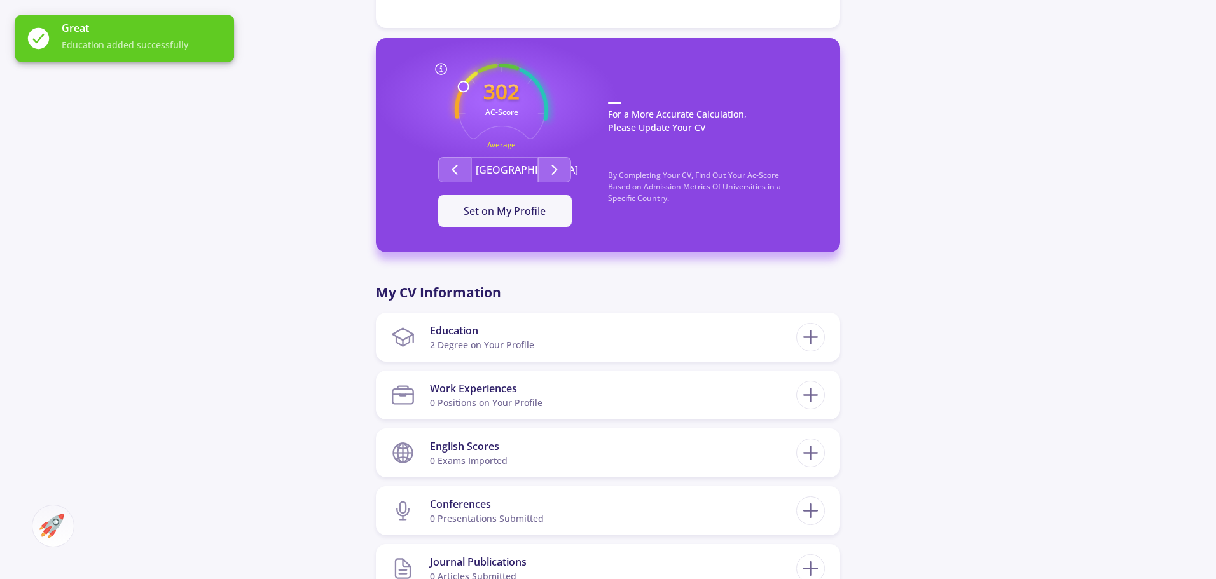
scroll to position [254, 0]
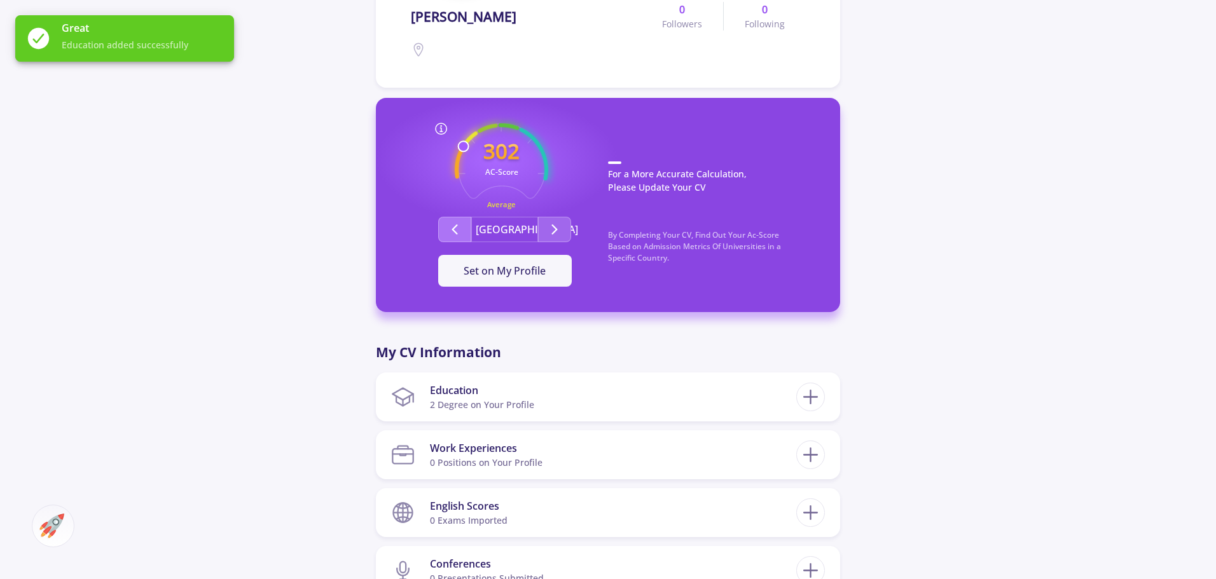
click at [454, 225] on icon "Second group" at bounding box center [454, 229] width 15 height 15
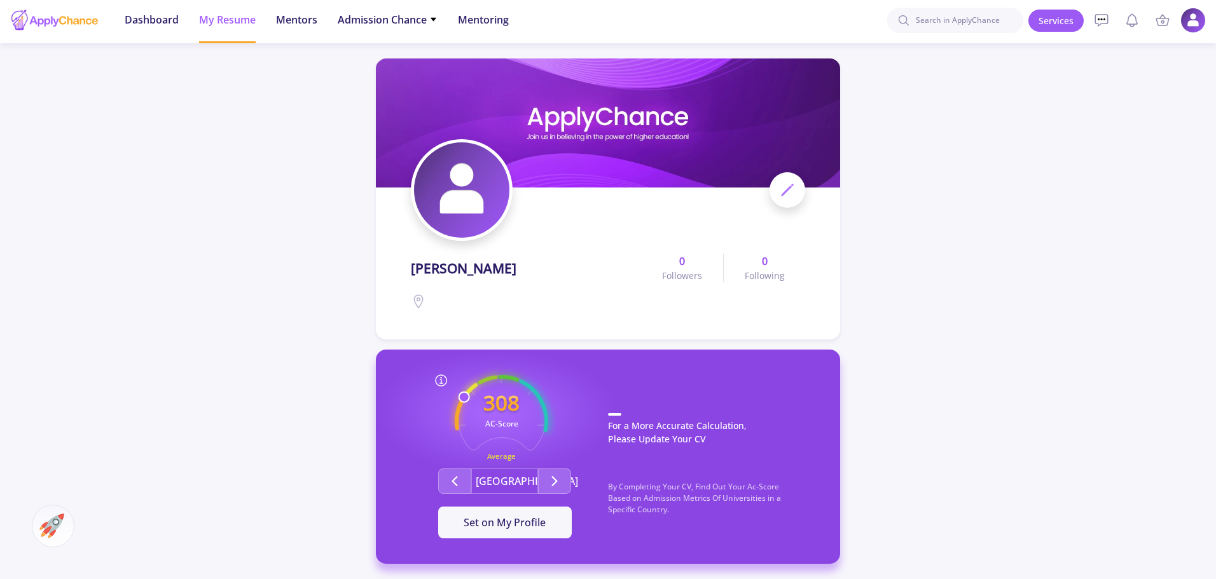
scroll to position [0, 0]
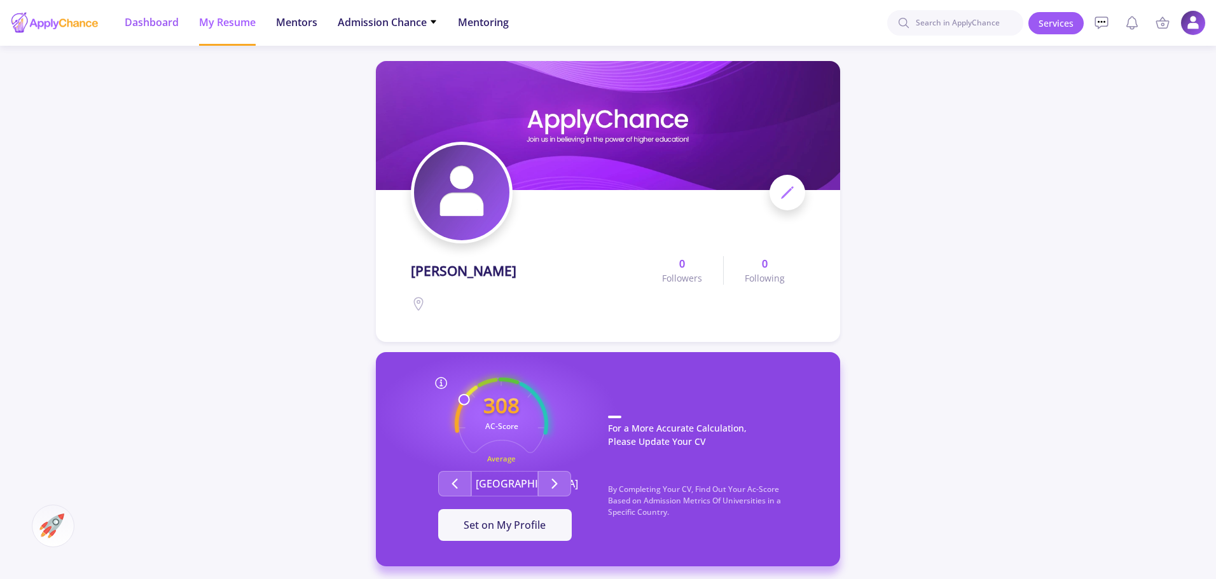
click at [154, 21] on span "Dashboard" at bounding box center [152, 22] width 54 height 15
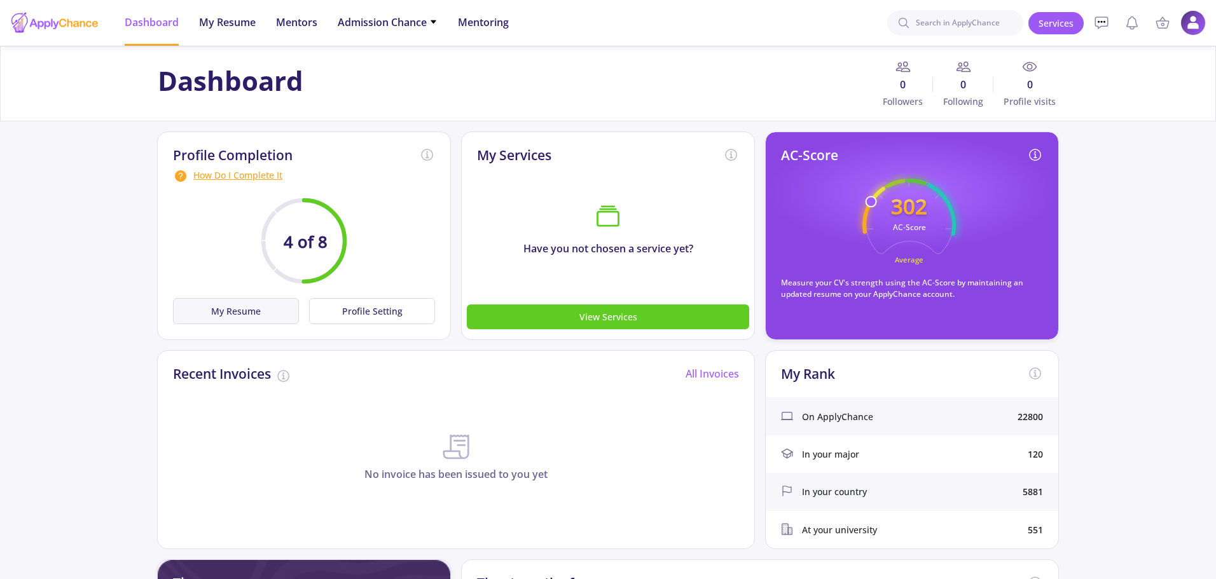
click at [246, 313] on button "My Resume" at bounding box center [236, 311] width 126 height 26
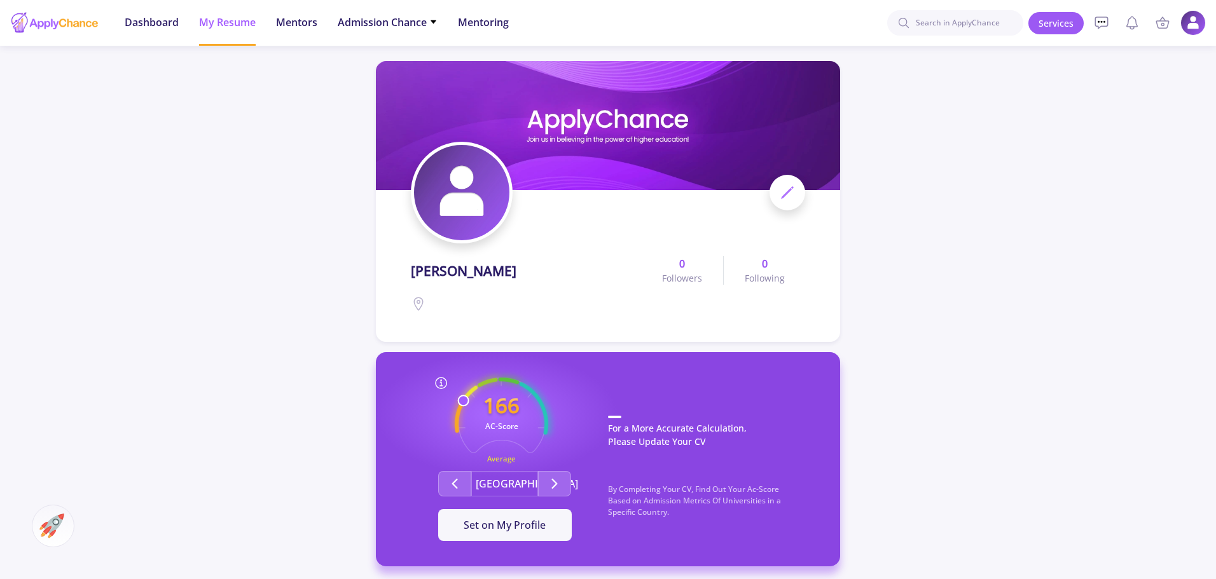
scroll to position [254, 0]
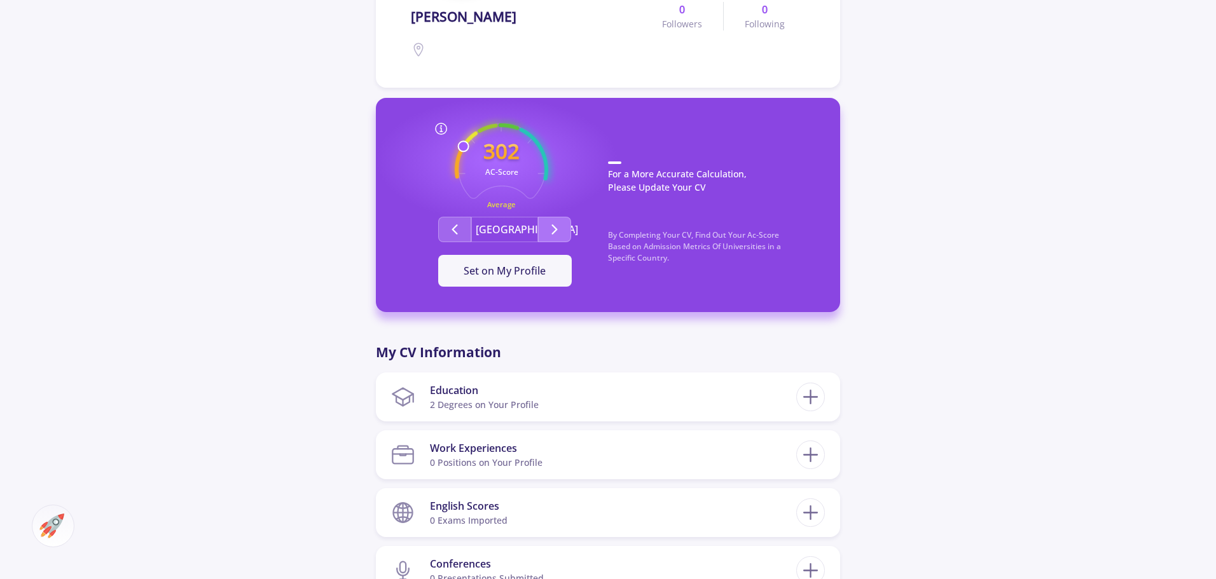
click at [553, 223] on icon "Second group" at bounding box center [554, 229] width 15 height 15
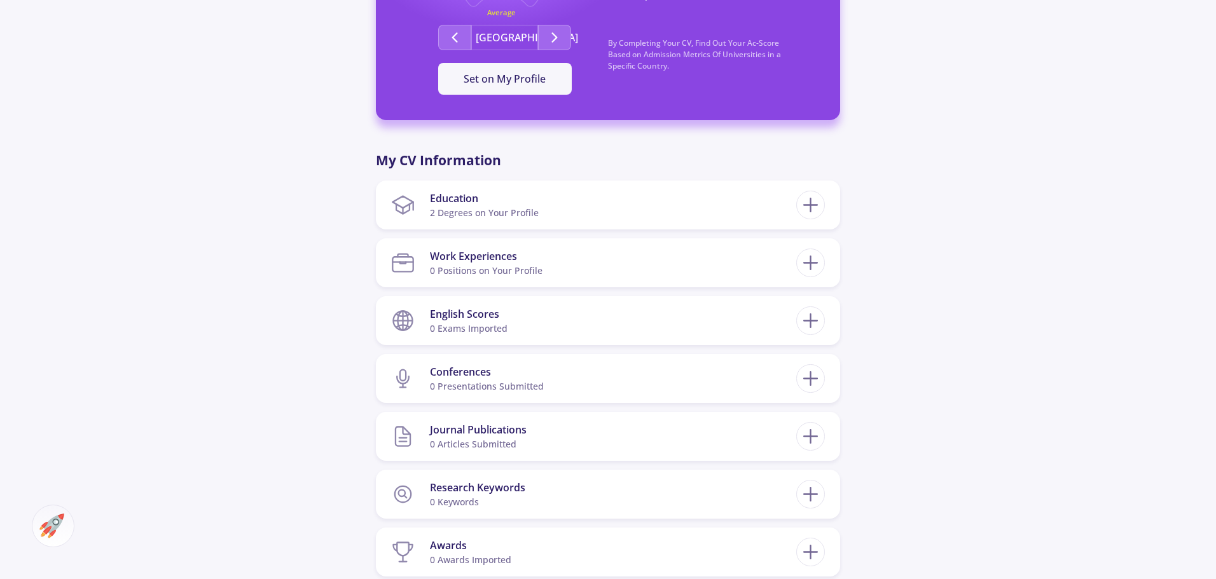
scroll to position [509, 0]
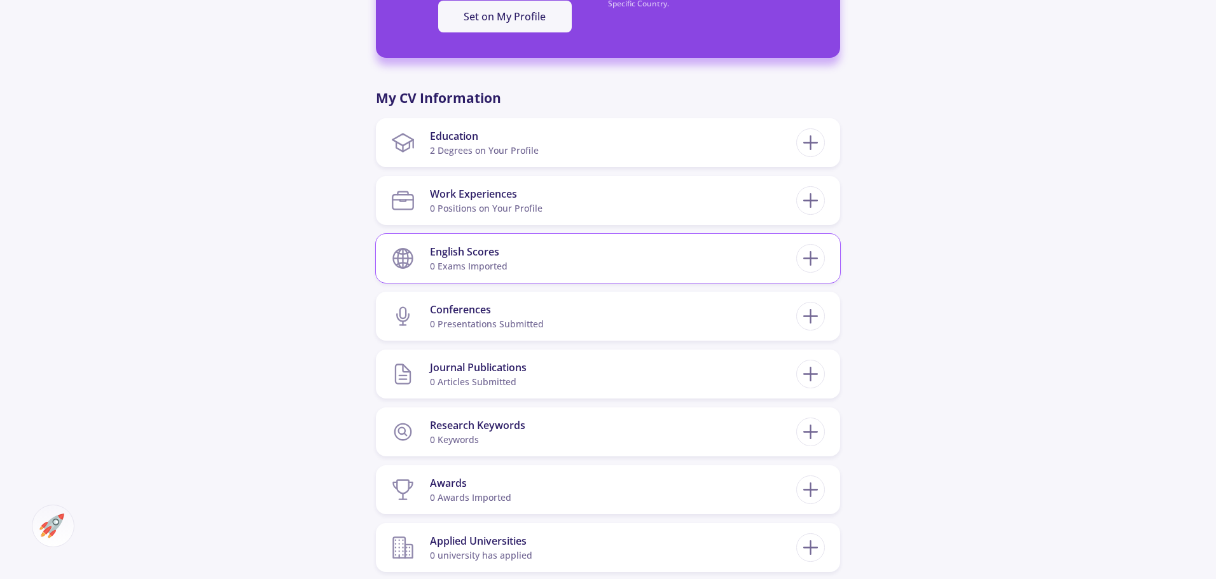
click at [647, 259] on section "English Scores 0 exams imported" at bounding box center [593, 258] width 405 height 39
click at [805, 254] on icon at bounding box center [810, 259] width 24 height 24
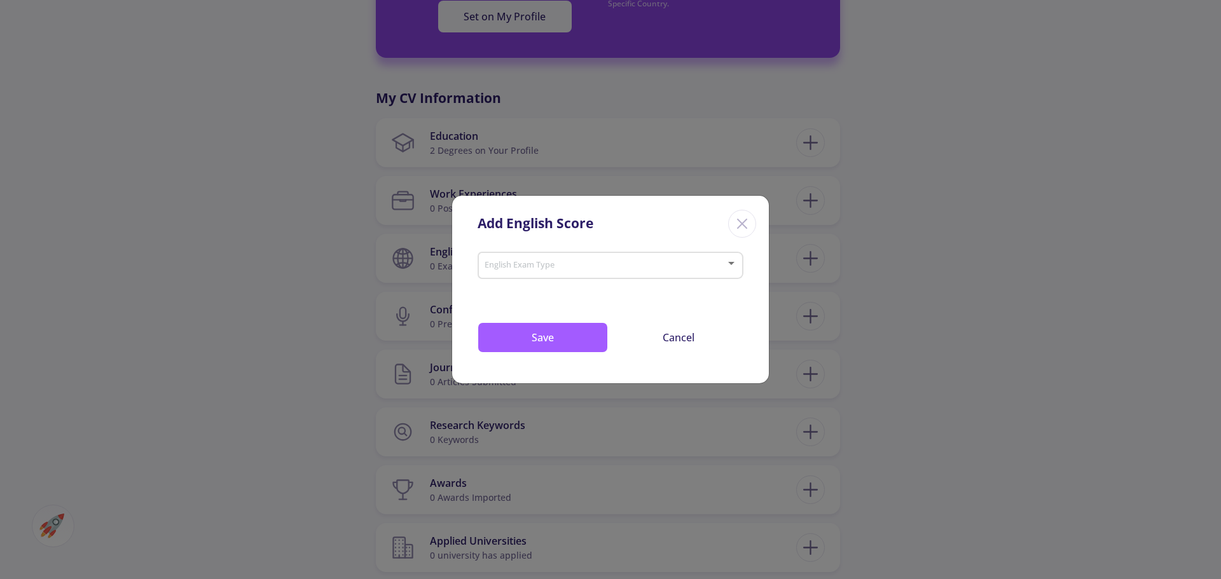
click at [581, 254] on div "English Exam Type" at bounding box center [611, 263] width 254 height 32
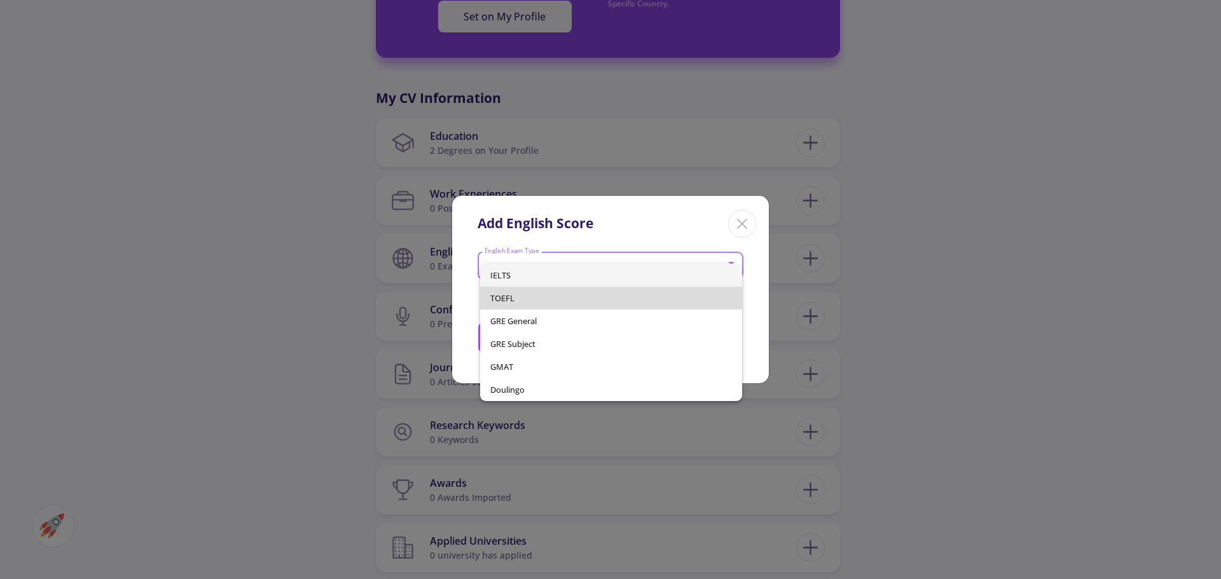
click at [544, 299] on span "TOEFL" at bounding box center [611, 298] width 242 height 23
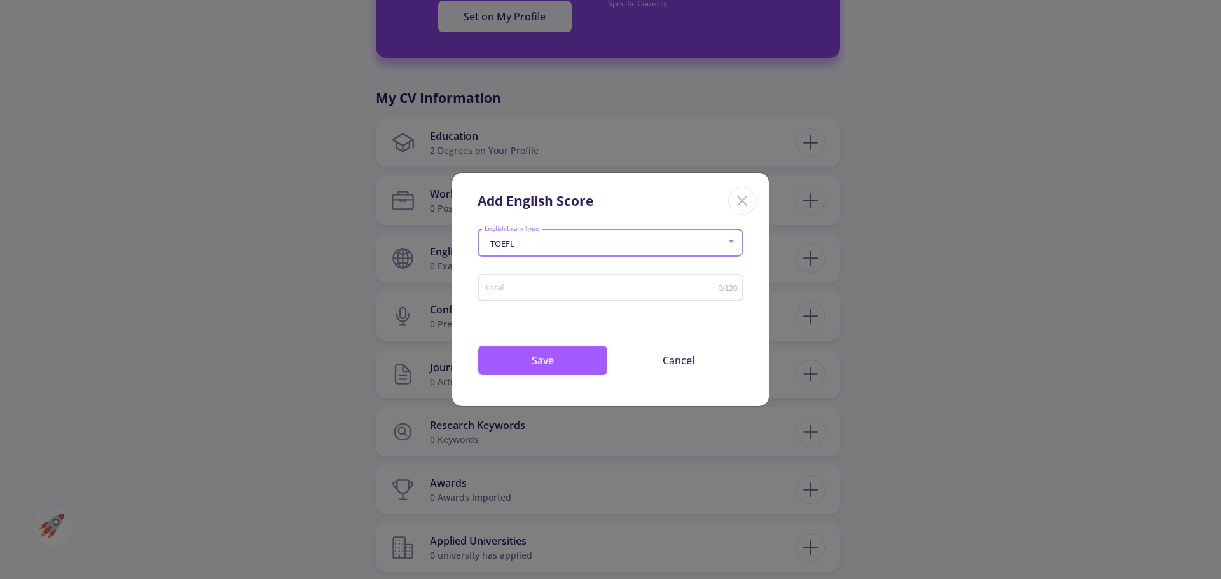
click at [545, 295] on div "Total" at bounding box center [601, 286] width 235 height 32
type input "92"
click at [552, 358] on button "Save" at bounding box center [542, 360] width 130 height 31
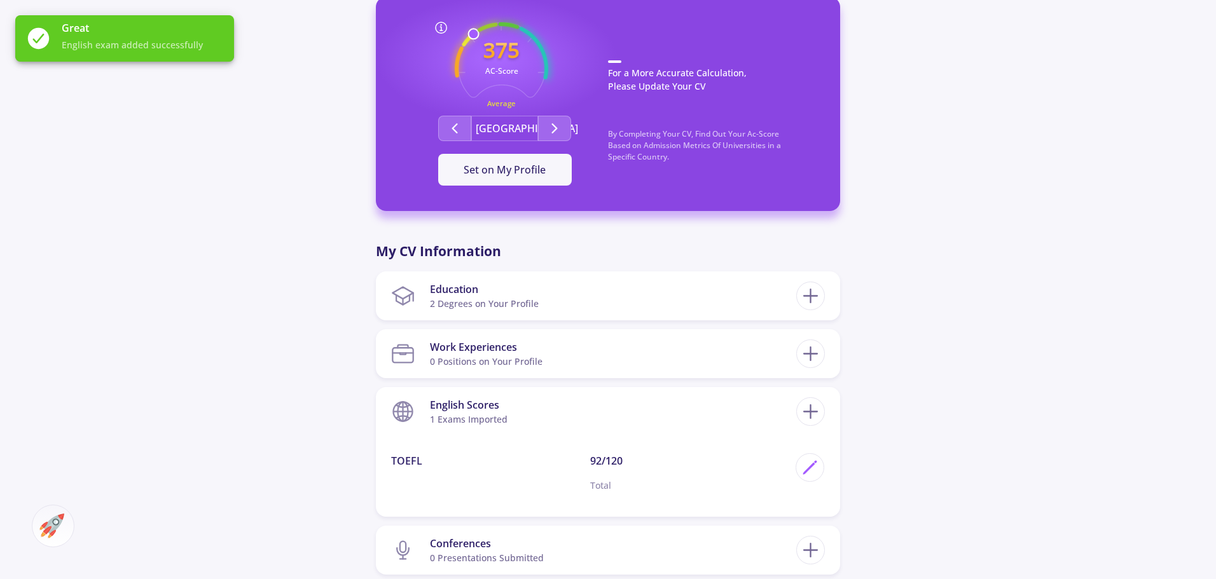
scroll to position [191, 0]
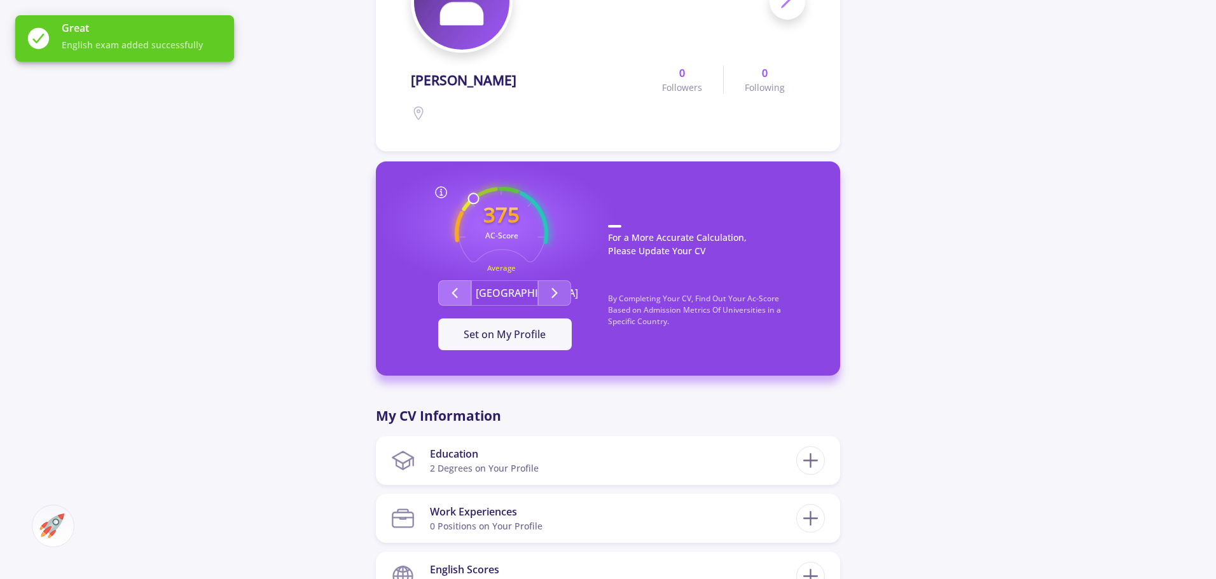
click at [455, 282] on button "Second group" at bounding box center [454, 292] width 33 height 25
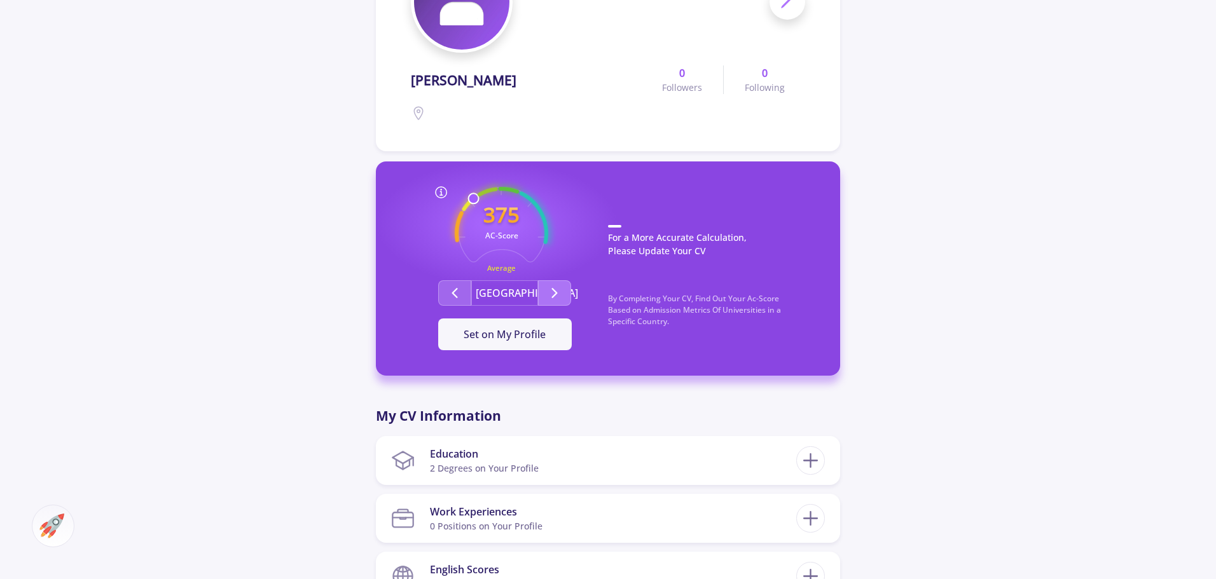
click at [551, 289] on icon "Second group" at bounding box center [554, 292] width 15 height 15
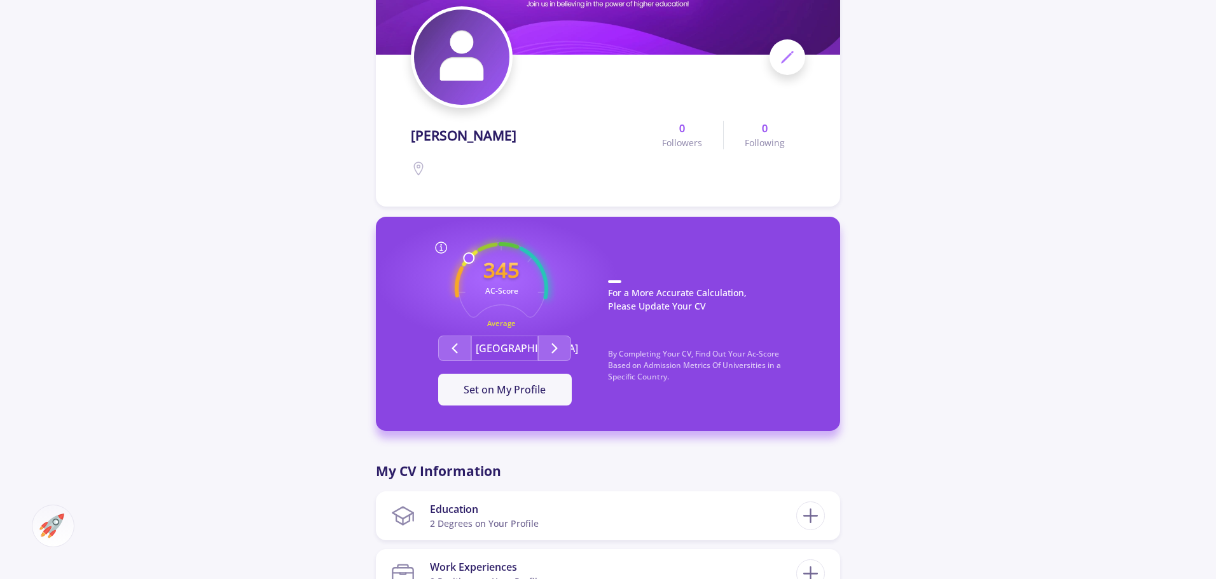
scroll to position [0, 0]
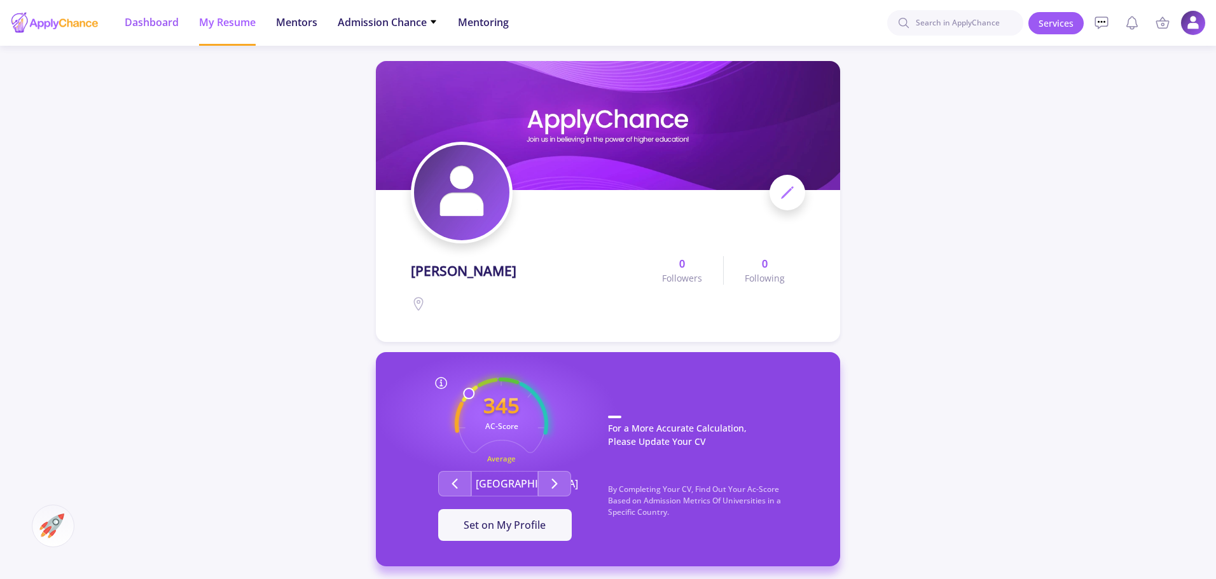
click at [163, 22] on span "Dashboard" at bounding box center [152, 22] width 54 height 15
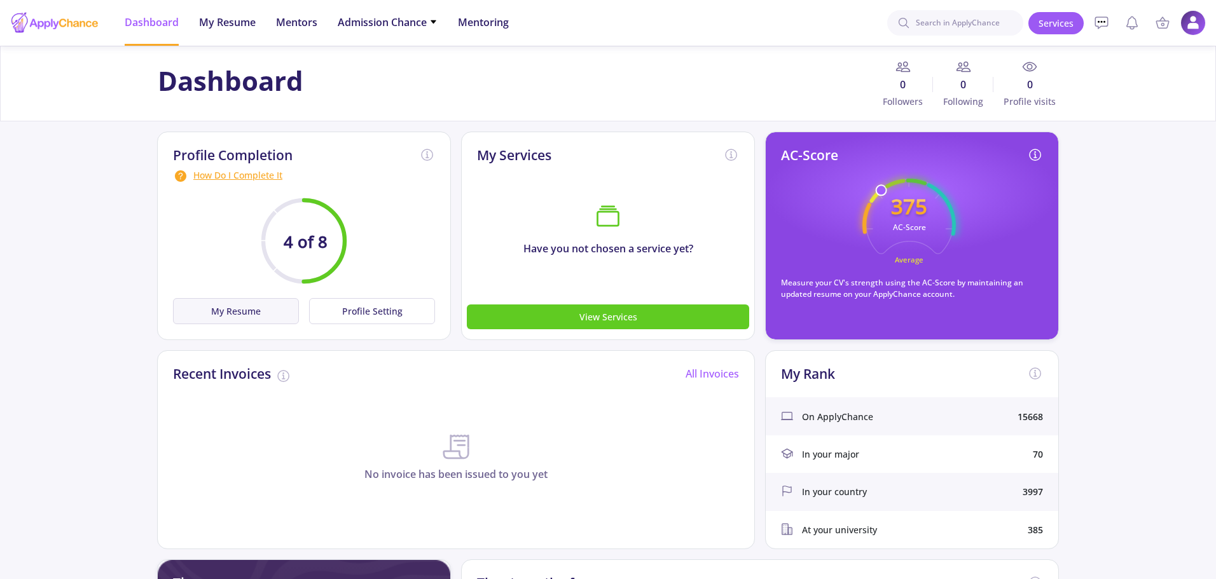
click at [265, 307] on button "My Resume" at bounding box center [236, 311] width 126 height 26
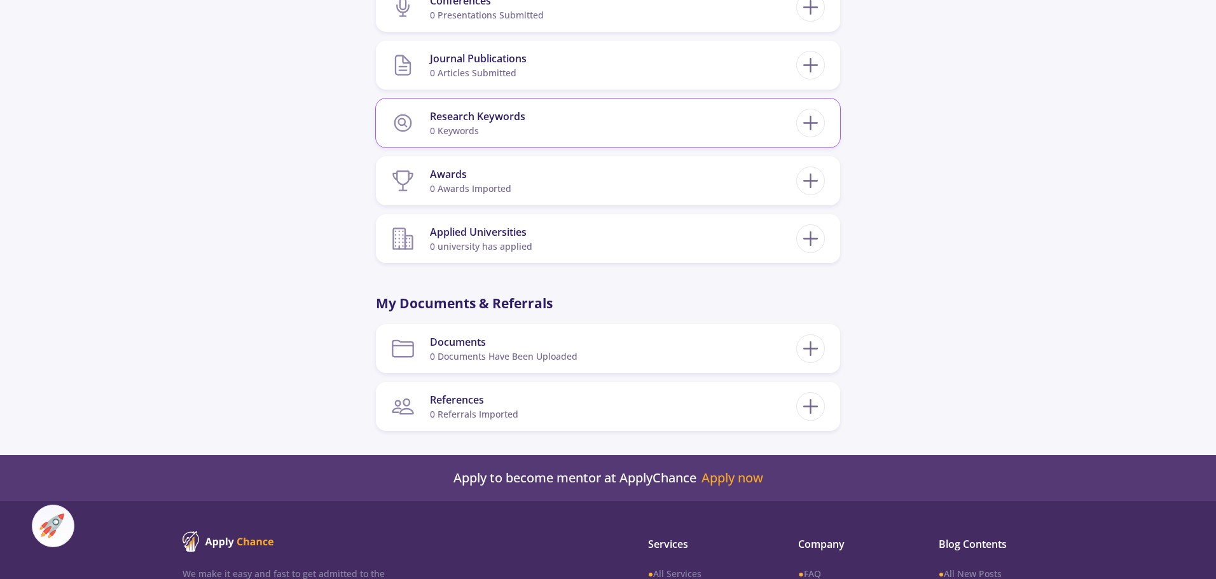
scroll to position [853, 0]
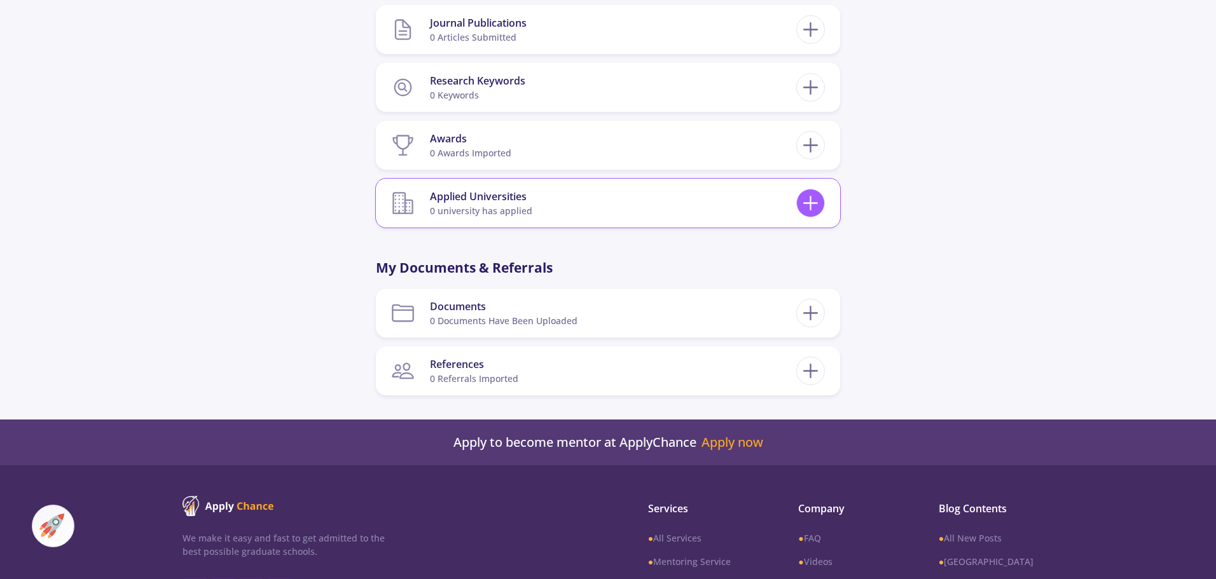
click at [798, 201] on icon at bounding box center [810, 203] width 24 height 24
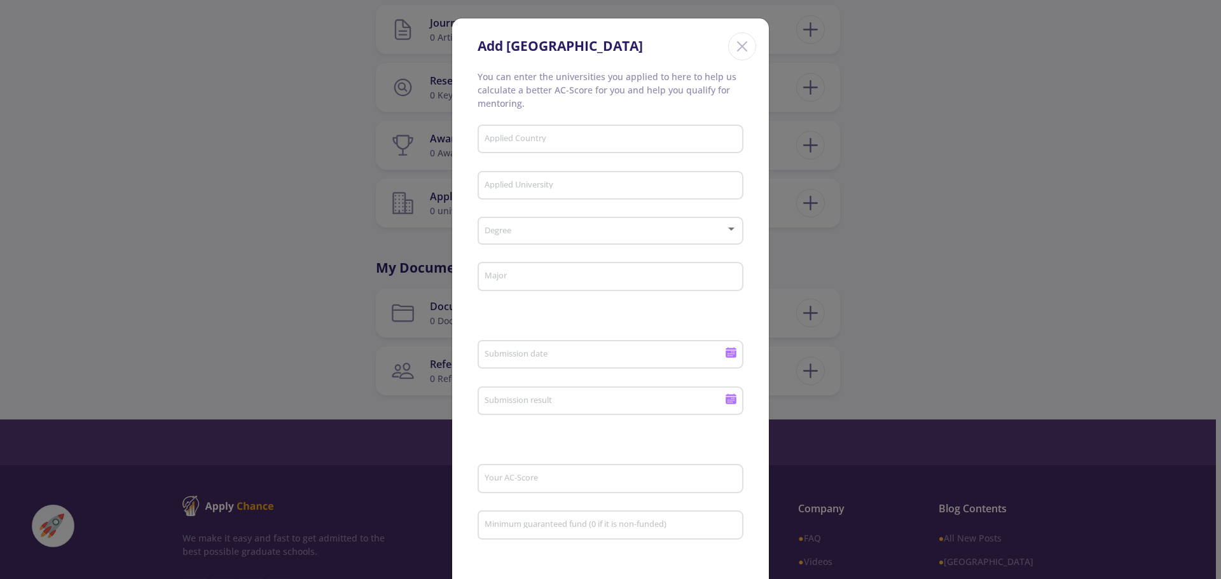
click at [526, 144] on input "Applied Country" at bounding box center [612, 139] width 257 height 11
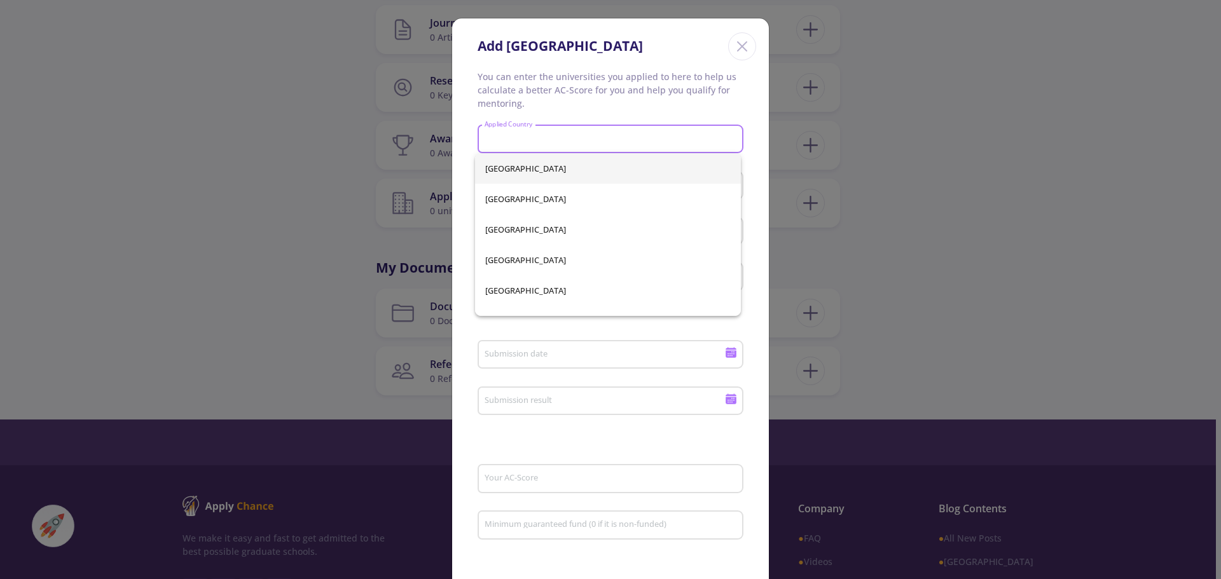
click at [743, 48] on icon "Close" at bounding box center [742, 46] width 20 height 20
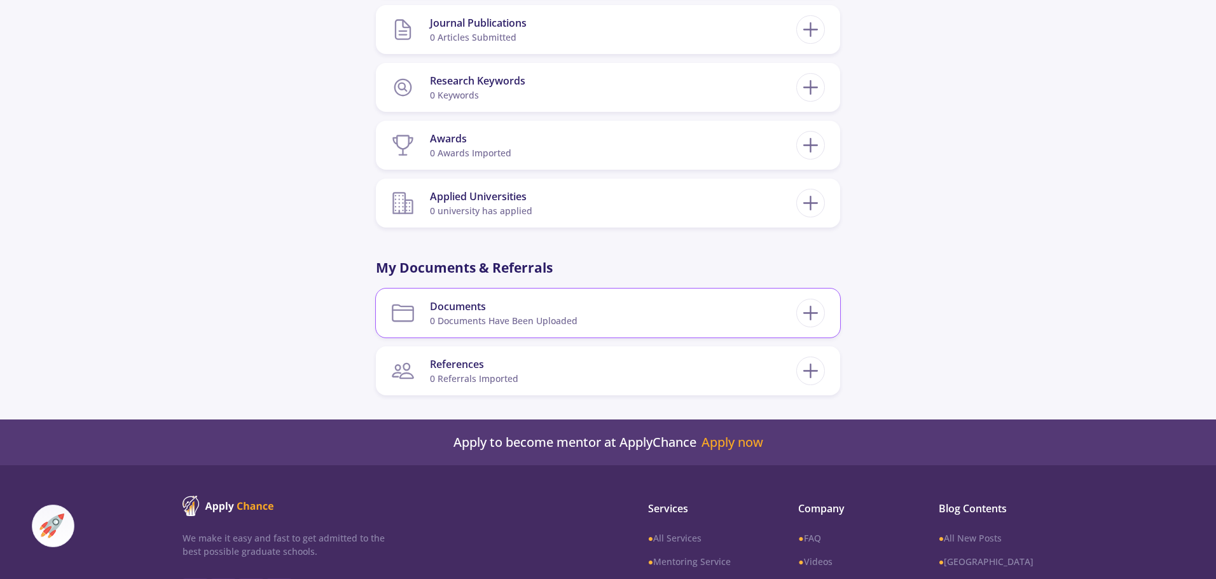
click at [566, 322] on div "0 documents have been uploaded" at bounding box center [503, 320] width 147 height 13
click at [804, 313] on line at bounding box center [810, 313] width 13 height 0
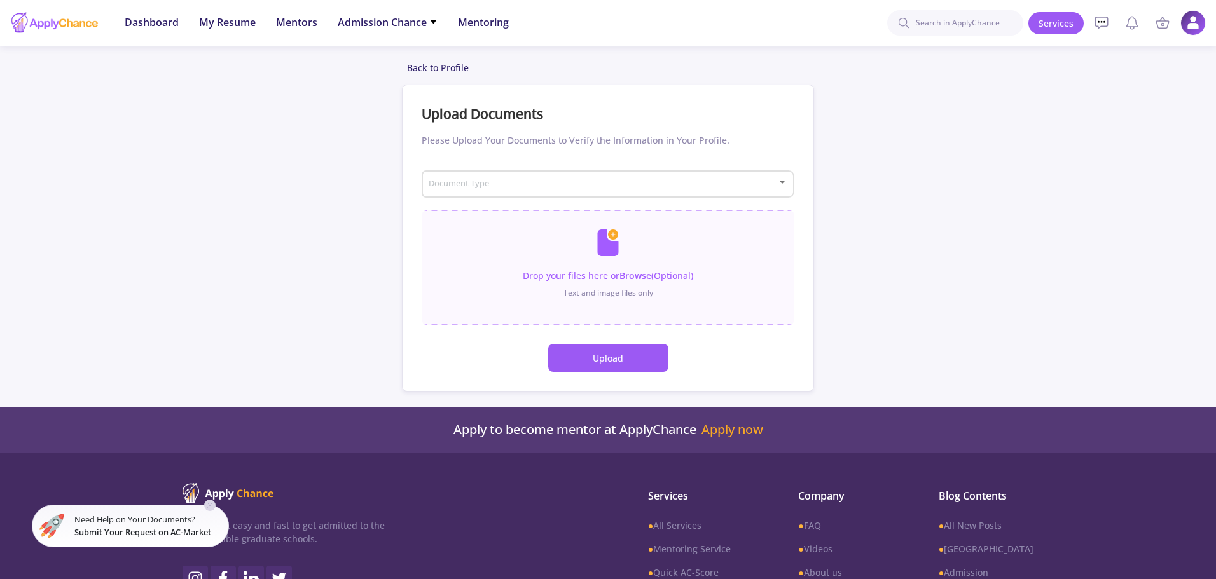
click at [609, 352] on button "Upload" at bounding box center [608, 358] width 120 height 28
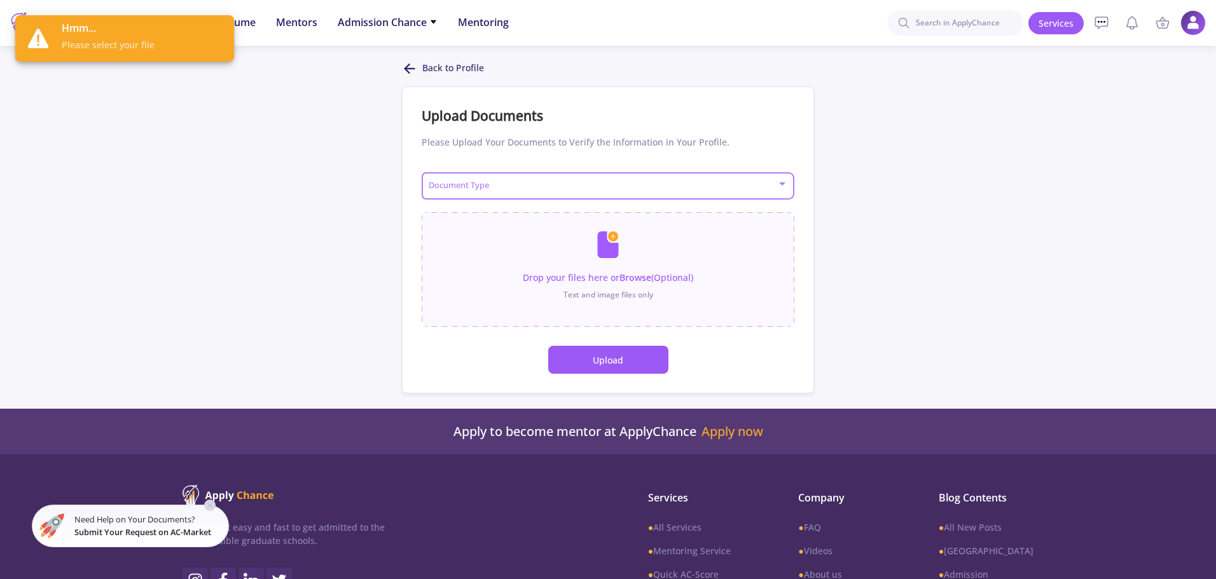
click at [492, 186] on span at bounding box center [604, 186] width 346 height 9
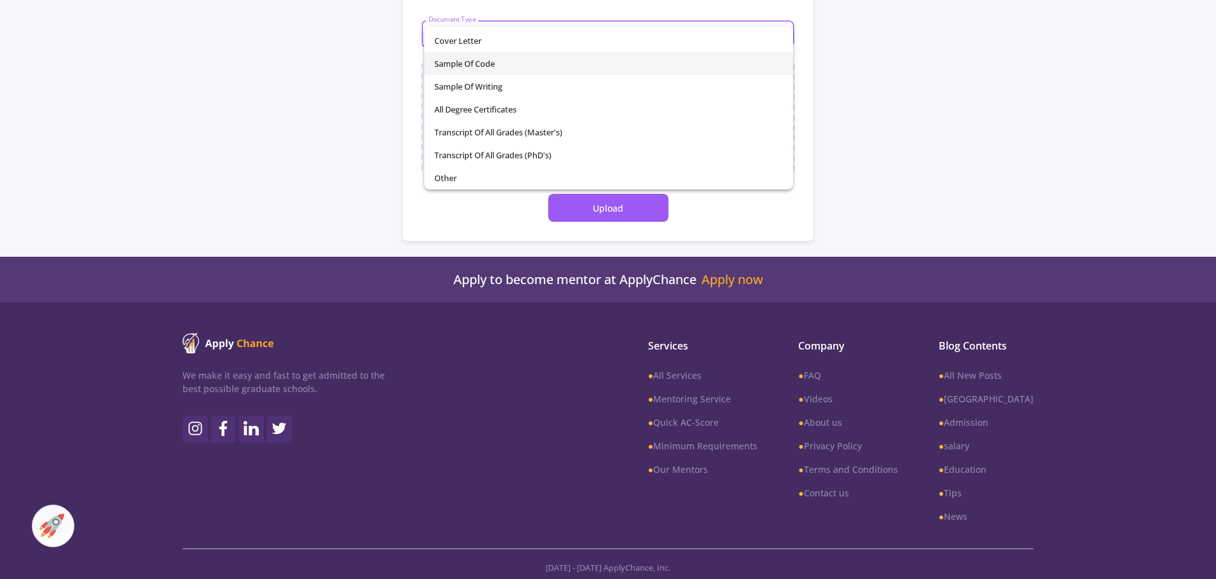
scroll to position [158, 0]
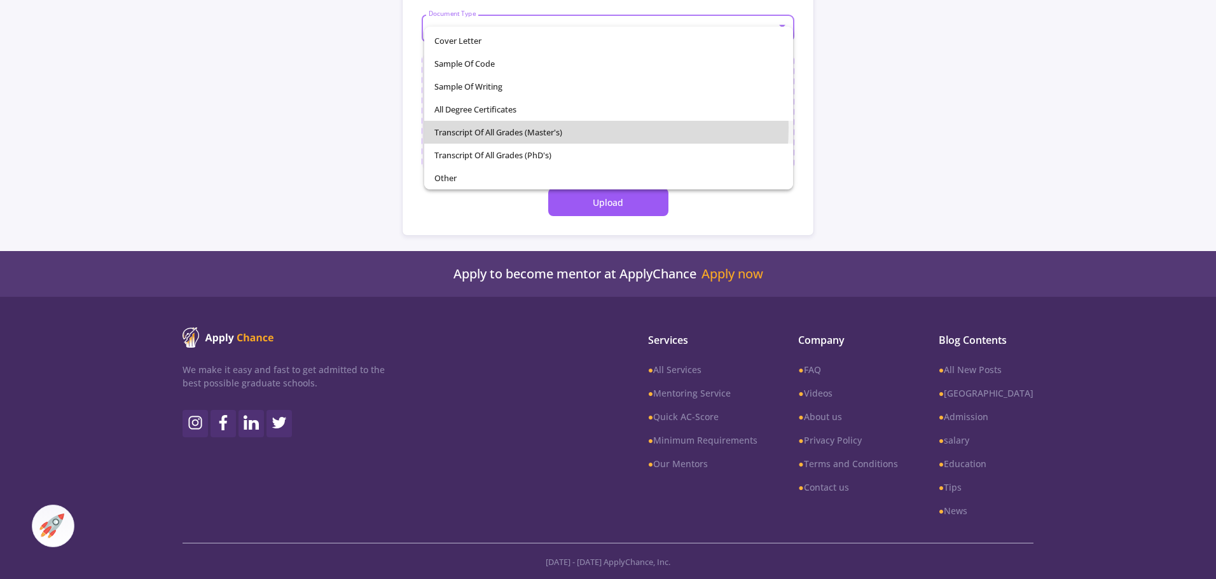
click at [538, 128] on span "Transcript of All Grades (Master's)" at bounding box center [608, 132] width 349 height 23
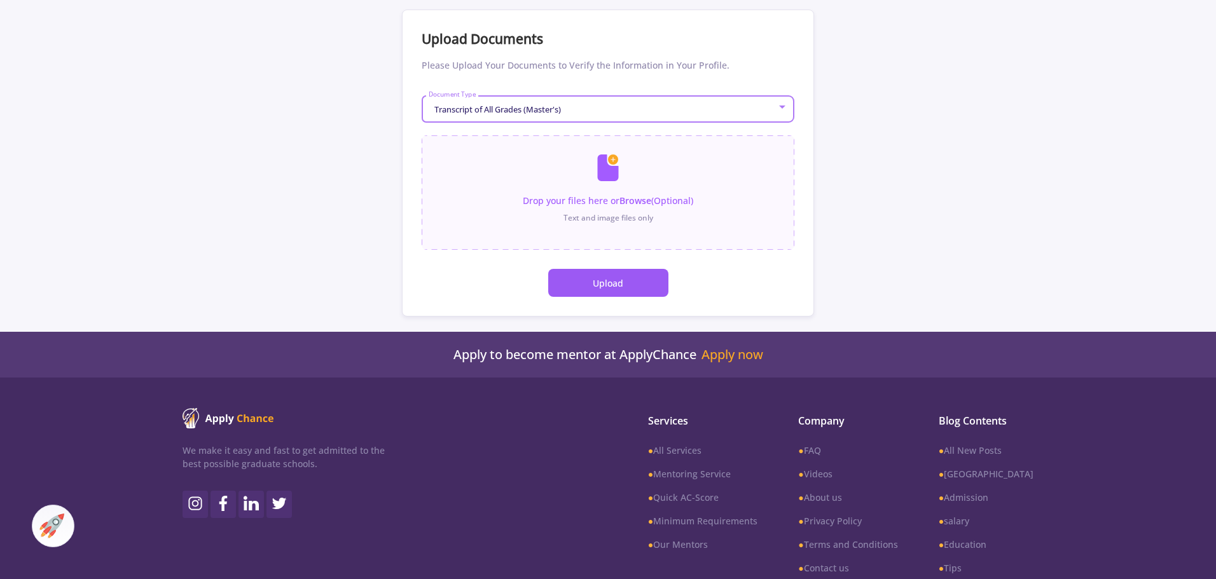
scroll to position [31, 0]
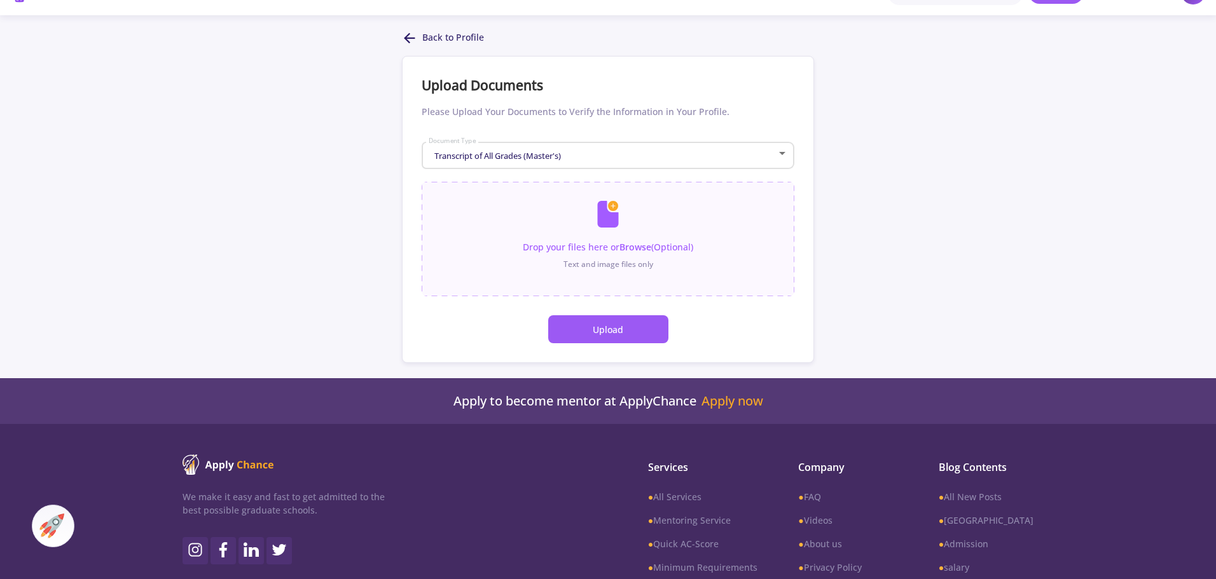
click at [586, 330] on button "Upload" at bounding box center [608, 329] width 120 height 28
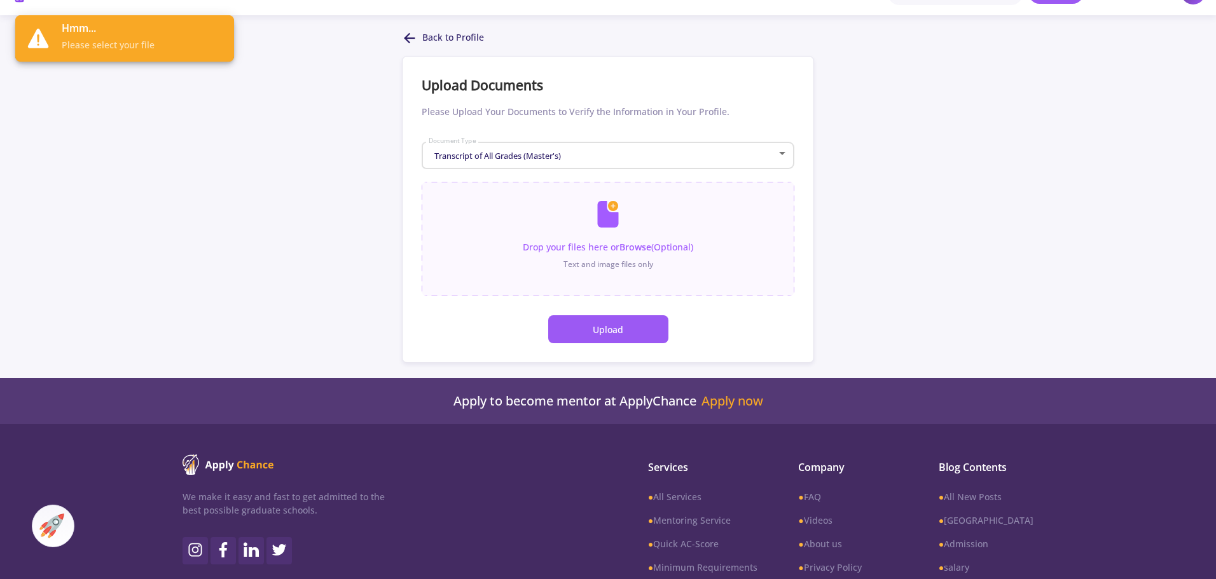
click at [606, 328] on button "Upload" at bounding box center [608, 329] width 120 height 28
click at [599, 240] on input "file" at bounding box center [607, 233] width 373 height 102
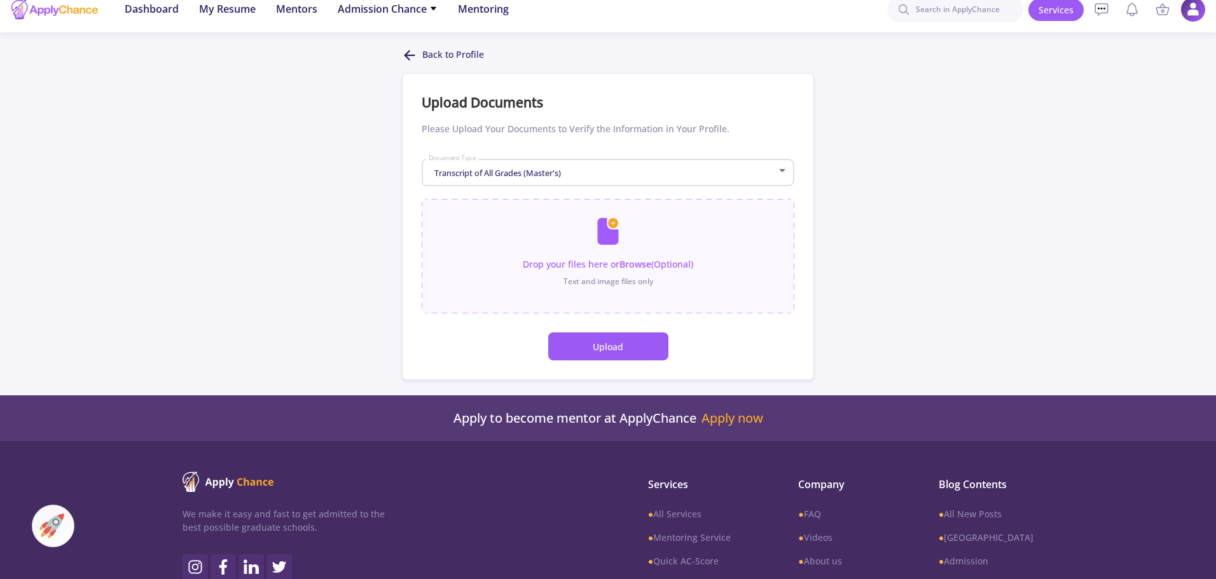
scroll to position [0, 0]
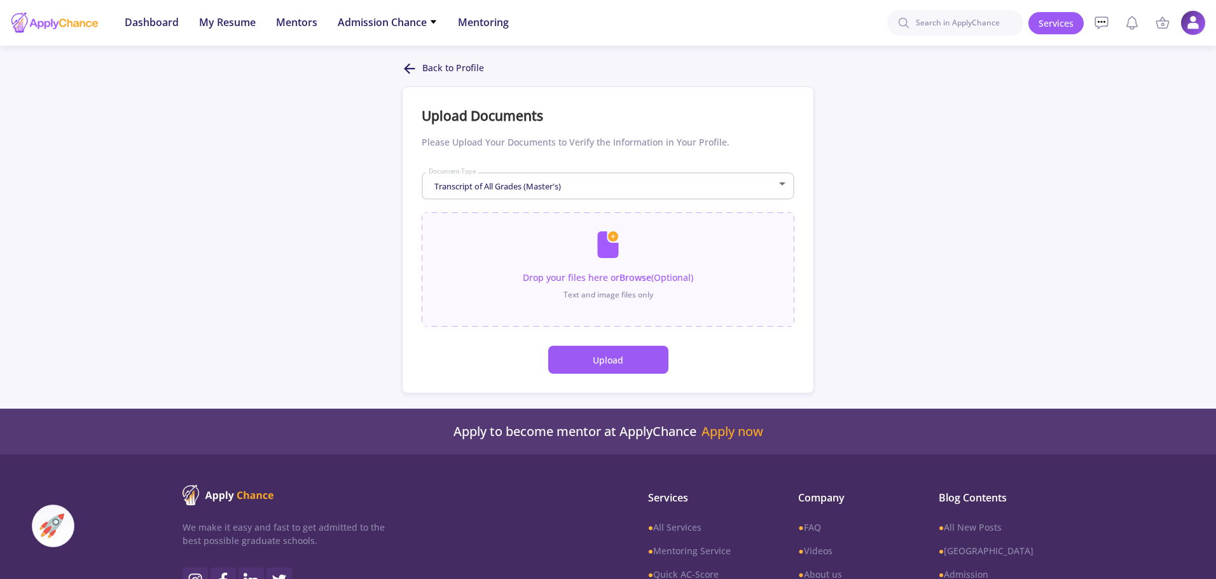
click at [420, 66] on div "Back to Profile" at bounding box center [608, 68] width 412 height 15
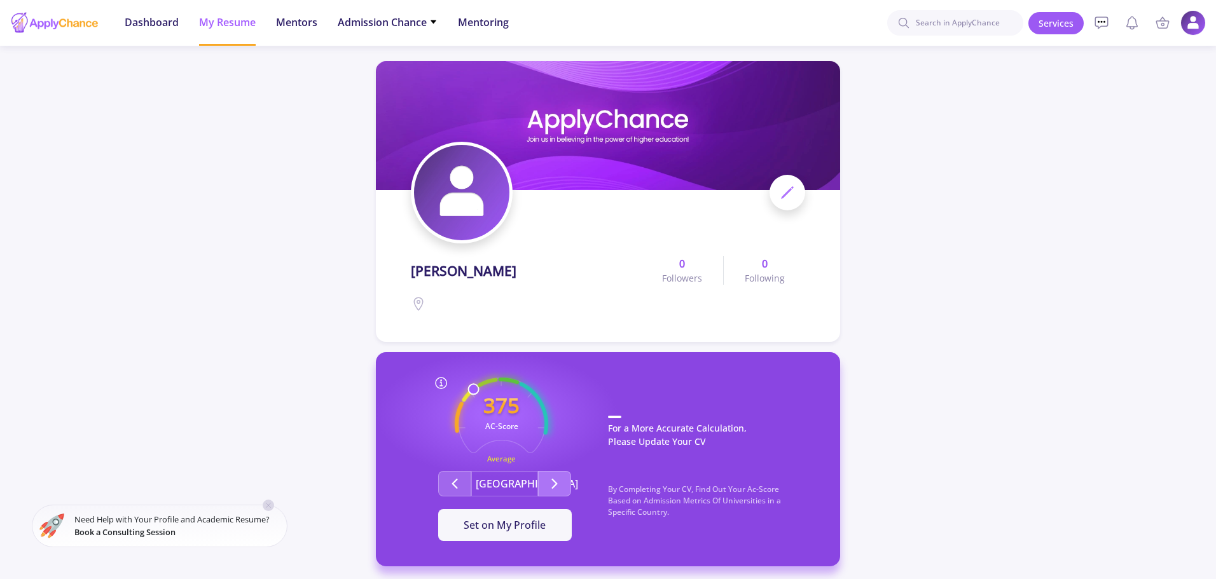
click at [552, 484] on icon "Second group" at bounding box center [554, 483] width 15 height 15
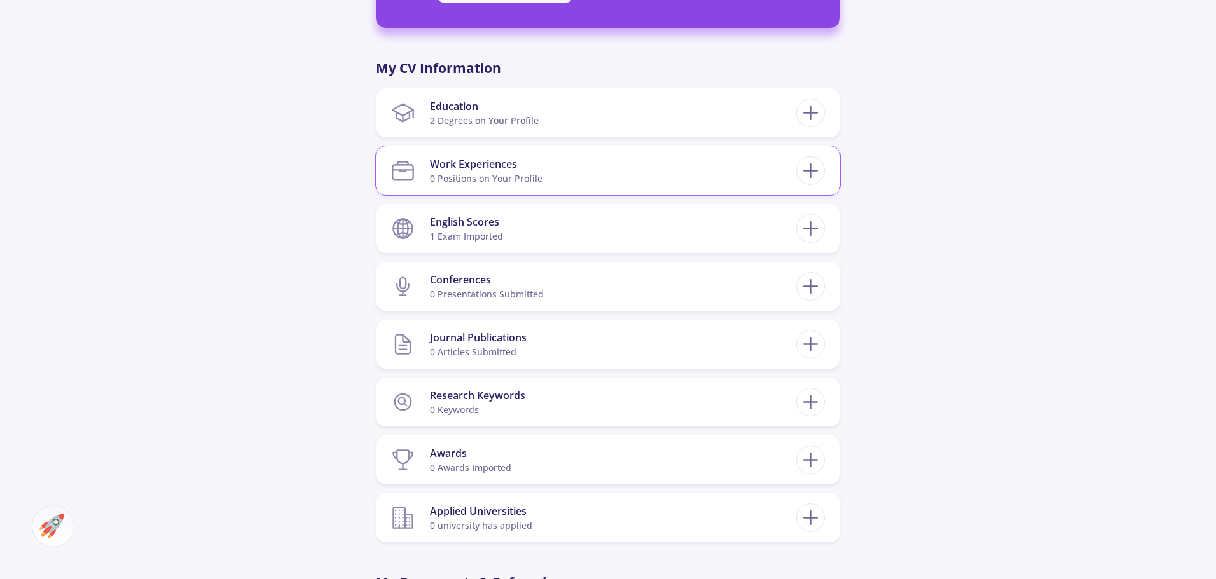
scroll to position [572, 0]
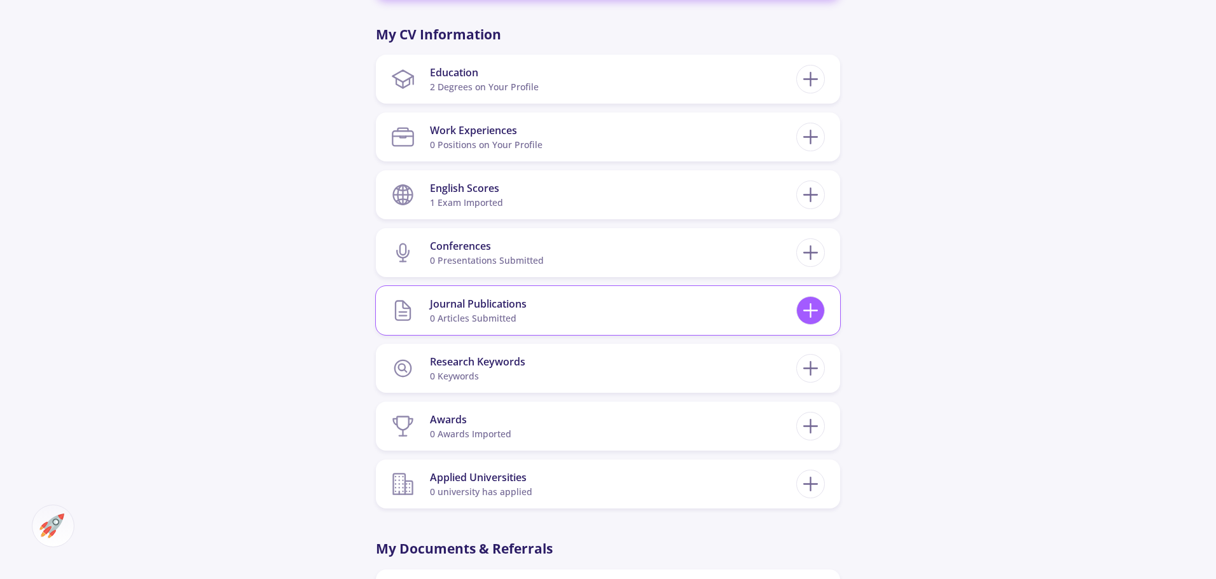
click at [819, 312] on icon at bounding box center [810, 311] width 24 height 24
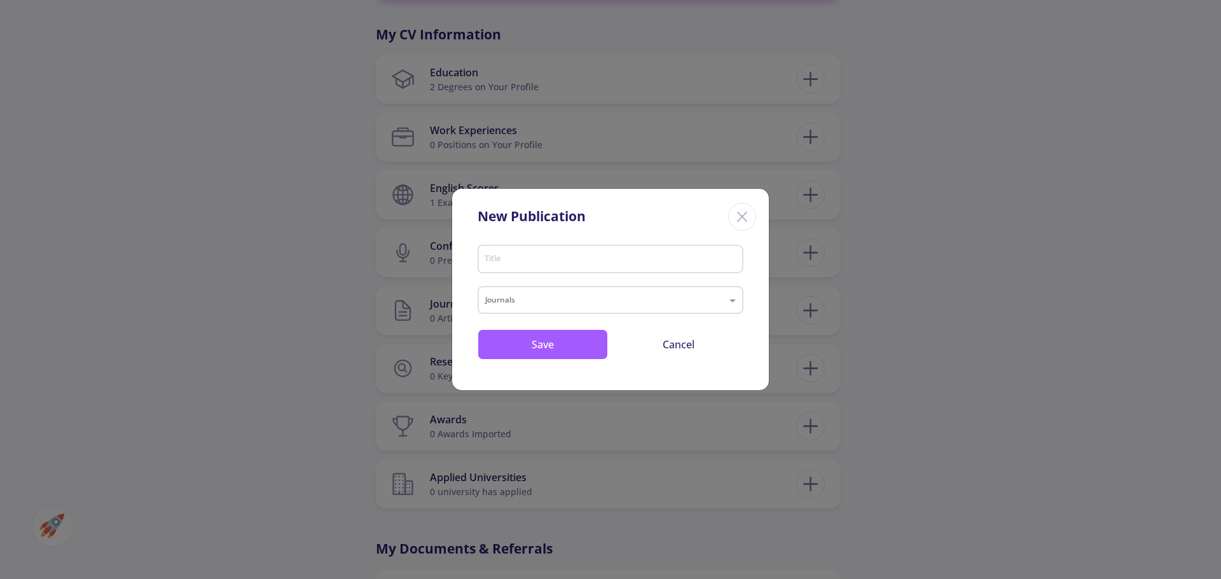
click at [545, 252] on div "Title" at bounding box center [611, 256] width 254 height 33
click at [558, 301] on input "text" at bounding box center [597, 301] width 225 height 15
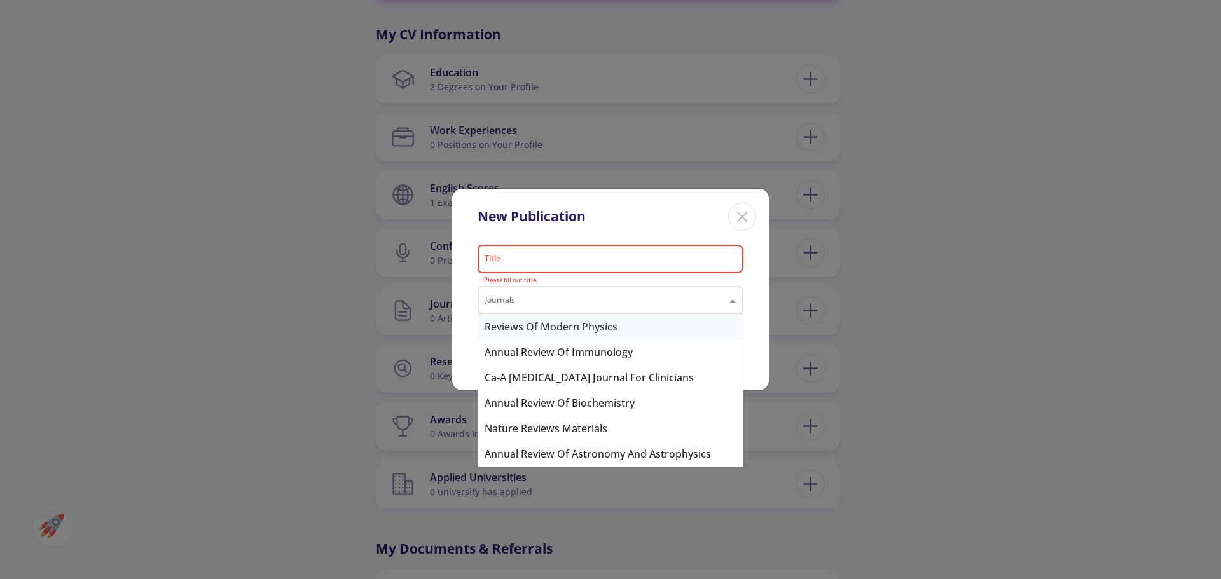
click at [558, 301] on input "text" at bounding box center [597, 301] width 225 height 15
click at [334, 338] on div "New Publication Title Please fill out title Journals Save Cancel" at bounding box center [610, 289] width 1221 height 579
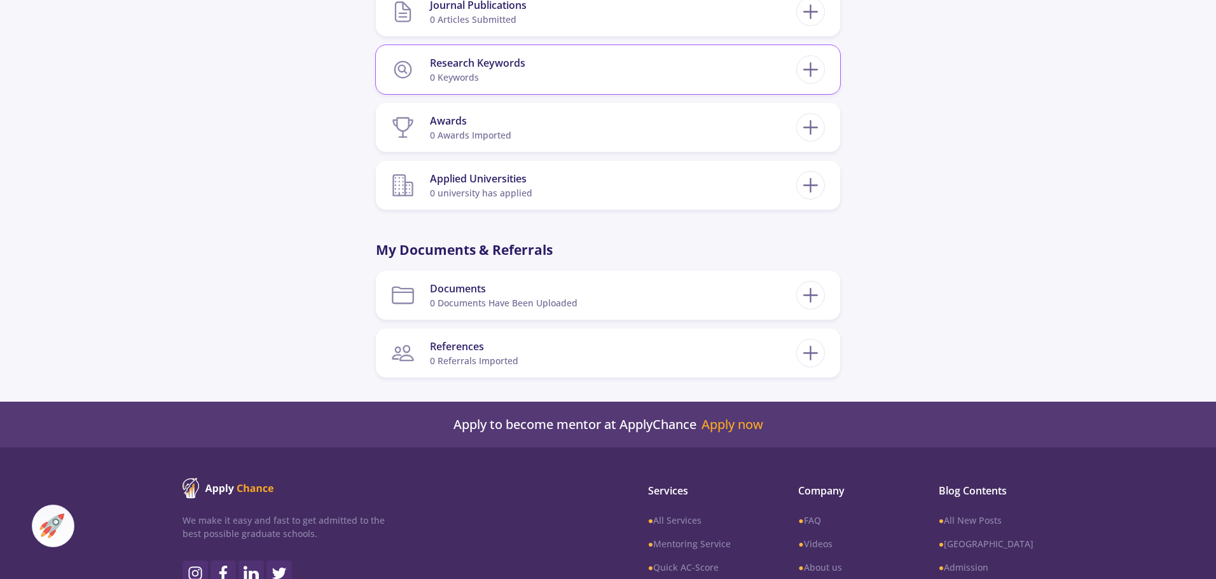
scroll to position [890, 0]
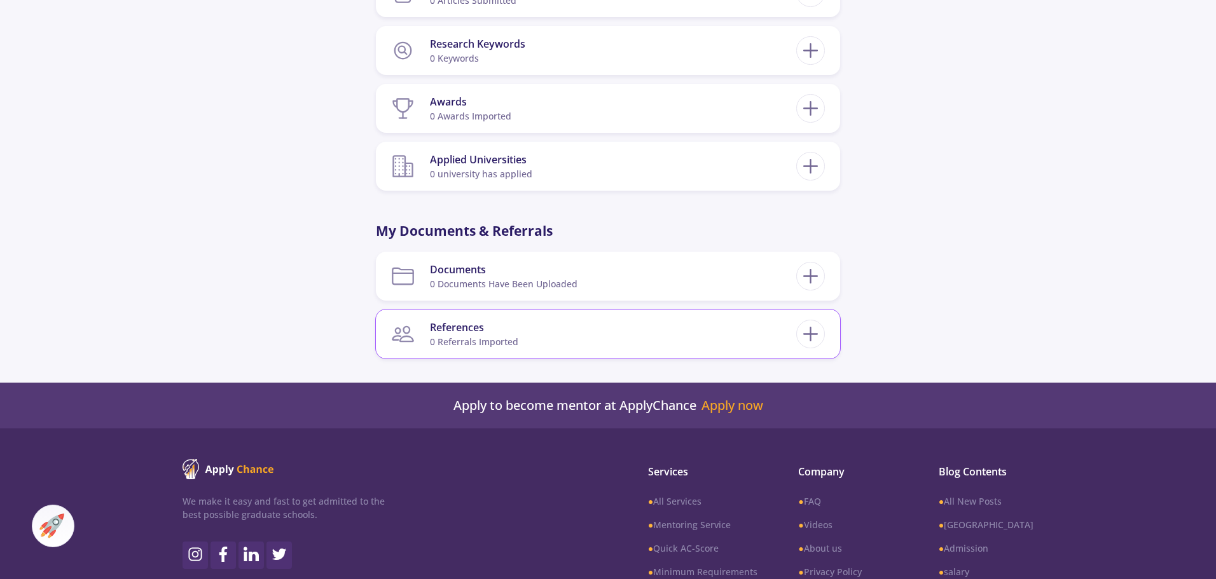
click at [517, 338] on section "References 0 referrals imported" at bounding box center [593, 334] width 405 height 39
click at [805, 324] on icon at bounding box center [810, 334] width 24 height 24
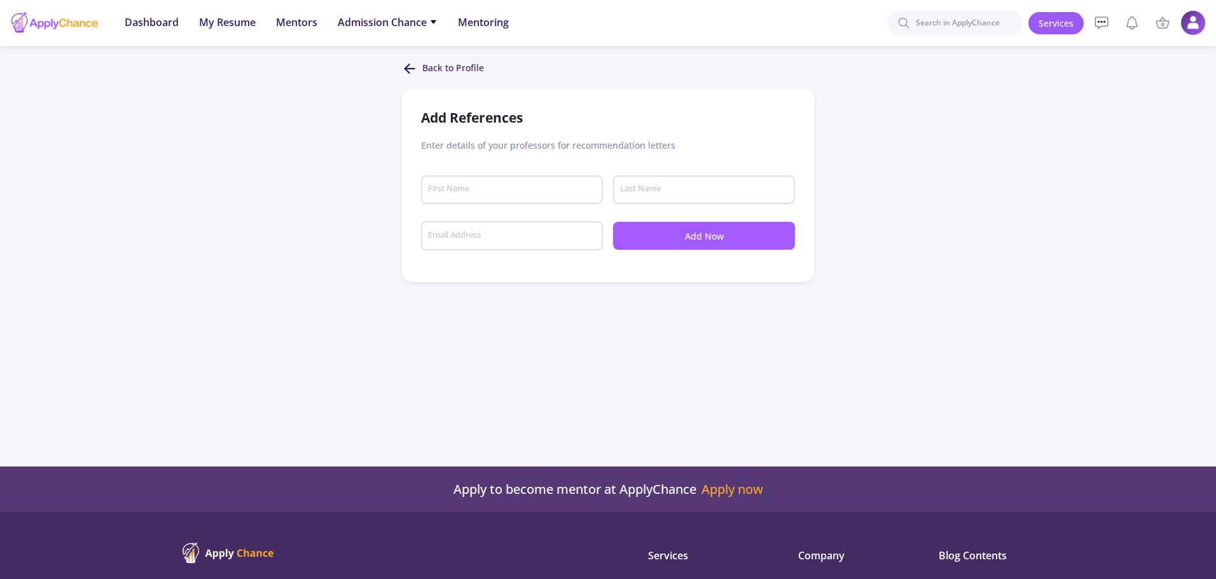
click at [411, 67] on icon at bounding box center [409, 68] width 15 height 15
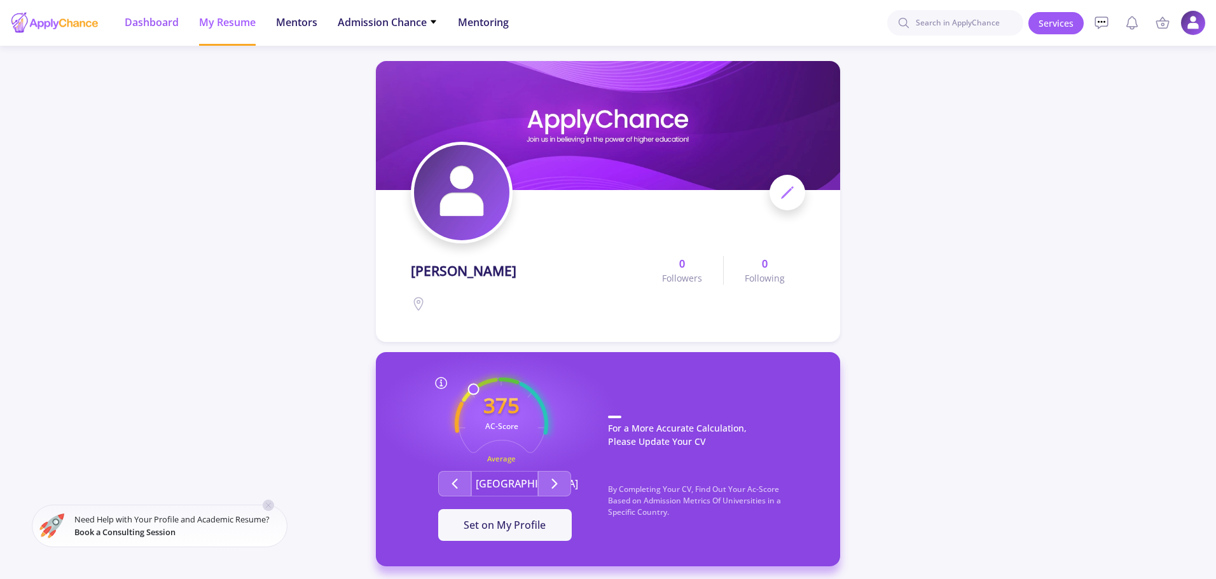
click at [138, 27] on span "Dashboard" at bounding box center [152, 22] width 54 height 15
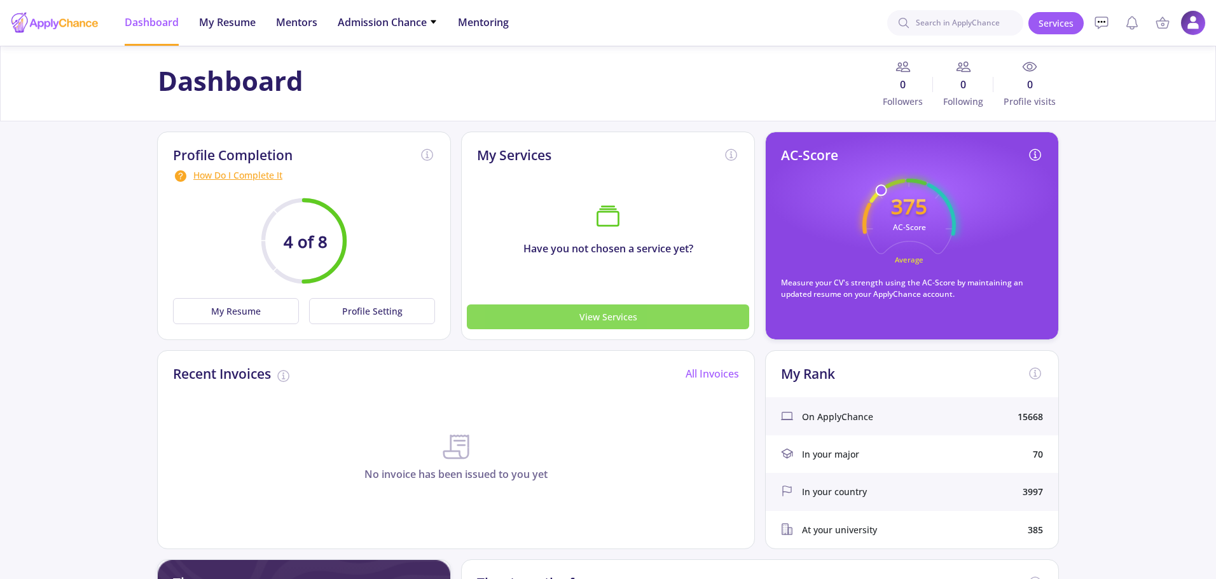
click at [584, 318] on button "View Services" at bounding box center [608, 317] width 282 height 25
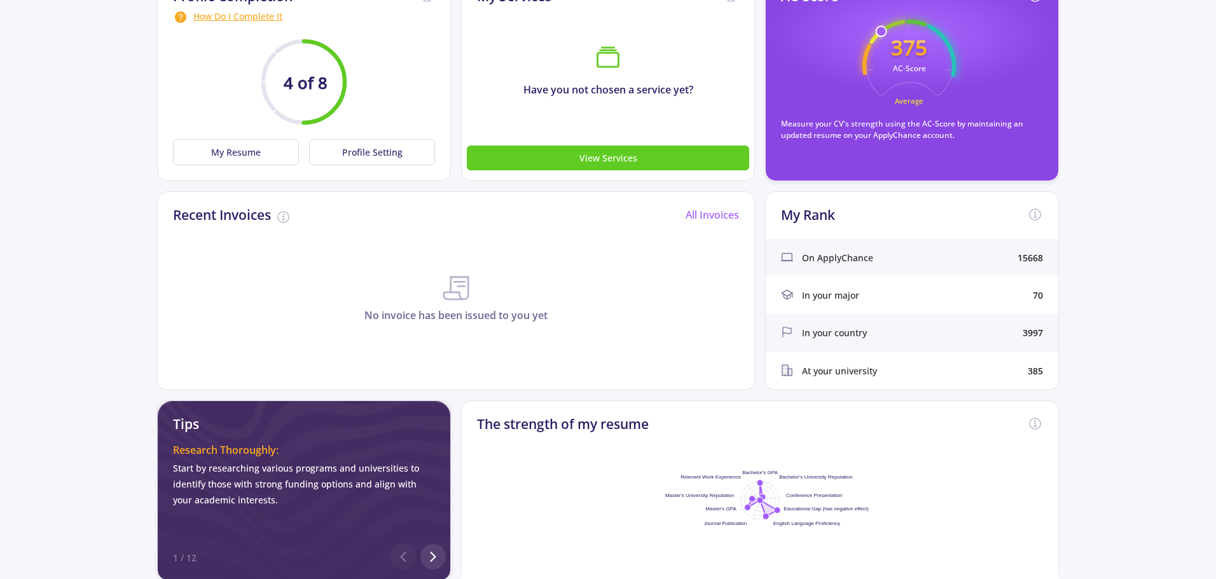
scroll to position [381, 0]
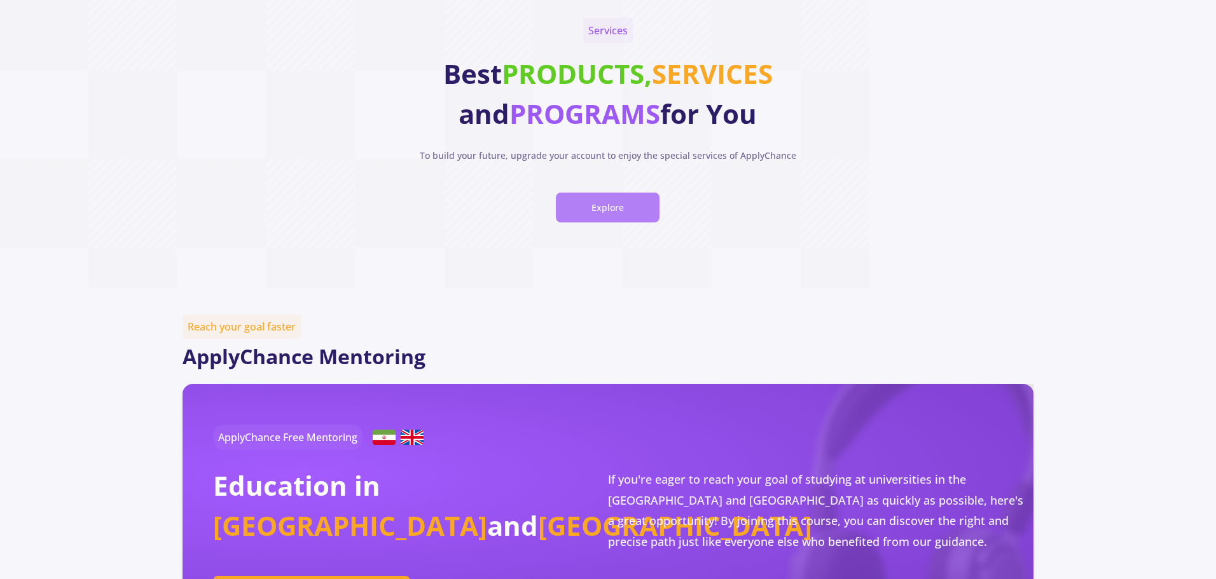
click at [609, 209] on button "Explore" at bounding box center [608, 208] width 104 height 30
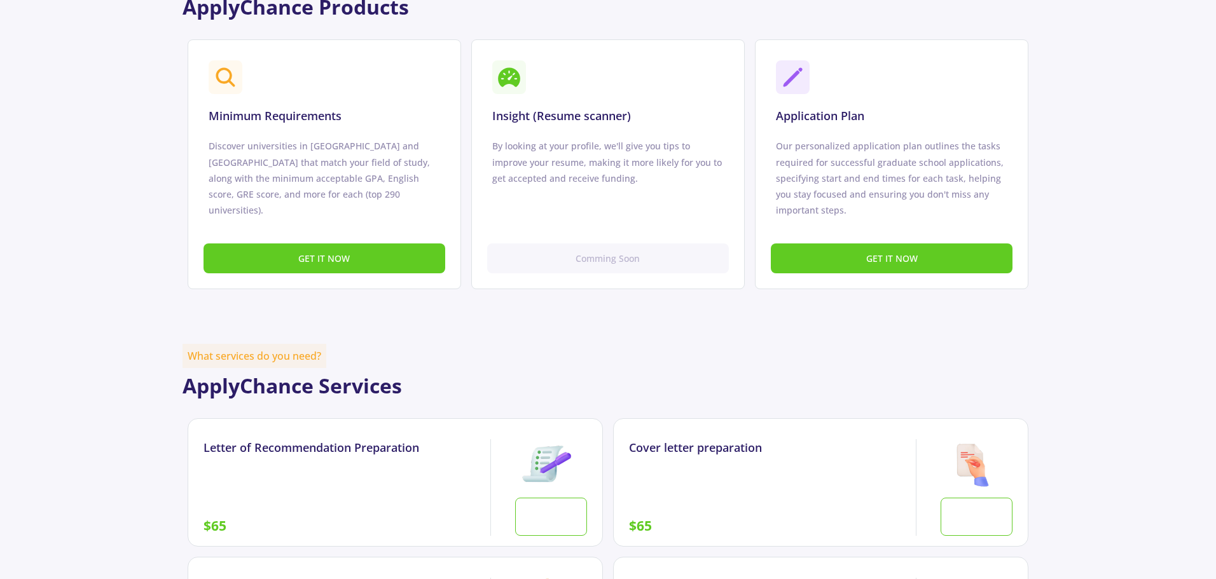
scroll to position [705, 0]
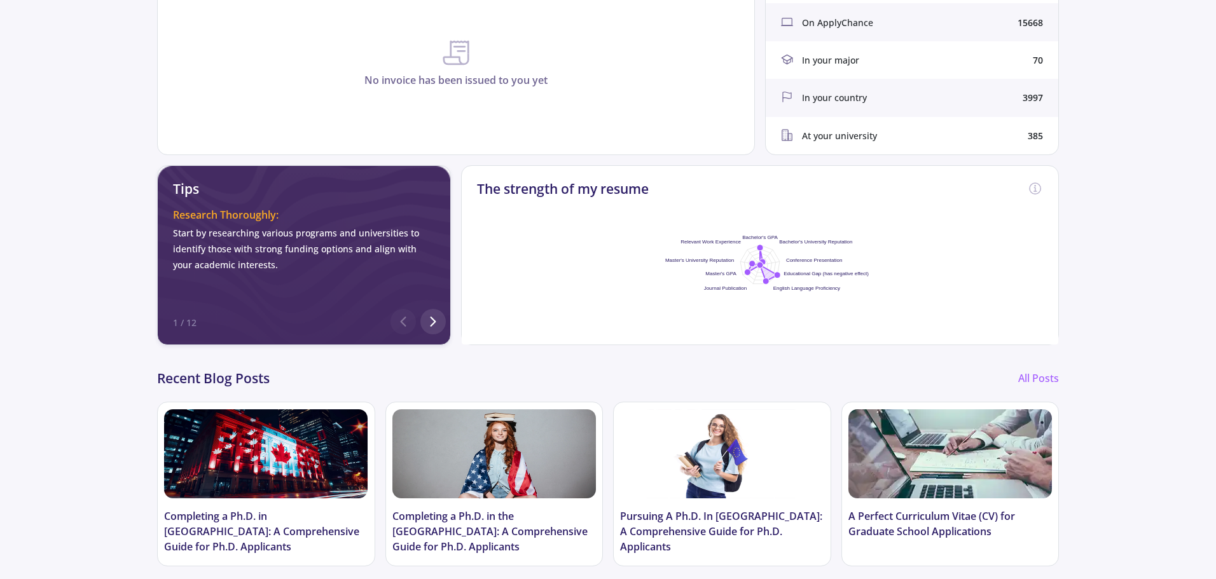
scroll to position [445, 0]
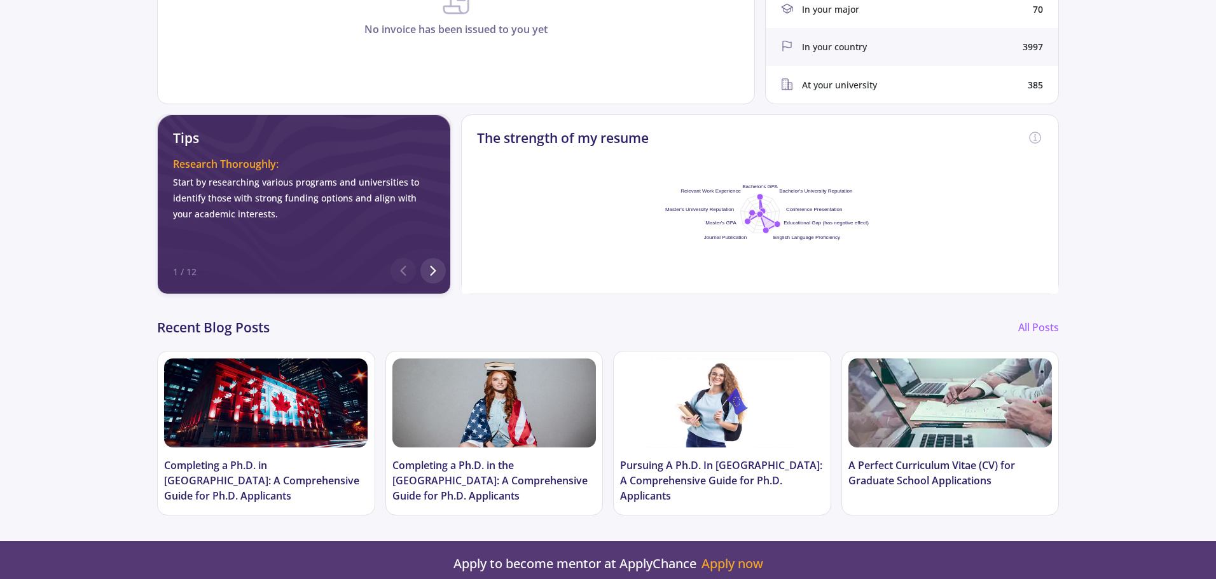
click at [769, 210] on foreignobject at bounding box center [760, 214] width 254 height 159
click at [748, 217] on foreignobject at bounding box center [760, 214] width 254 height 159
click at [432, 268] on polyline at bounding box center [432, 270] width 4 height 9
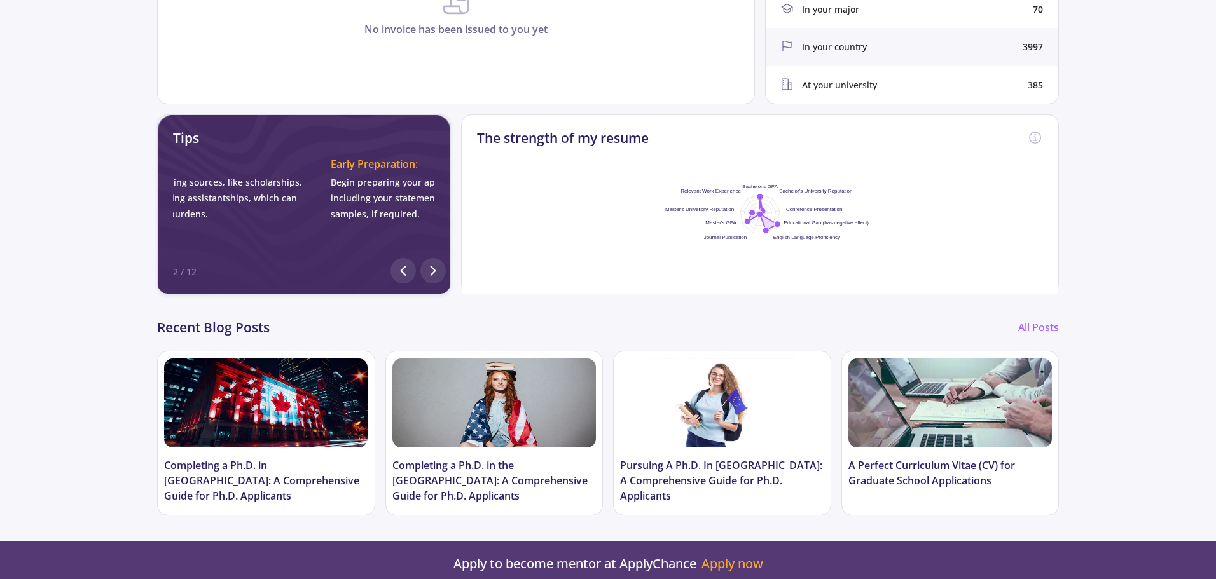
scroll to position [0, 575]
click at [542, 140] on h2 "The strength of my resume" at bounding box center [563, 138] width 172 height 16
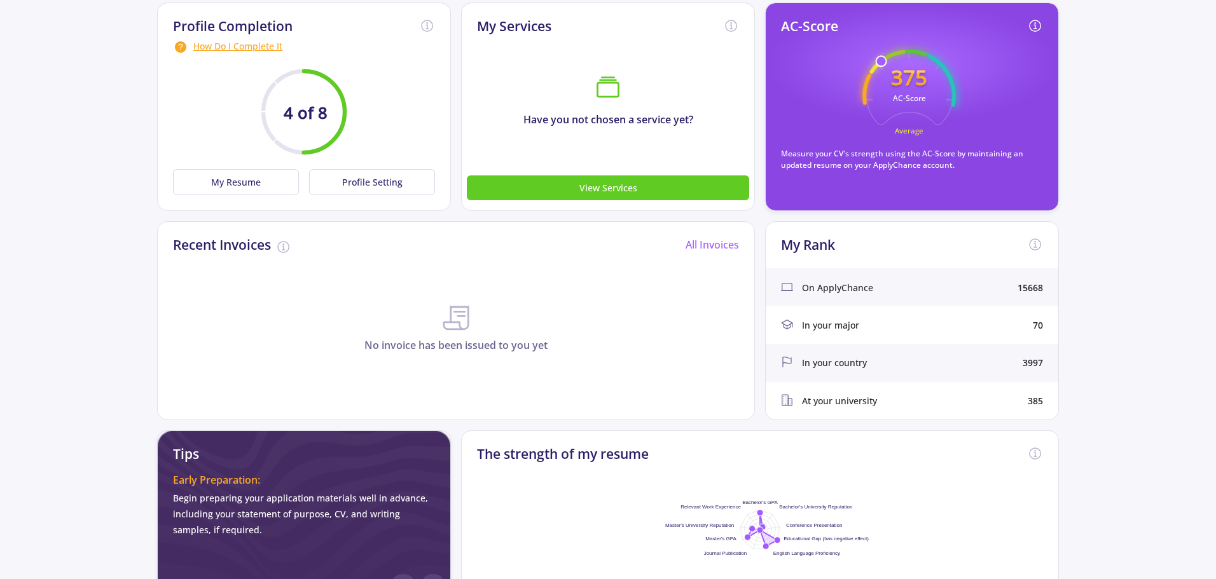
scroll to position [127, 0]
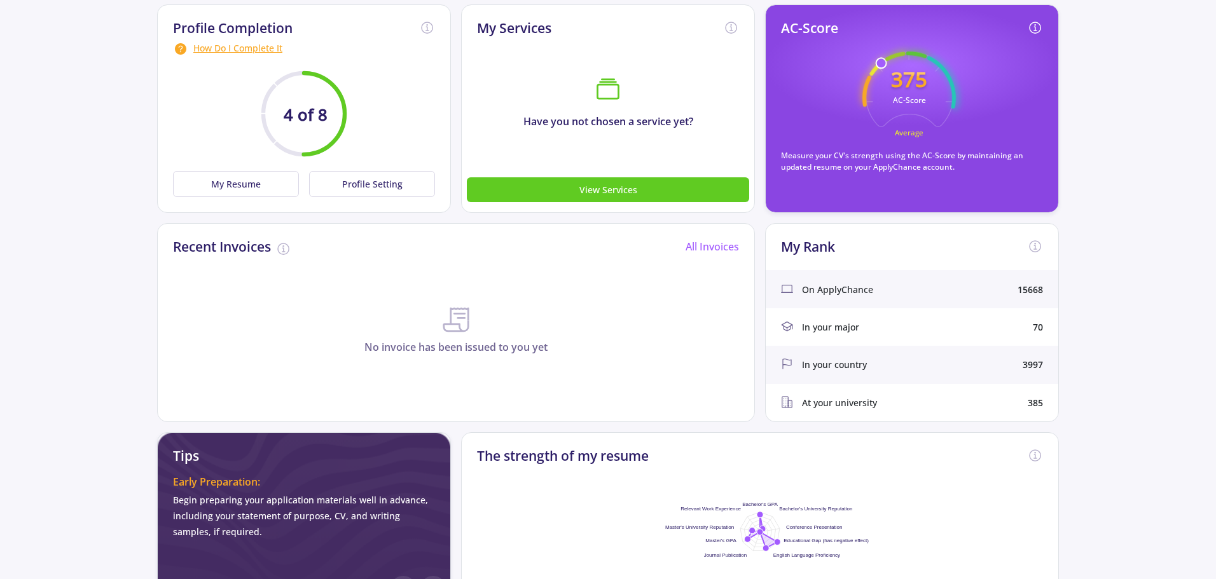
click at [869, 367] on div "In your country 3997" at bounding box center [911, 365] width 292 height 38
click at [781, 361] on icon at bounding box center [787, 364] width 12 height 12
click at [799, 294] on div "On ApplyChance" at bounding box center [827, 289] width 92 height 13
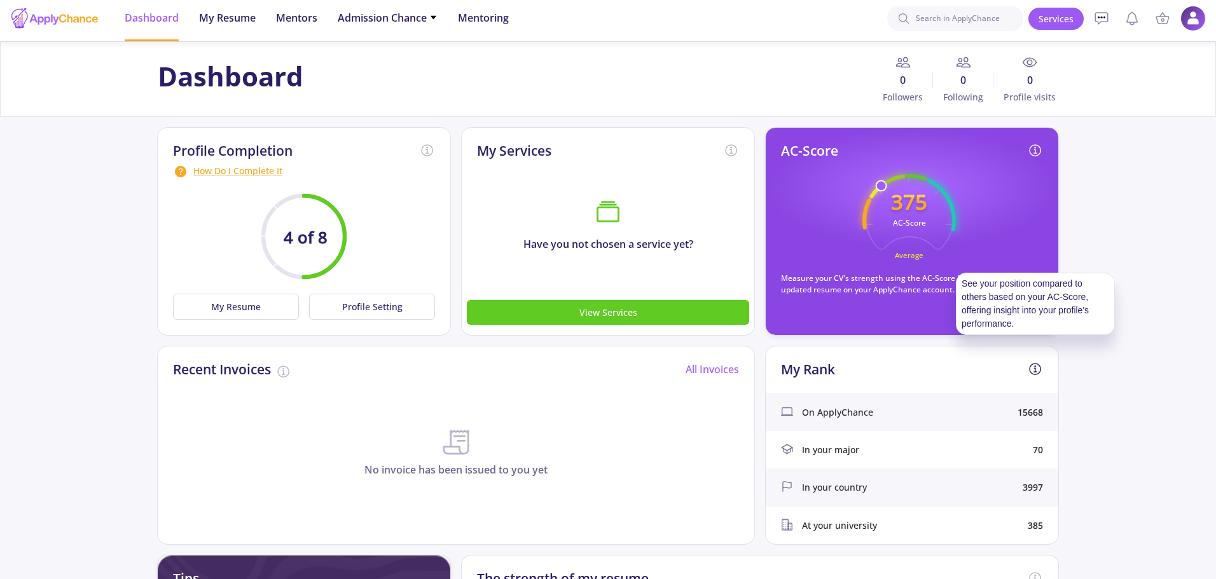
scroll to position [0, 0]
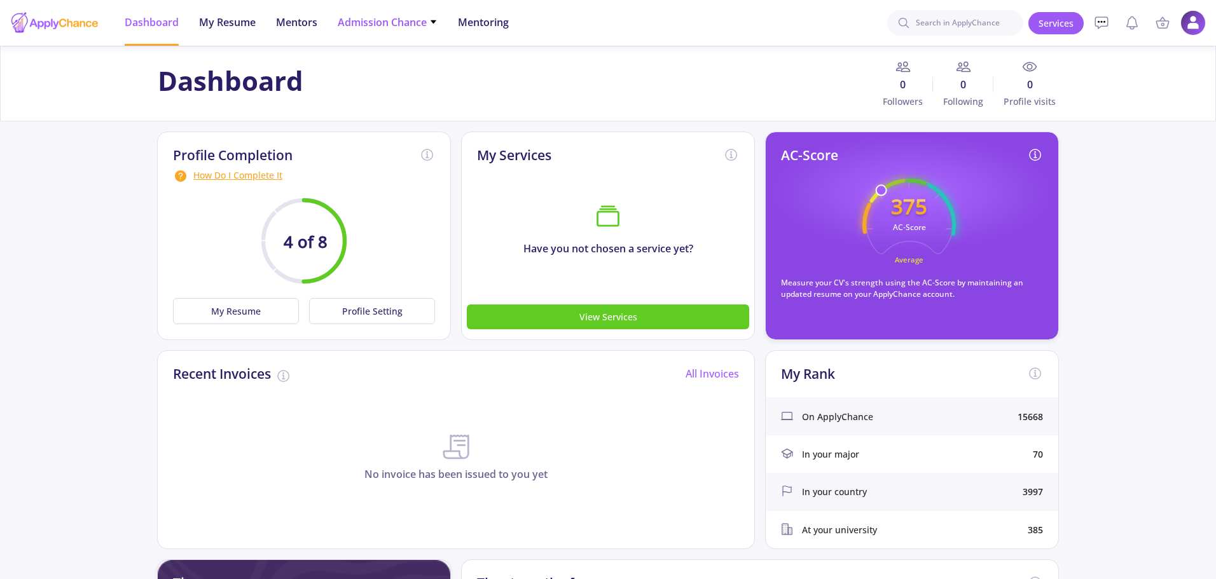
click at [372, 15] on span "Admission Chance" at bounding box center [388, 22] width 100 height 15
click at [388, 66] on link "With Minimum Requirements" at bounding box center [413, 66] width 150 height 24
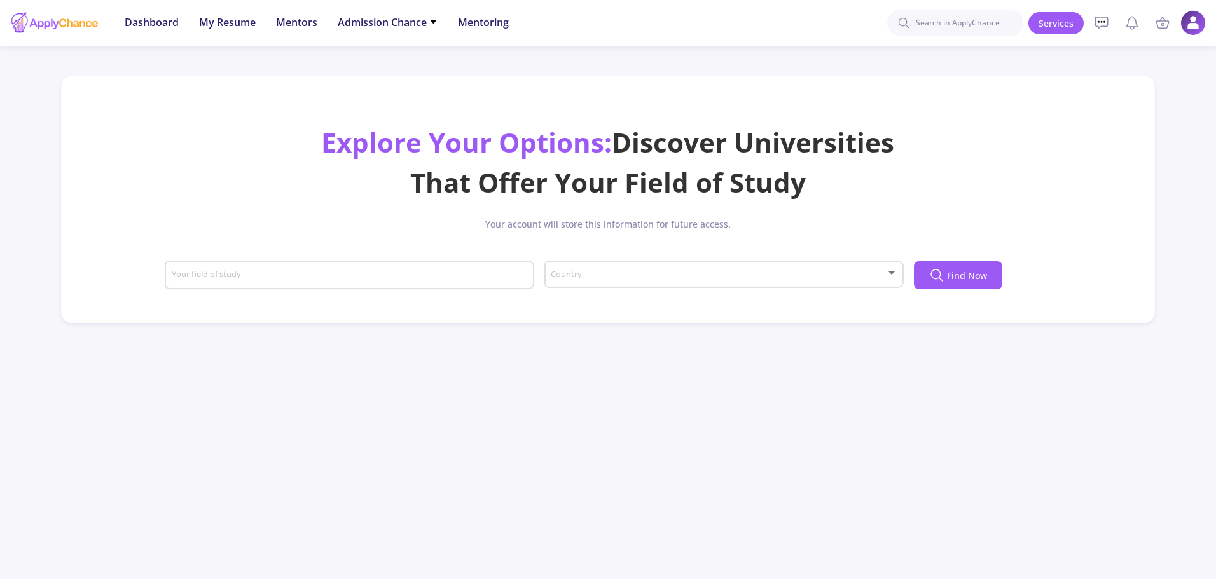
click at [399, 277] on input "Your field of study" at bounding box center [351, 275] width 360 height 11
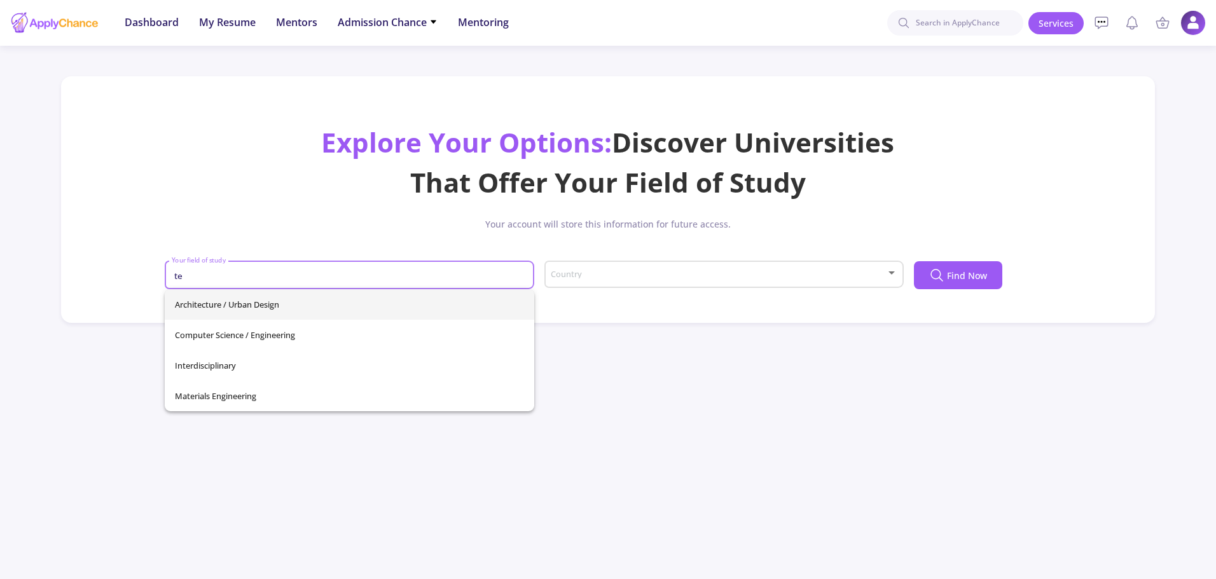
type input "t"
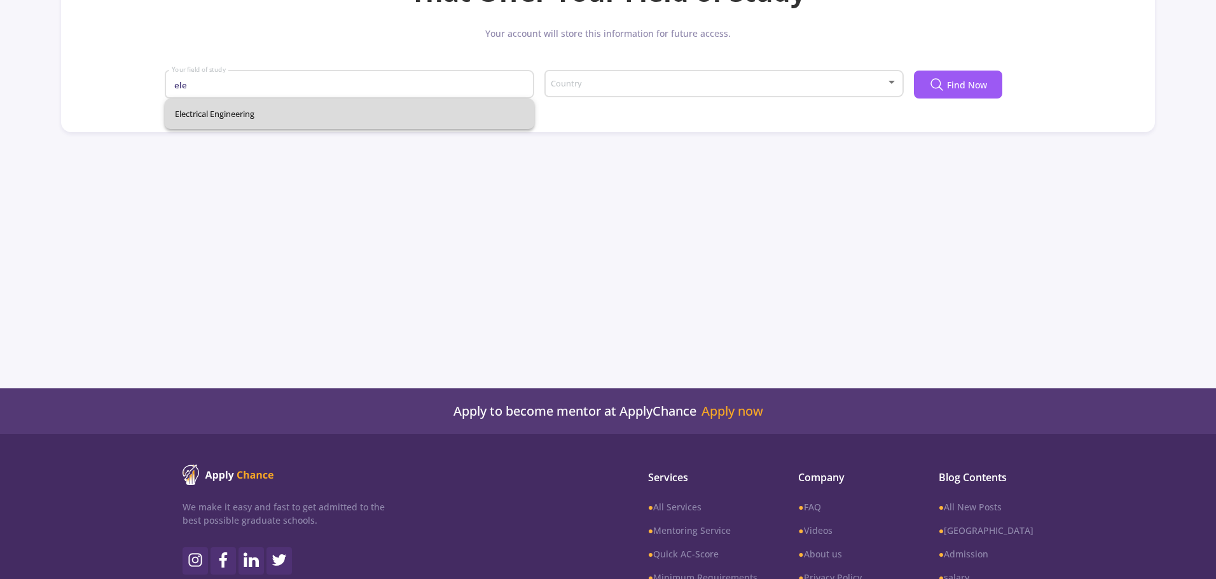
click at [304, 107] on span "Electrical Engineering" at bounding box center [349, 114] width 349 height 31
type input "Electrical Engineering"
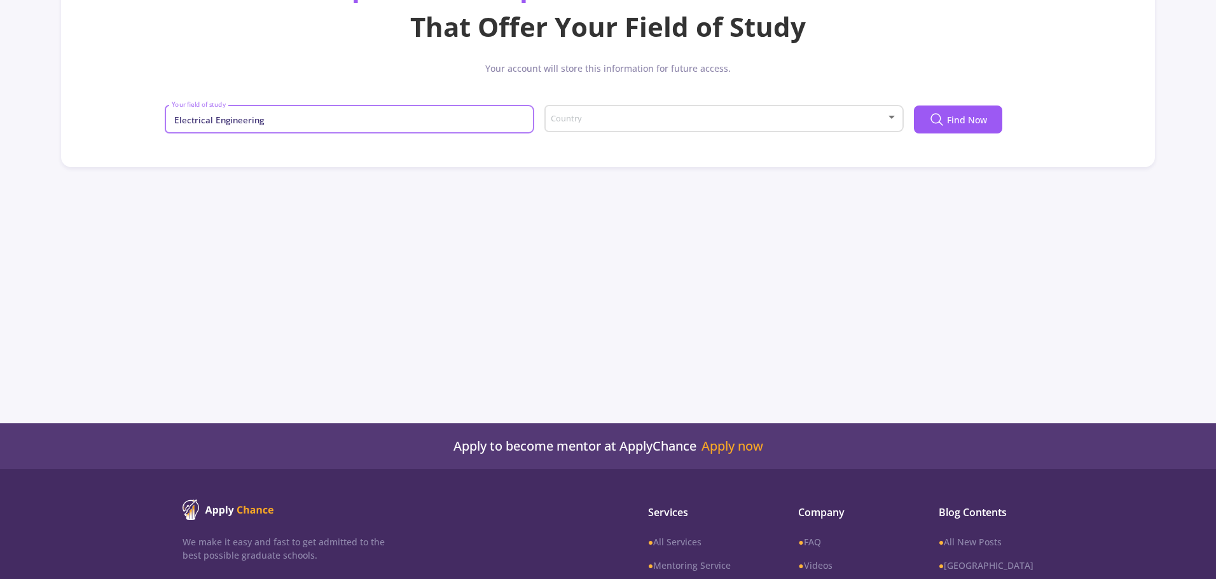
scroll to position [64, 0]
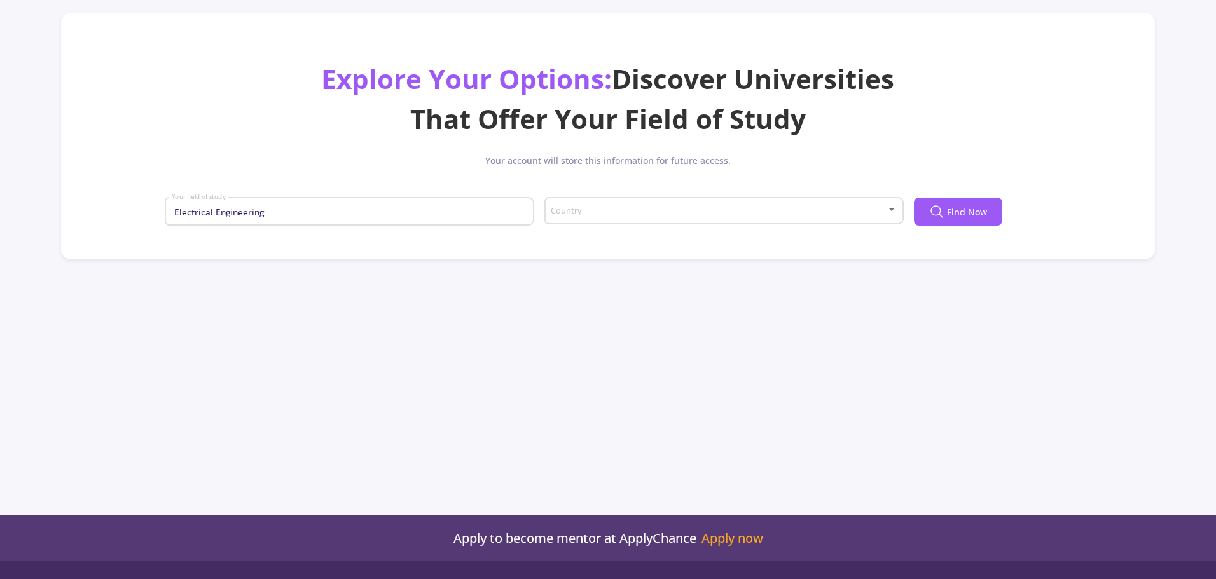
click at [716, 202] on div "Country" at bounding box center [723, 209] width 347 height 32
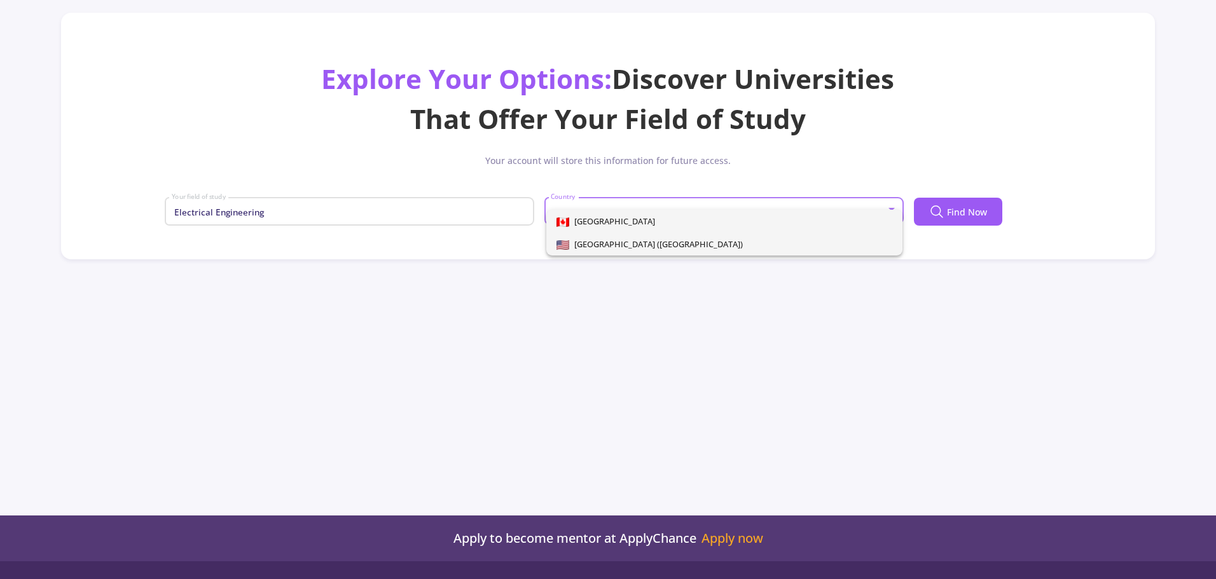
click at [708, 245] on span "[GEOGRAPHIC_DATA] ([GEOGRAPHIC_DATA])" at bounding box center [724, 244] width 336 height 23
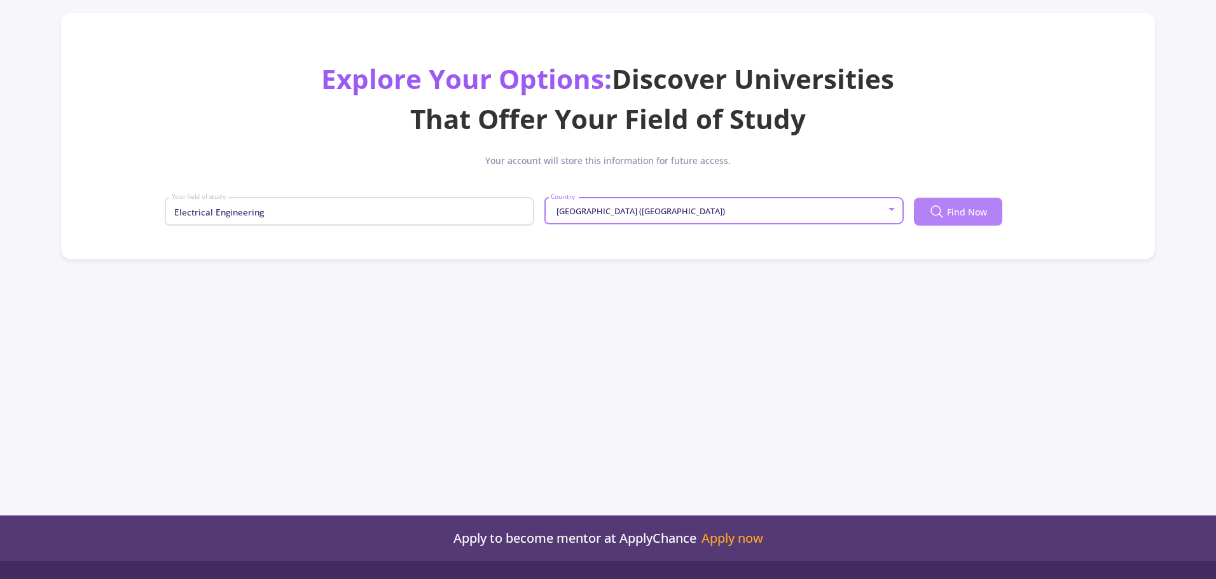
click at [947, 214] on span "Find Now" at bounding box center [967, 211] width 40 height 13
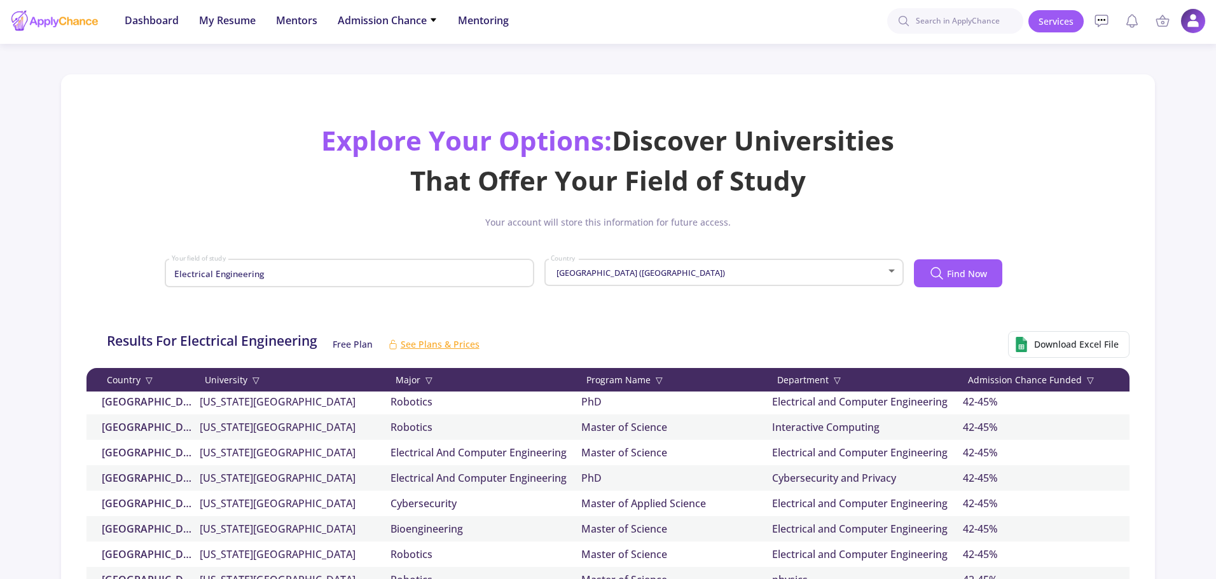
scroll to position [0, 0]
